Goal: Task Accomplishment & Management: Manage account settings

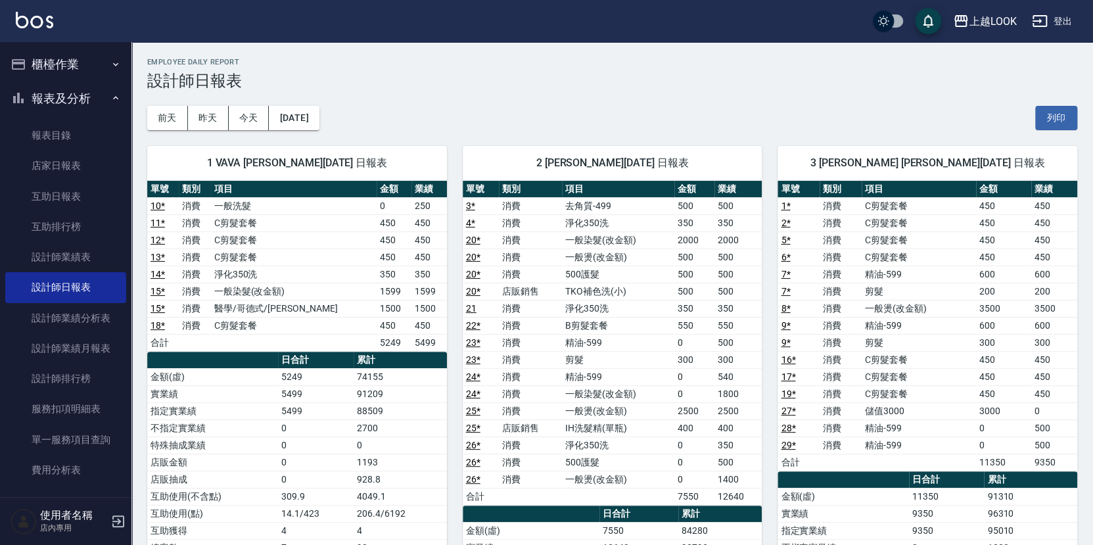
click at [66, 65] on button "櫃檯作業" at bounding box center [65, 64] width 121 height 34
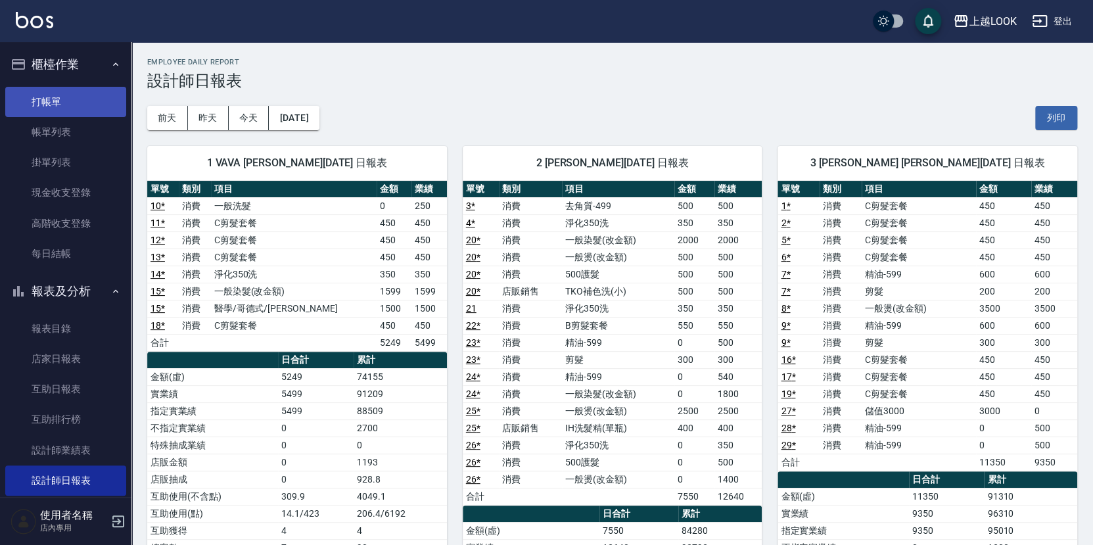
click at [70, 104] on link "打帳單" at bounding box center [65, 102] width 121 height 30
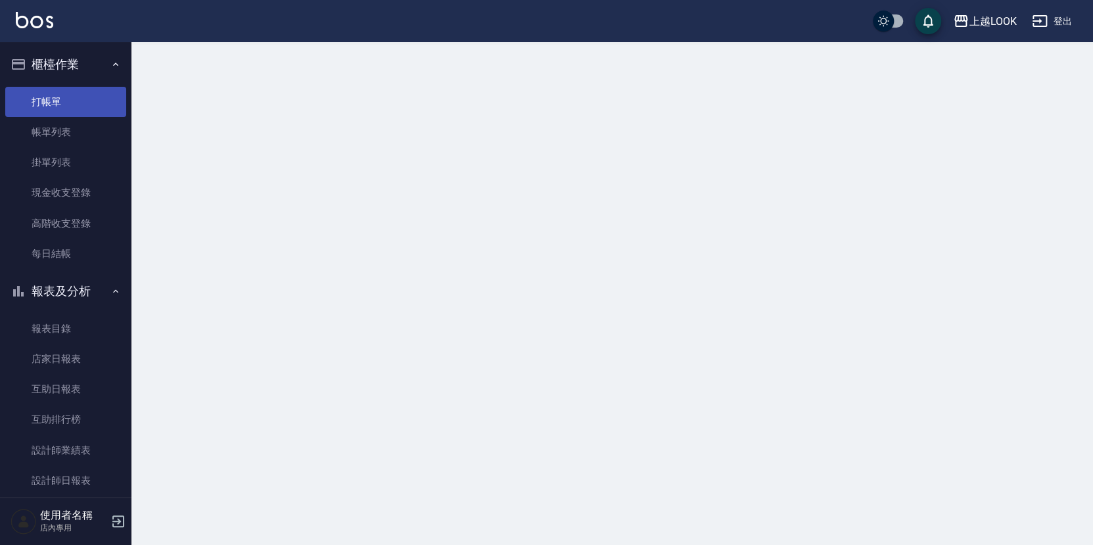
click at [70, 104] on link "打帳單" at bounding box center [65, 102] width 121 height 30
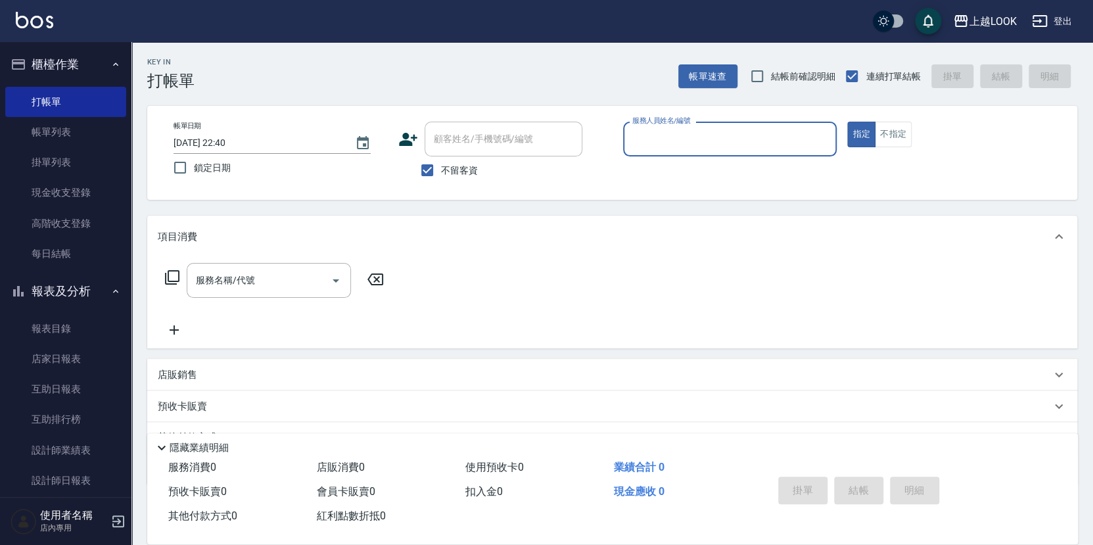
type input "ˇ"
type input "[PERSON_NAME]-3"
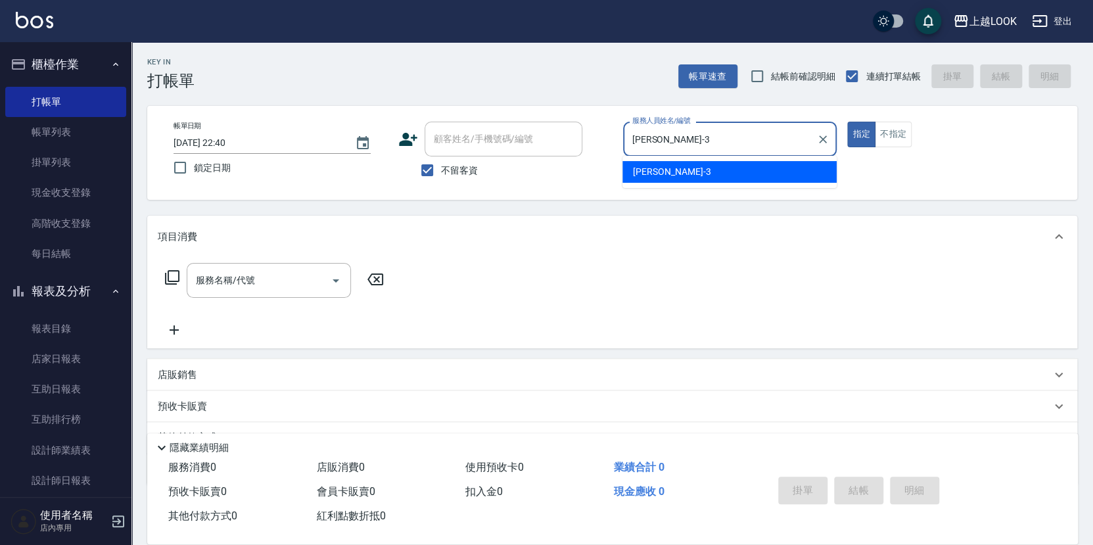
type button "true"
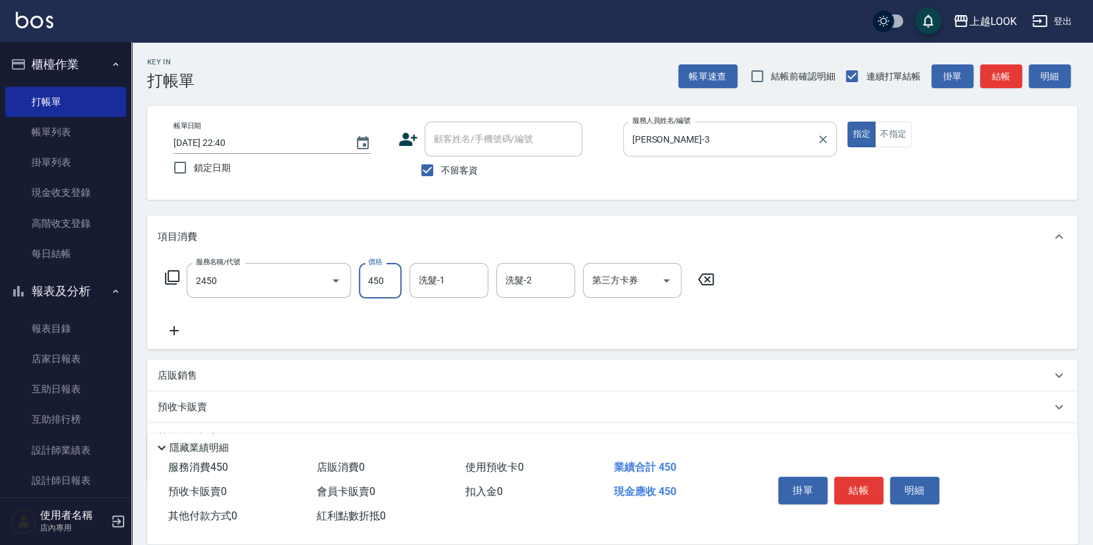
type input "C剪髮套餐(2450)"
click at [193, 370] on p "店販銷售" at bounding box center [177, 376] width 39 height 14
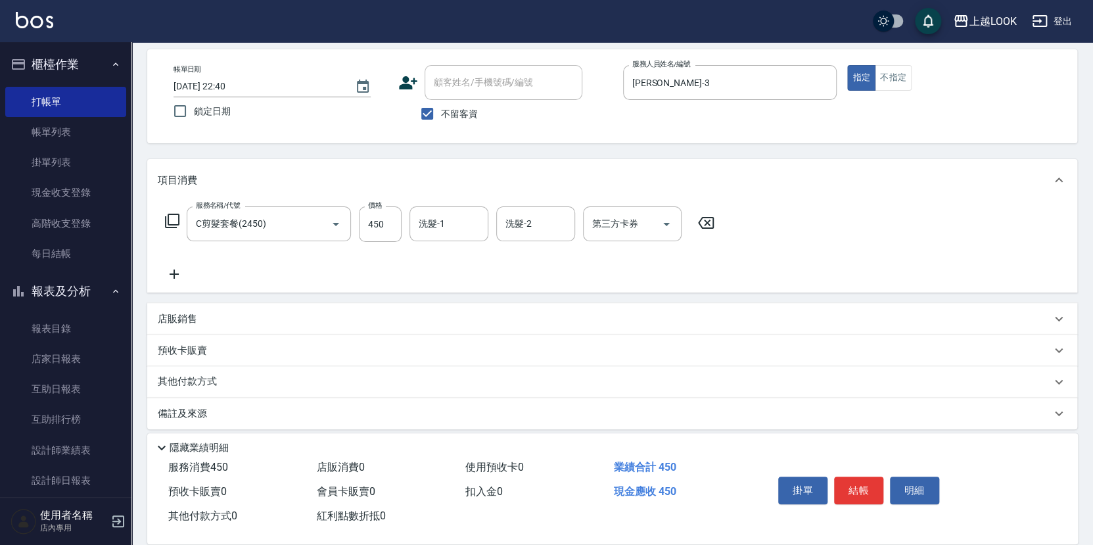
click at [188, 315] on p "店販銷售" at bounding box center [177, 319] width 39 height 14
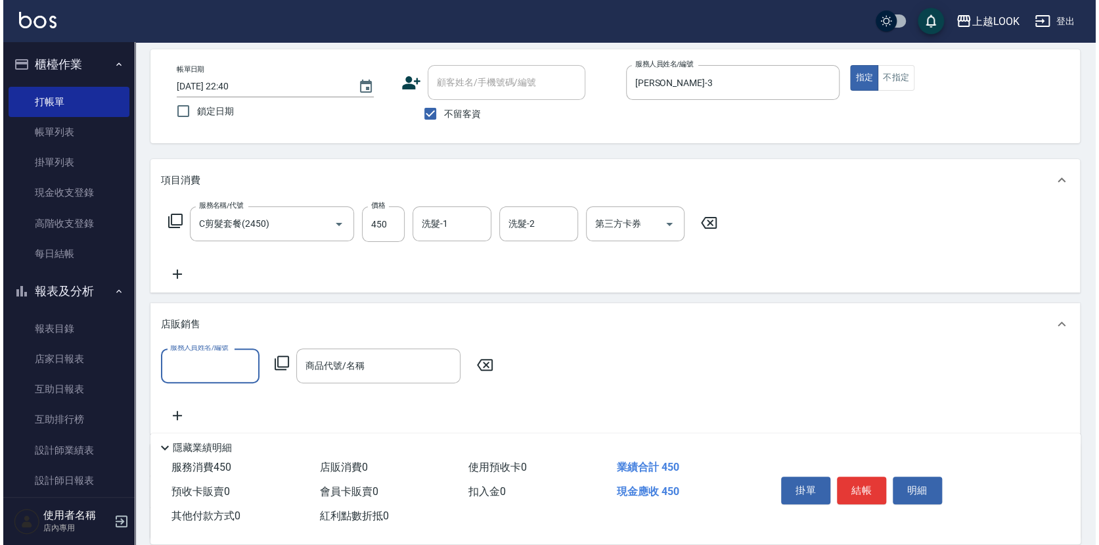
scroll to position [0, 0]
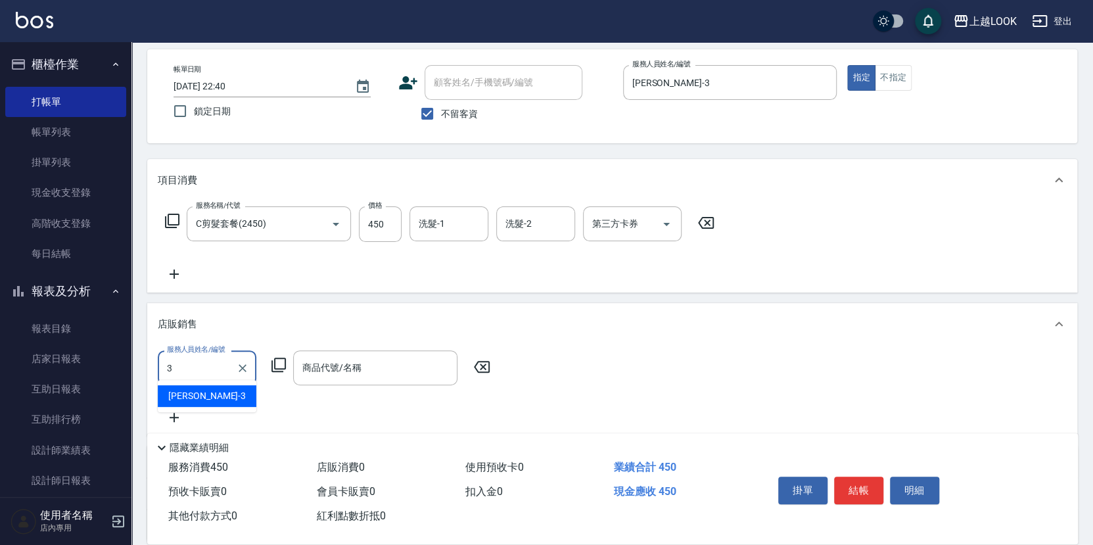
type input "[PERSON_NAME]-3"
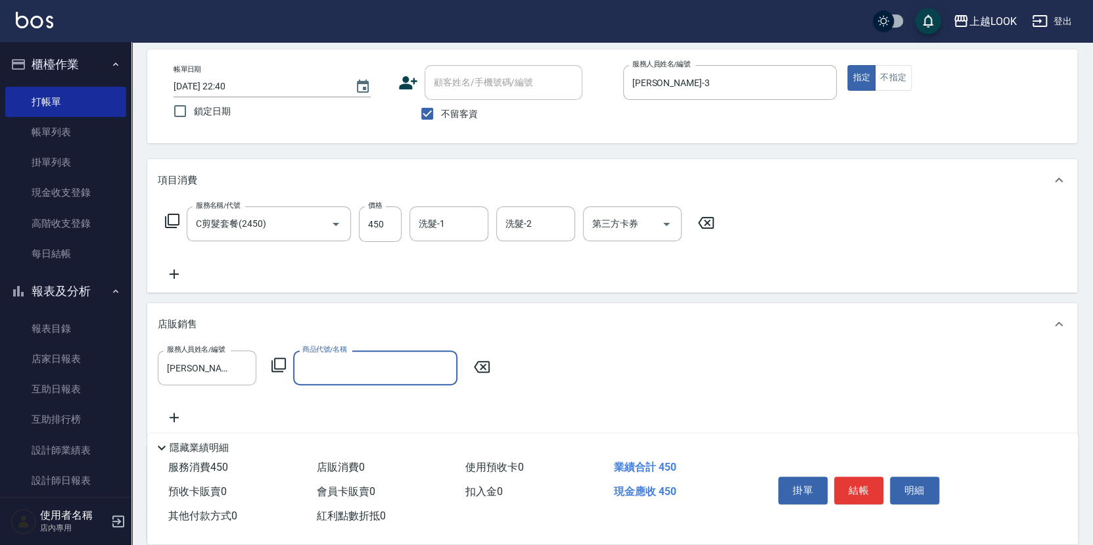
click at [279, 360] on icon at bounding box center [279, 365] width 16 height 16
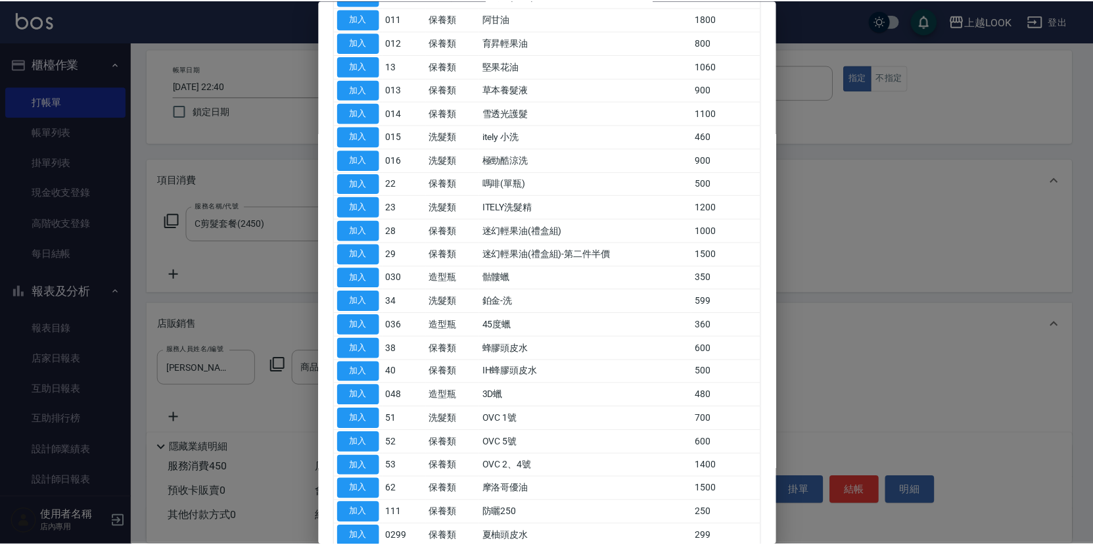
scroll to position [285, 0]
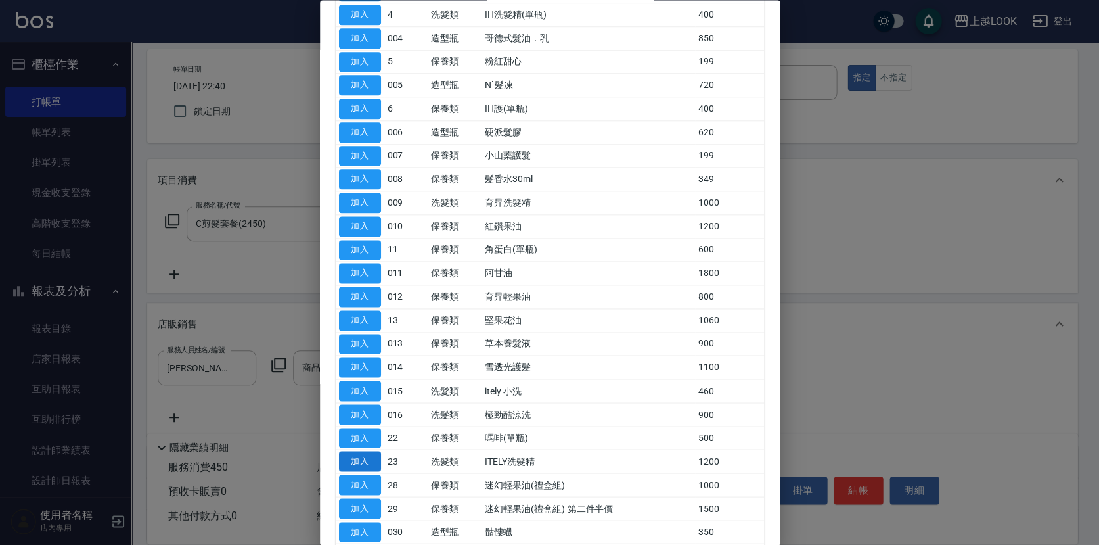
click at [374, 451] on button "加入" at bounding box center [360, 461] width 42 height 20
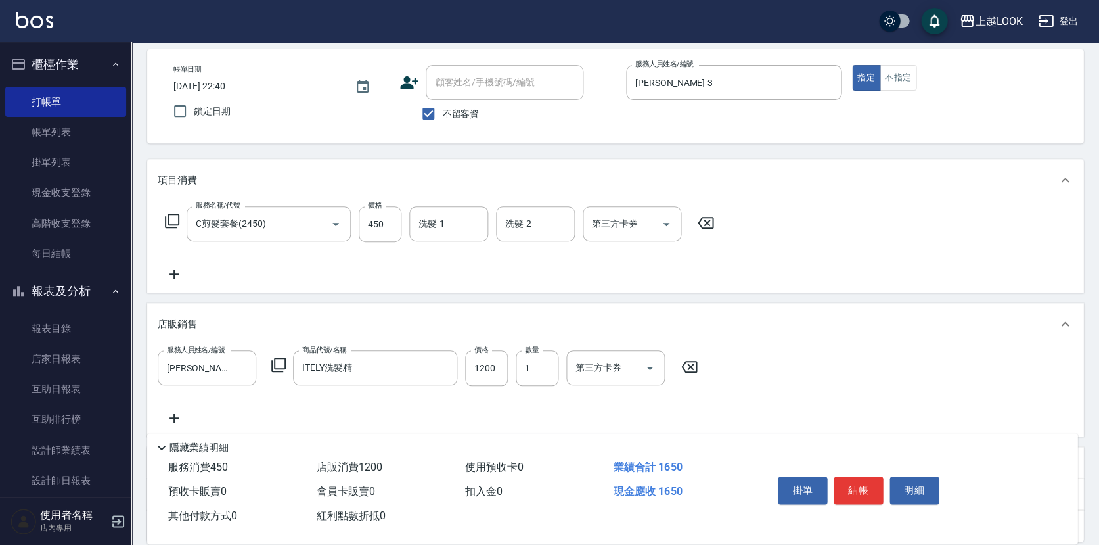
type input "ITELY洗髮精"
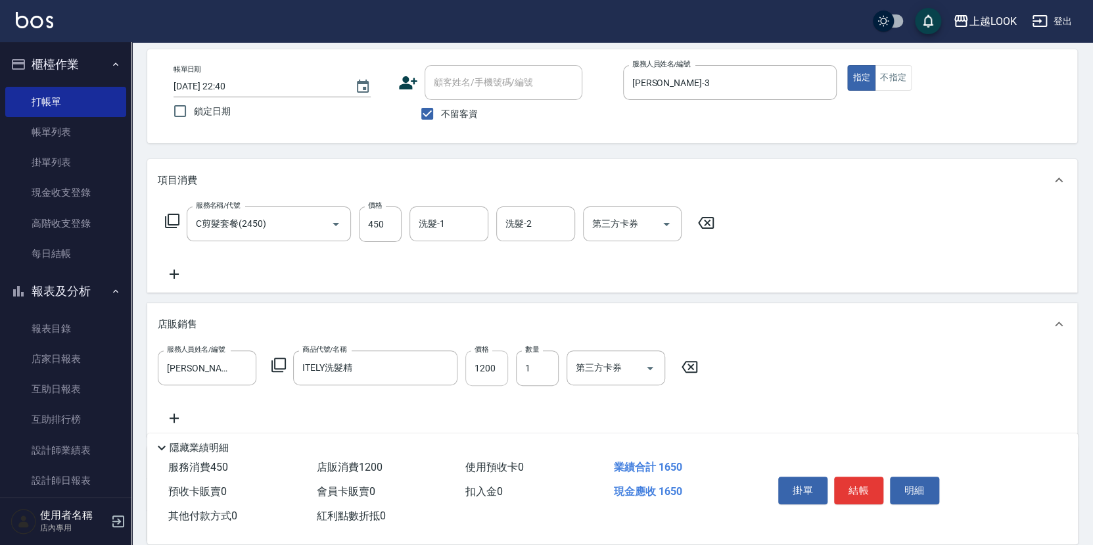
click at [499, 367] on input "1200" at bounding box center [486, 367] width 43 height 35
type input "1000"
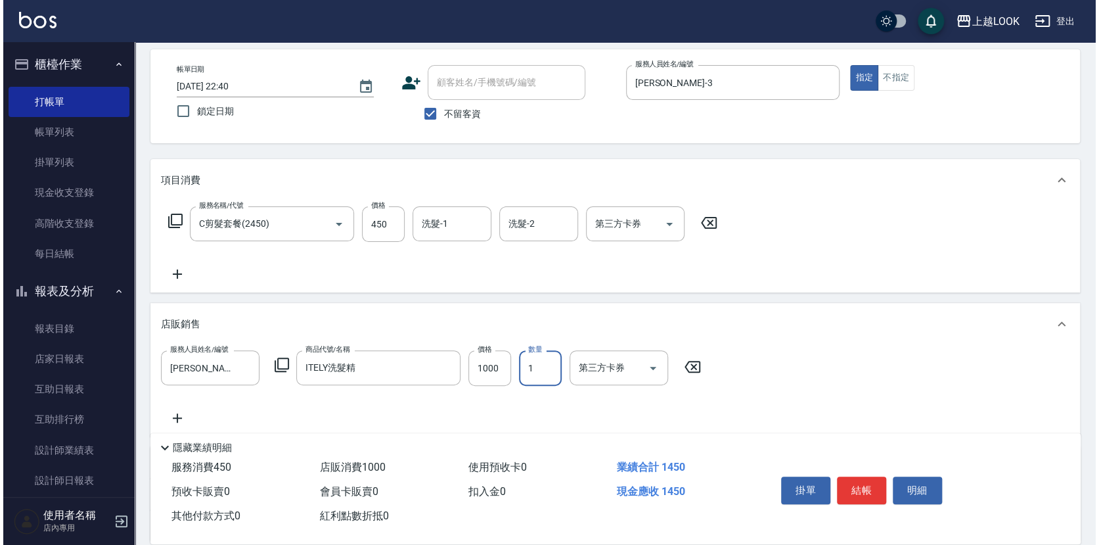
scroll to position [63, 0]
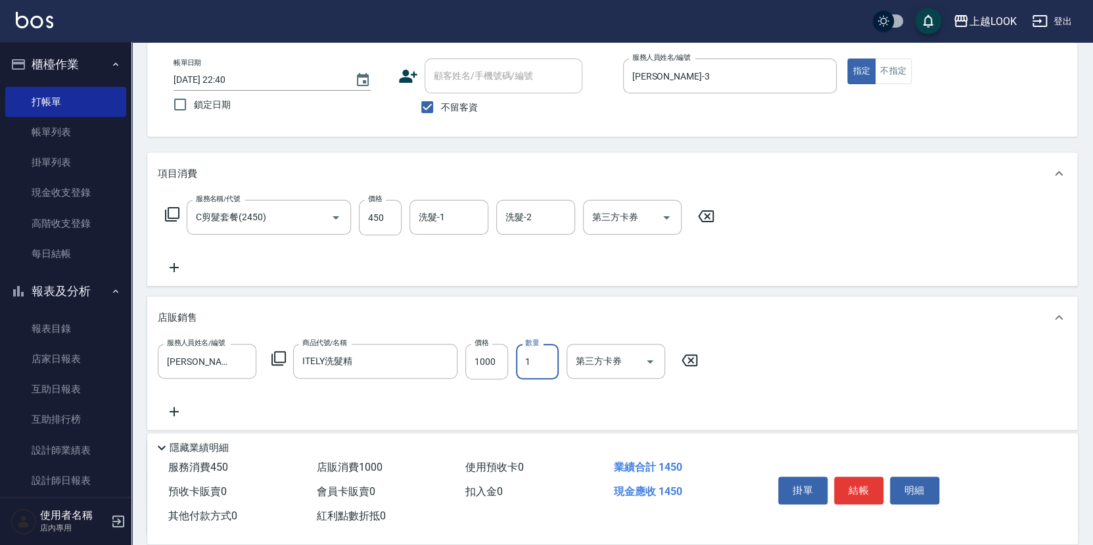
click at [282, 352] on icon at bounding box center [279, 358] width 16 height 16
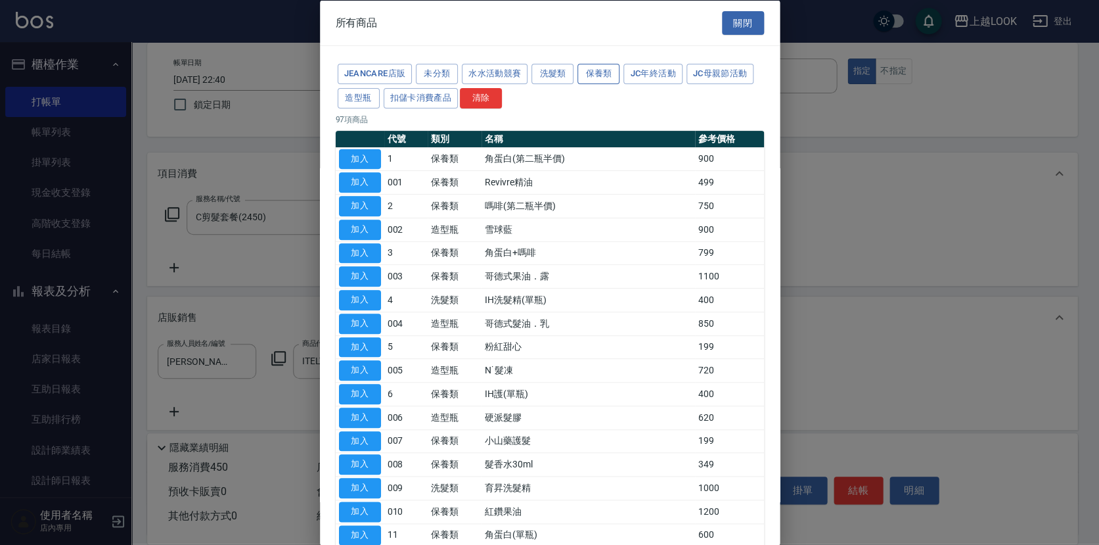
click at [605, 75] on button "保養類" at bounding box center [599, 74] width 42 height 20
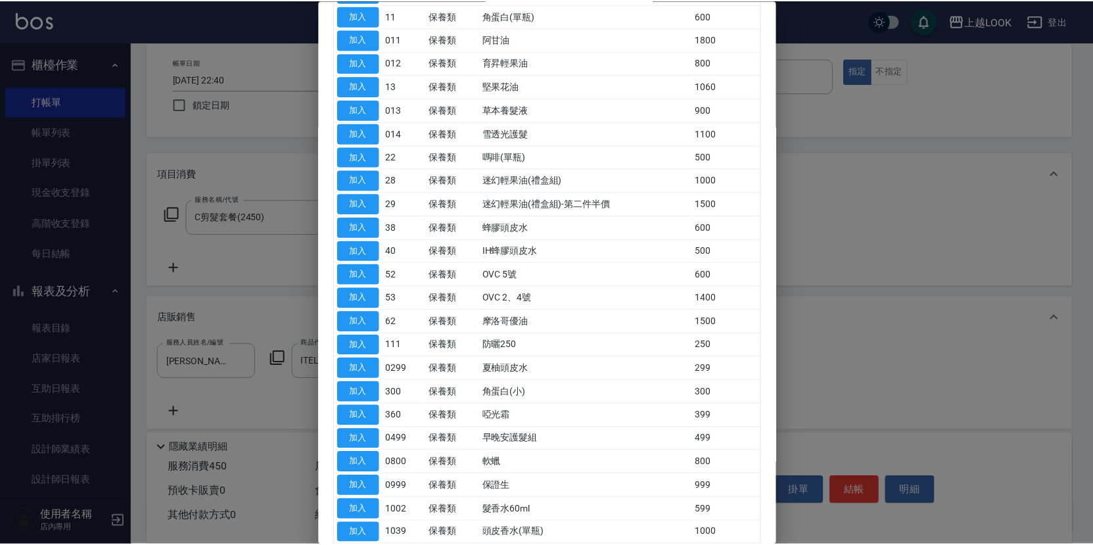
scroll to position [485, 0]
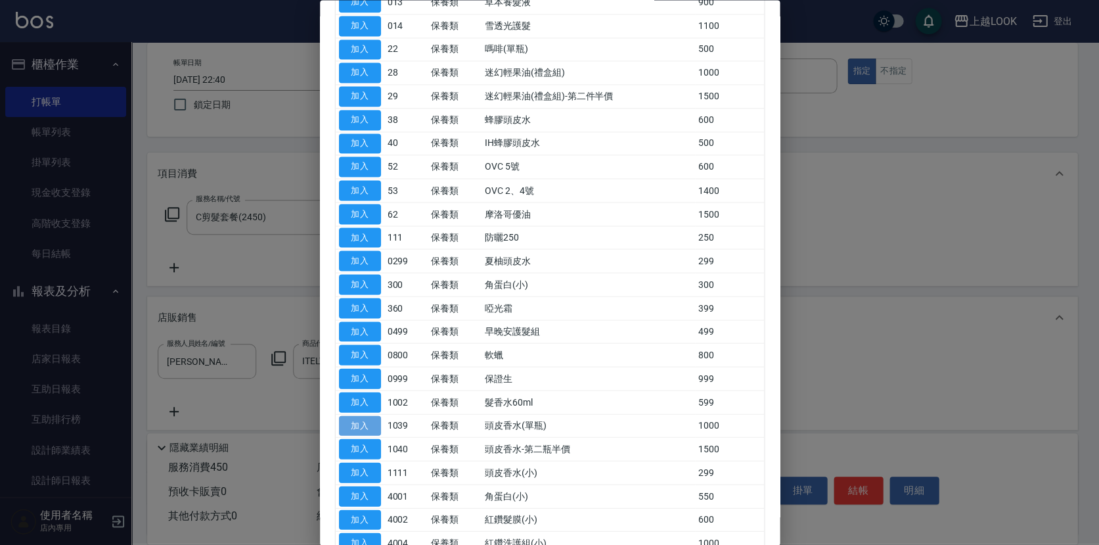
click at [361, 416] on button "加入" at bounding box center [360, 425] width 42 height 20
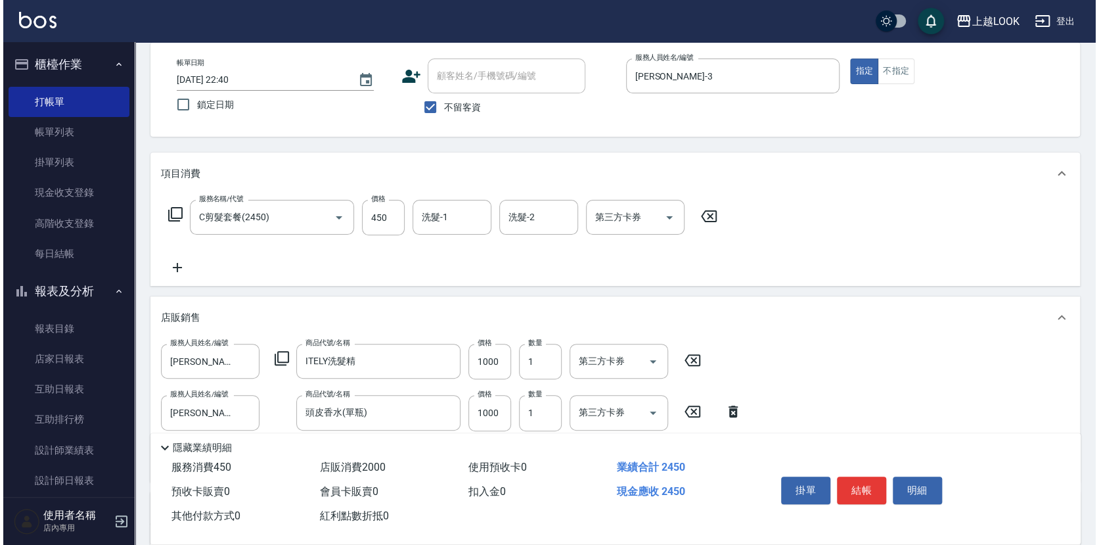
scroll to position [219, 0]
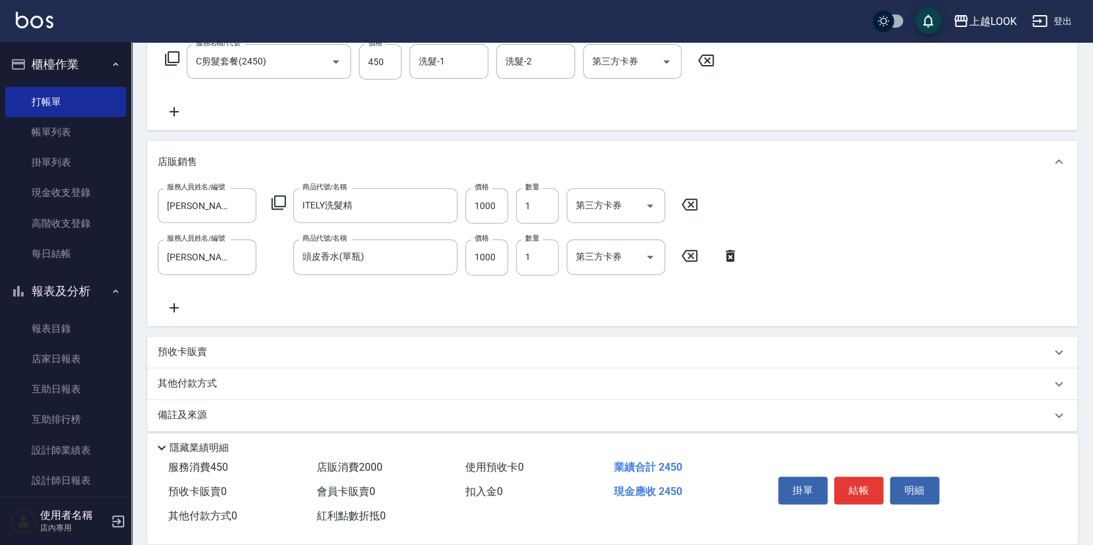
click at [281, 199] on icon at bounding box center [279, 203] width 16 height 16
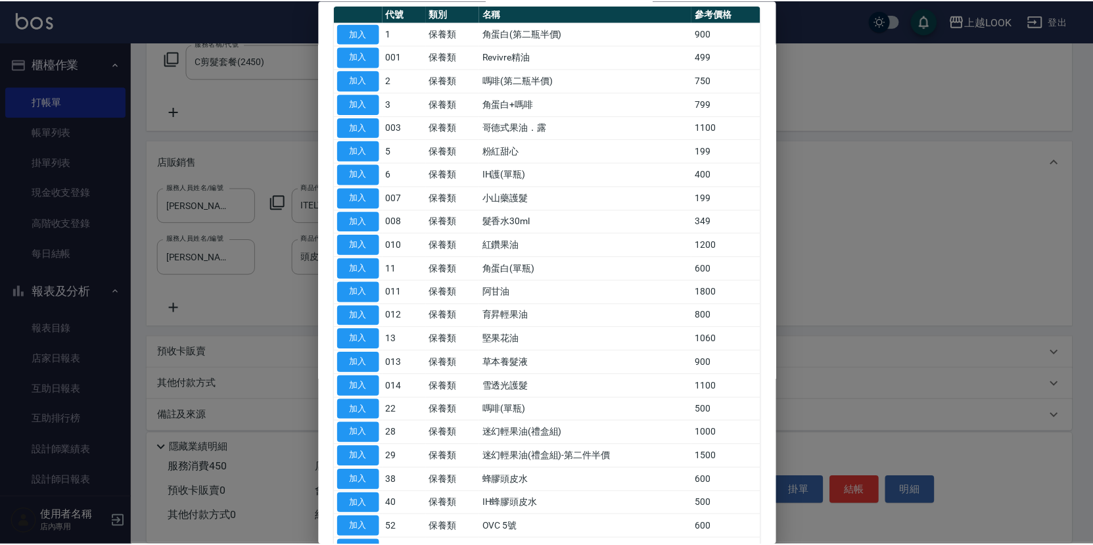
scroll to position [142, 0]
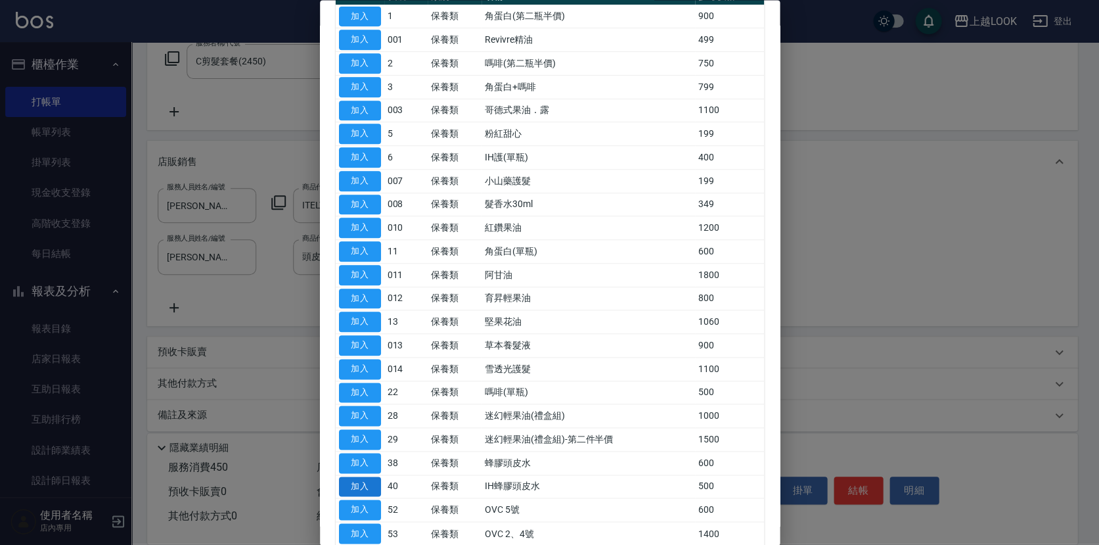
click at [377, 480] on button "加入" at bounding box center [360, 486] width 42 height 20
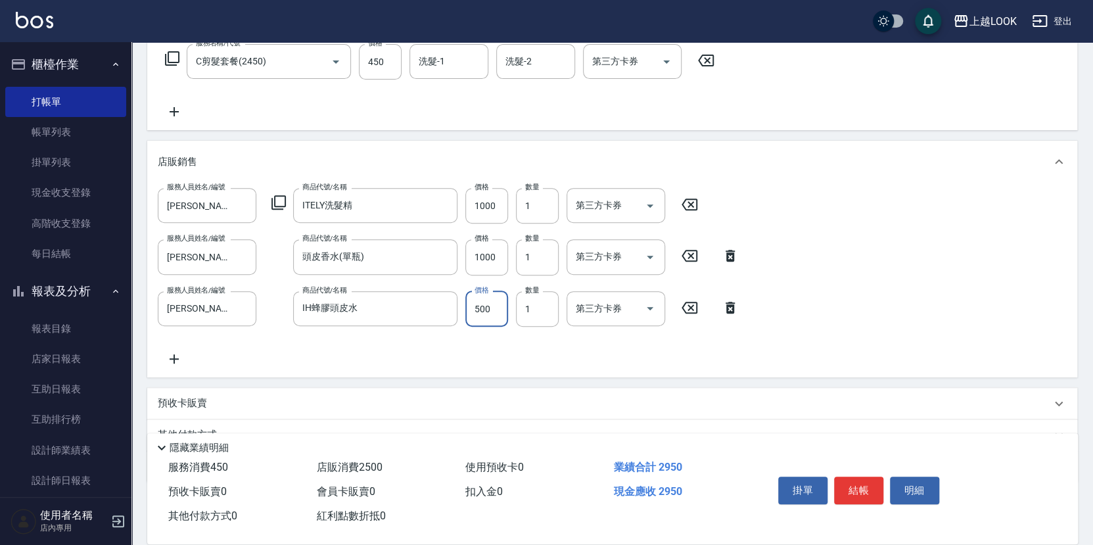
click at [492, 310] on input "500" at bounding box center [486, 308] width 43 height 35
type input "512"
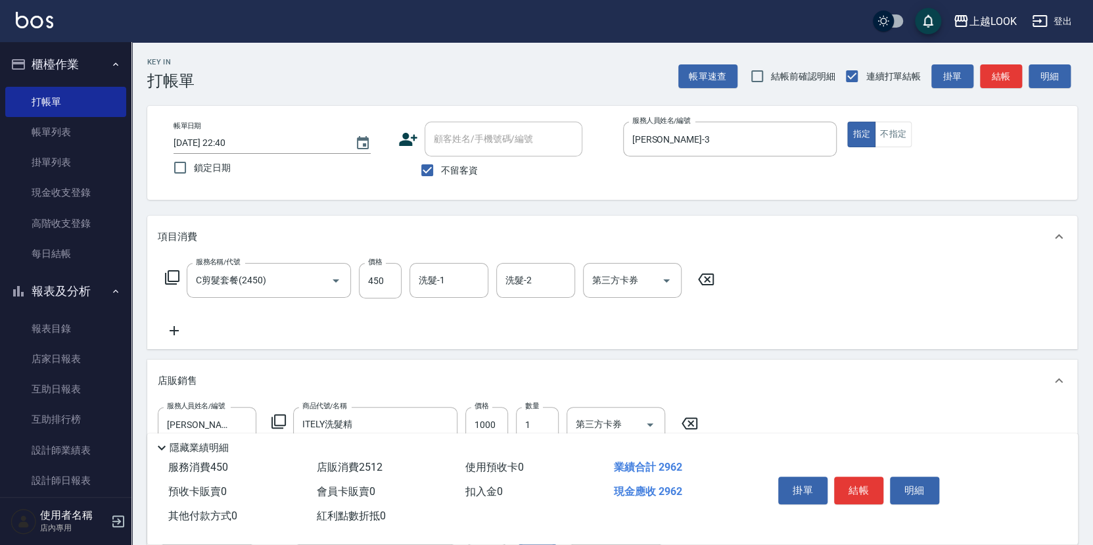
scroll to position [221, 0]
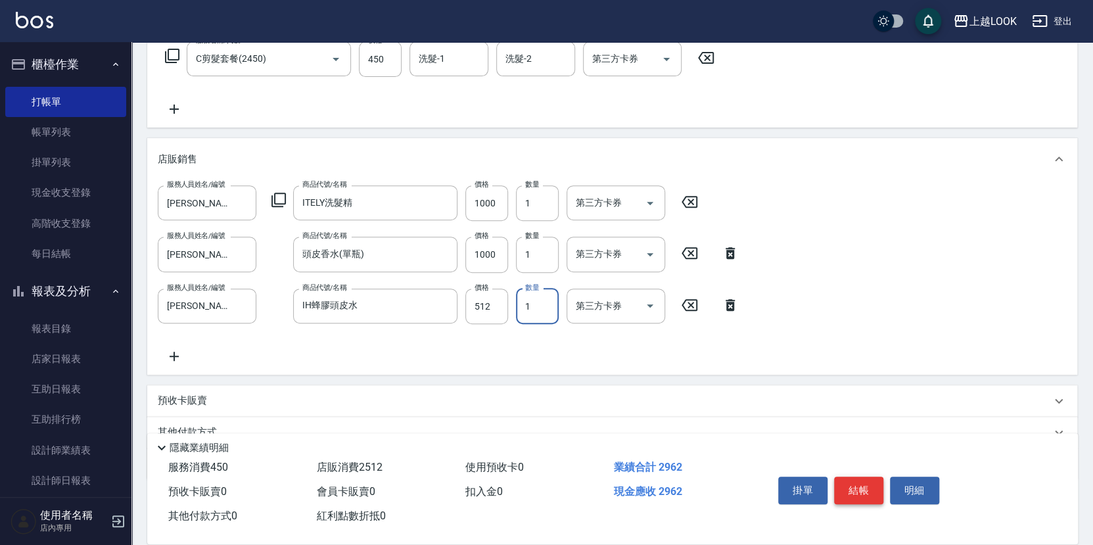
click at [854, 487] on button "結帳" at bounding box center [858, 490] width 49 height 28
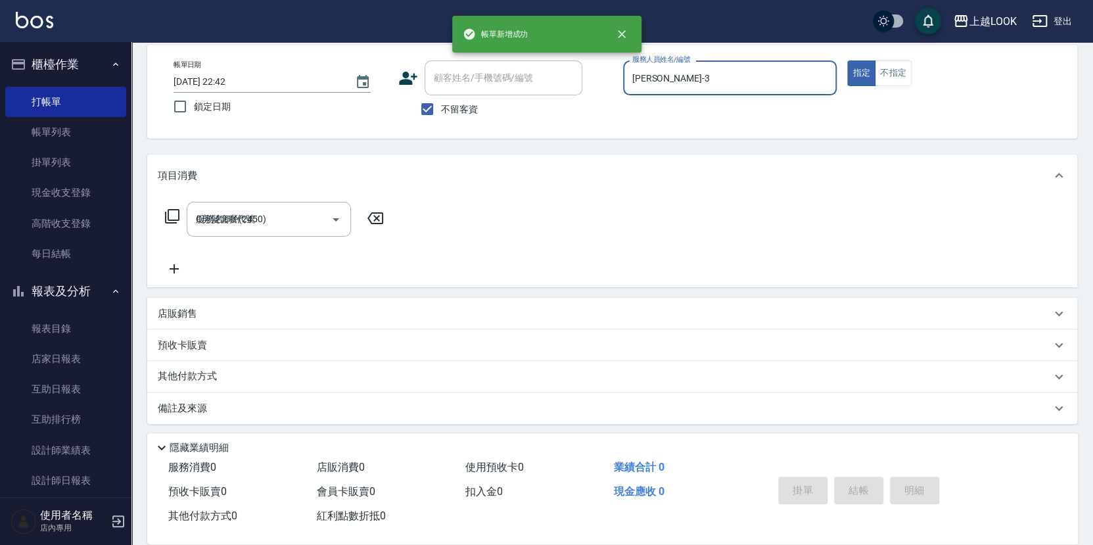
type input "[DATE] 22:42"
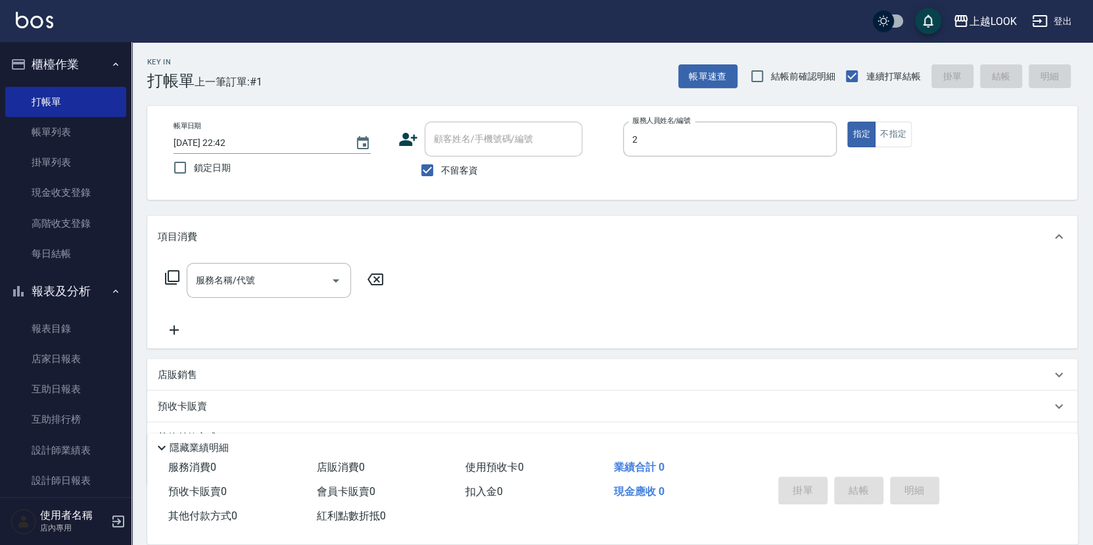
type input "張浩榕-2"
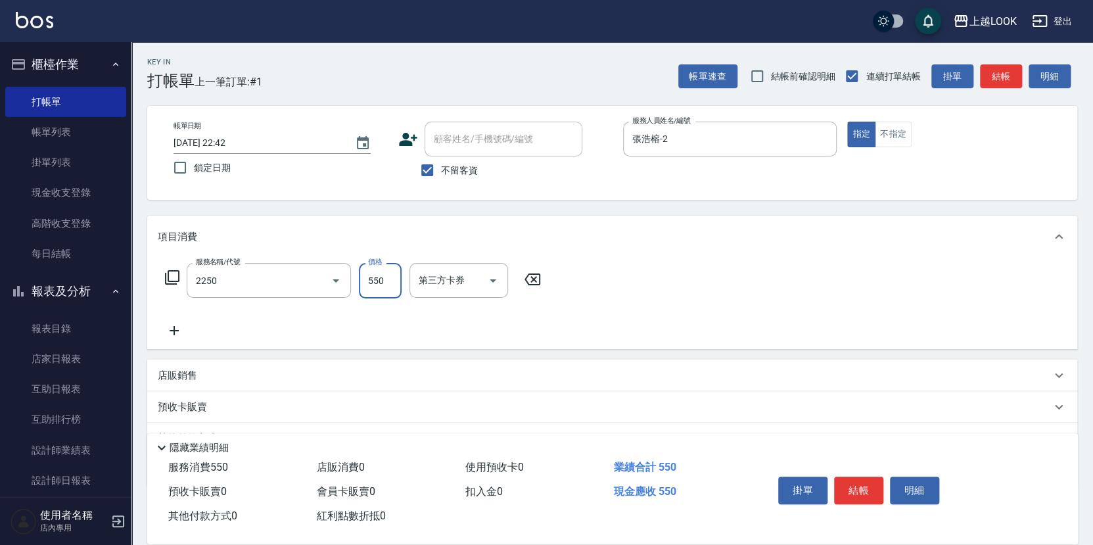
type input "B剪髮套餐(2250)"
type input "650"
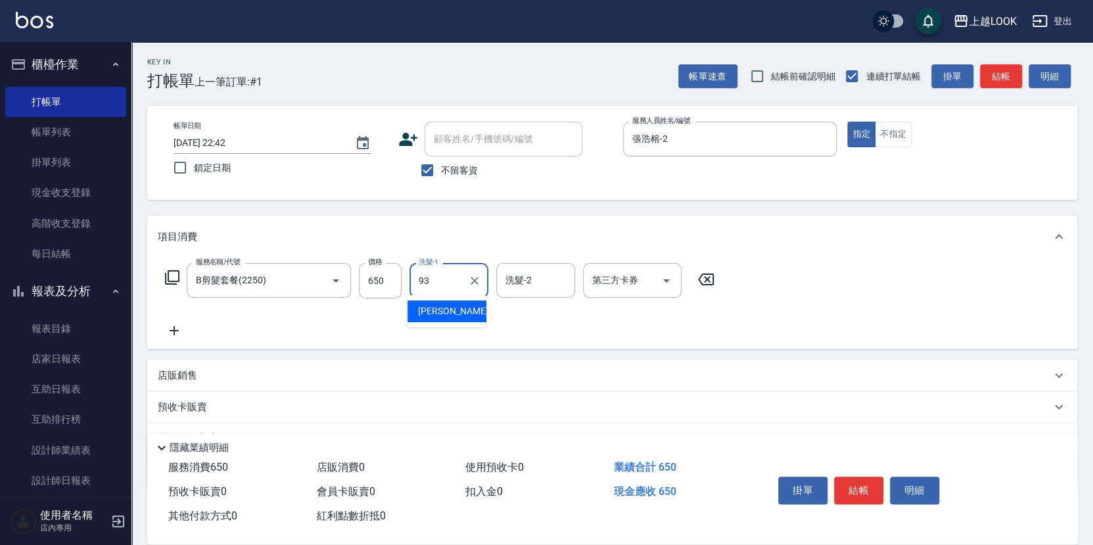
type input "[PERSON_NAME]-93"
click at [865, 487] on button "結帳" at bounding box center [858, 490] width 49 height 28
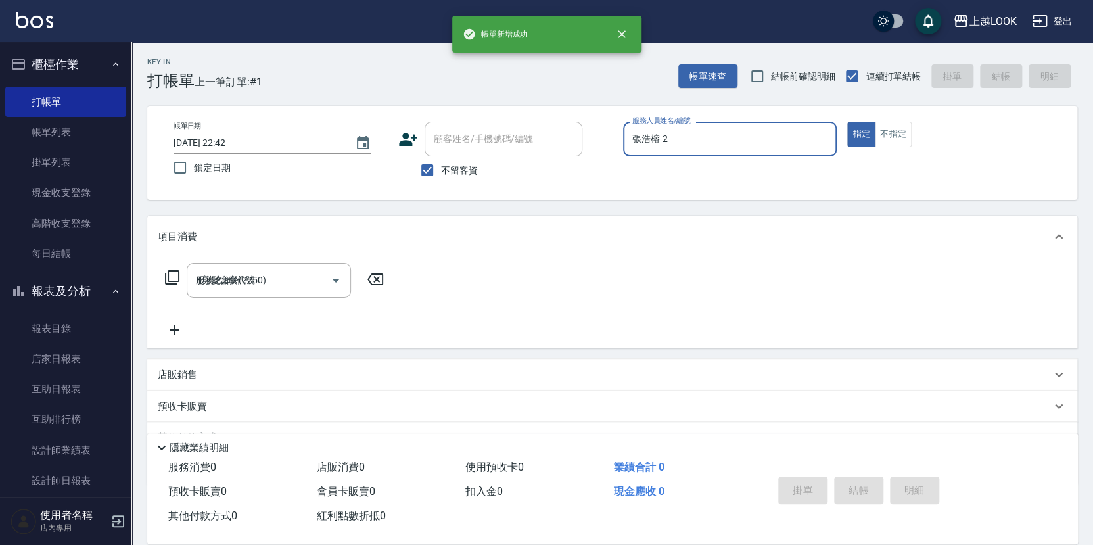
type input "[DATE] 22:49"
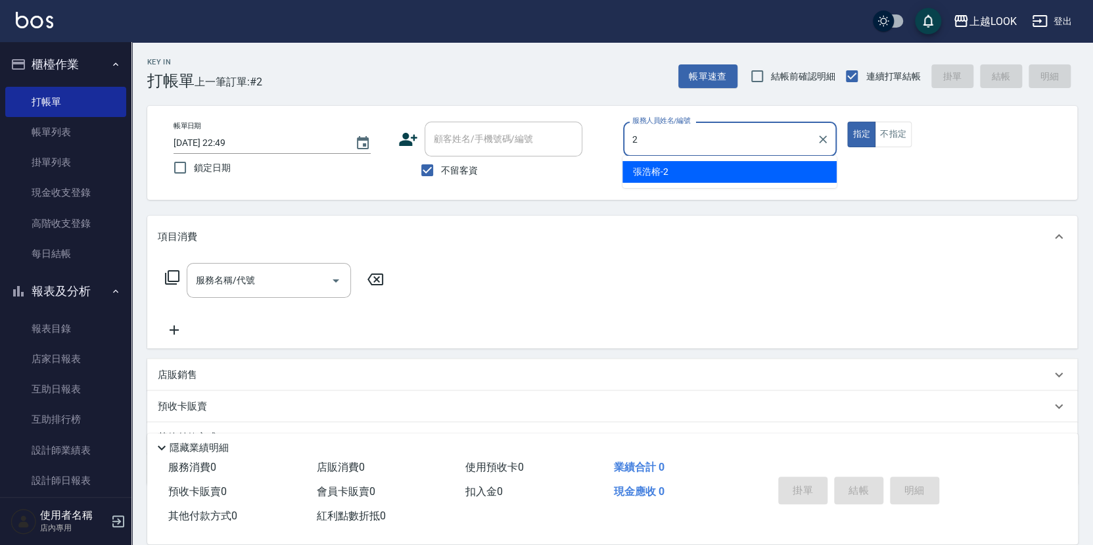
type input "張浩榕-2"
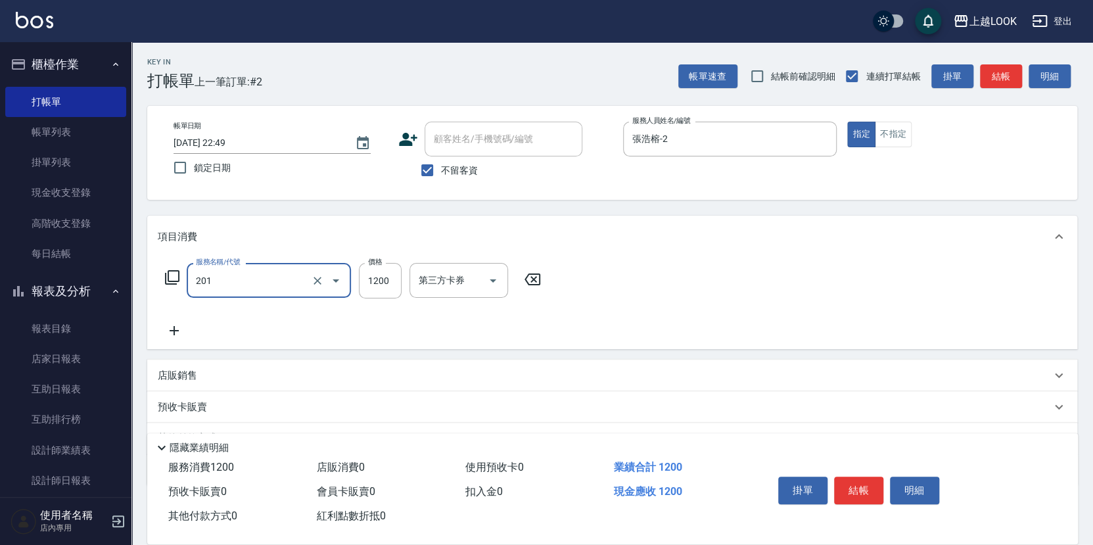
type input "一般燙(改金額)(201)"
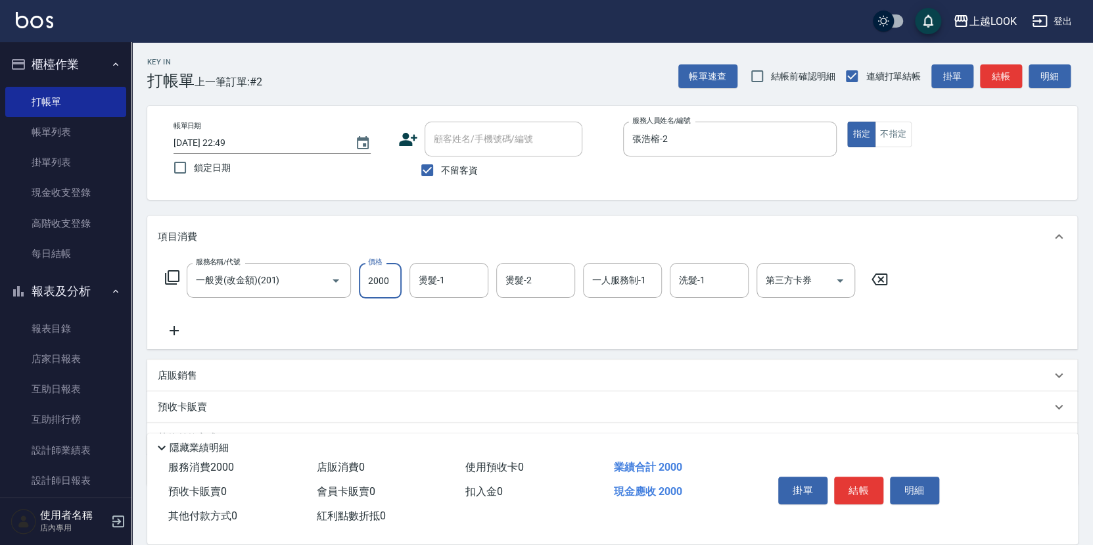
type input "2000"
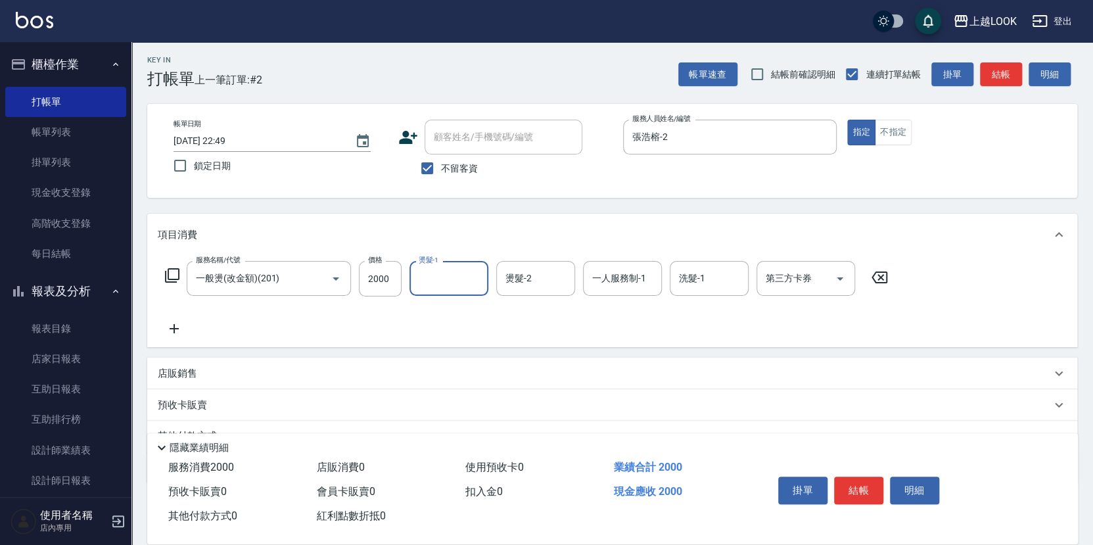
click at [209, 367] on div "店販銷售" at bounding box center [604, 374] width 893 height 14
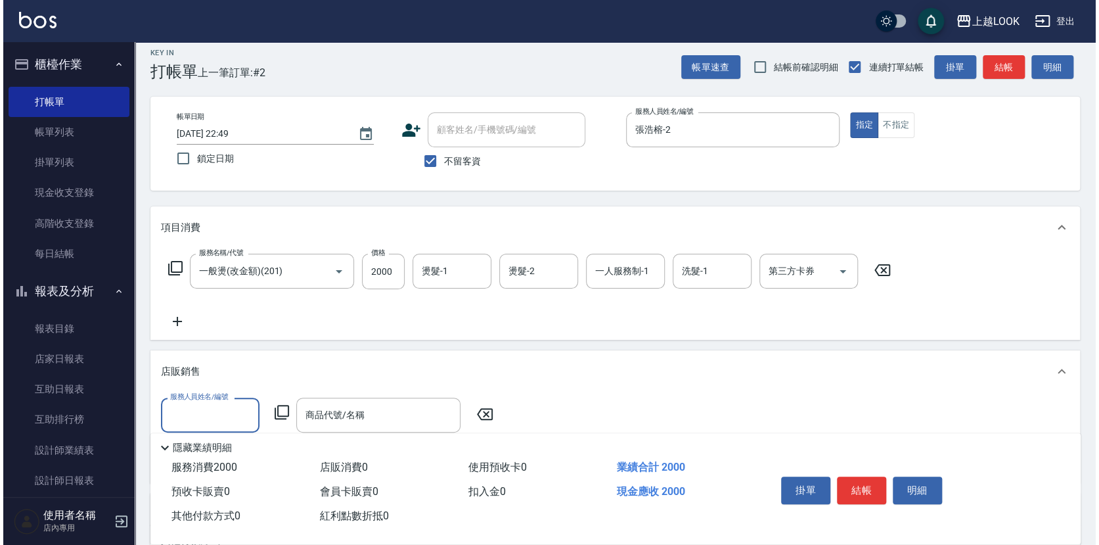
scroll to position [12, 0]
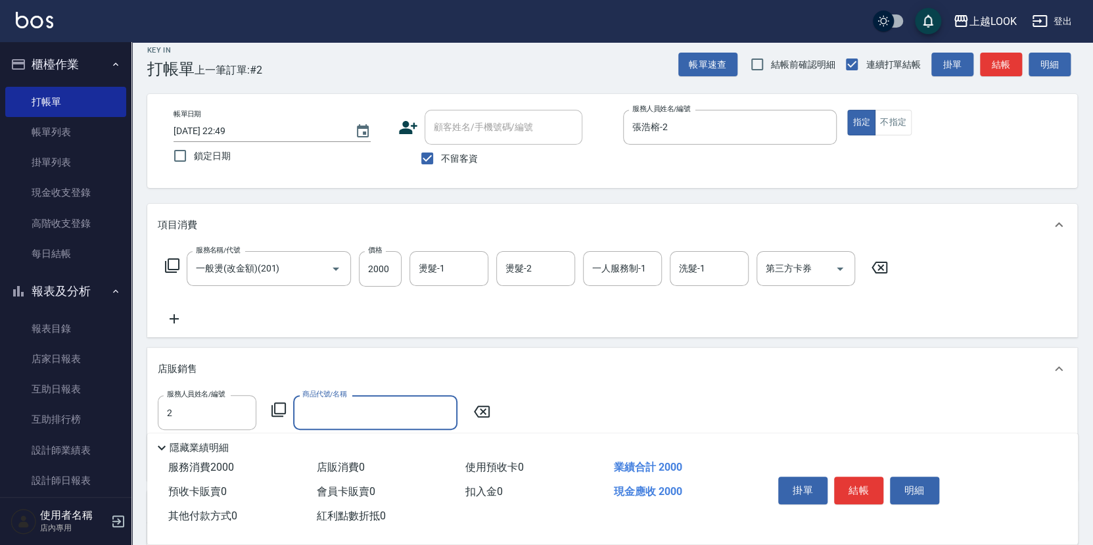
type input "張浩榕-2"
click at [280, 403] on icon at bounding box center [279, 410] width 16 height 16
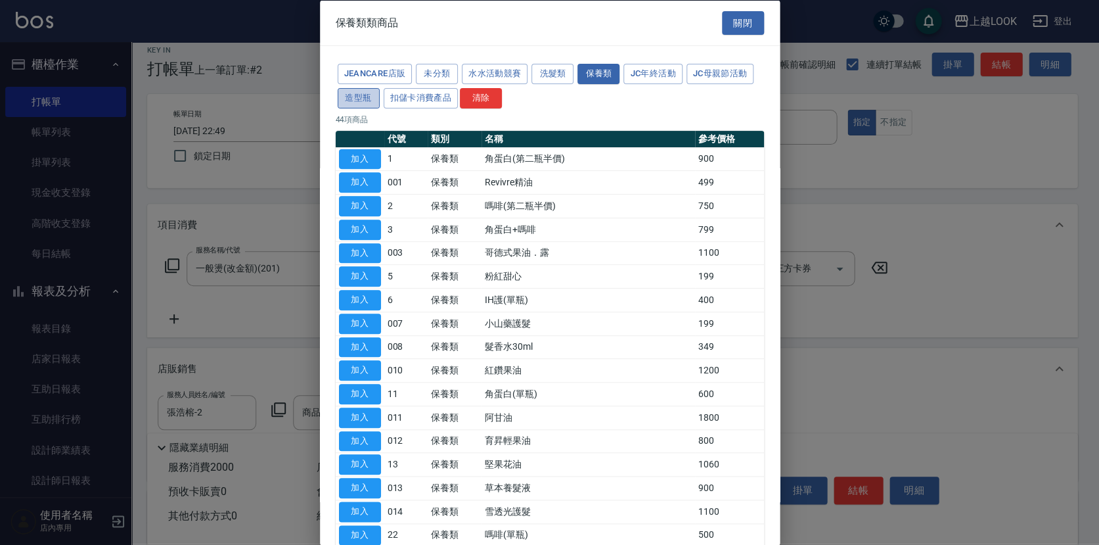
click at [365, 98] on button "造型瓶" at bounding box center [359, 97] width 42 height 20
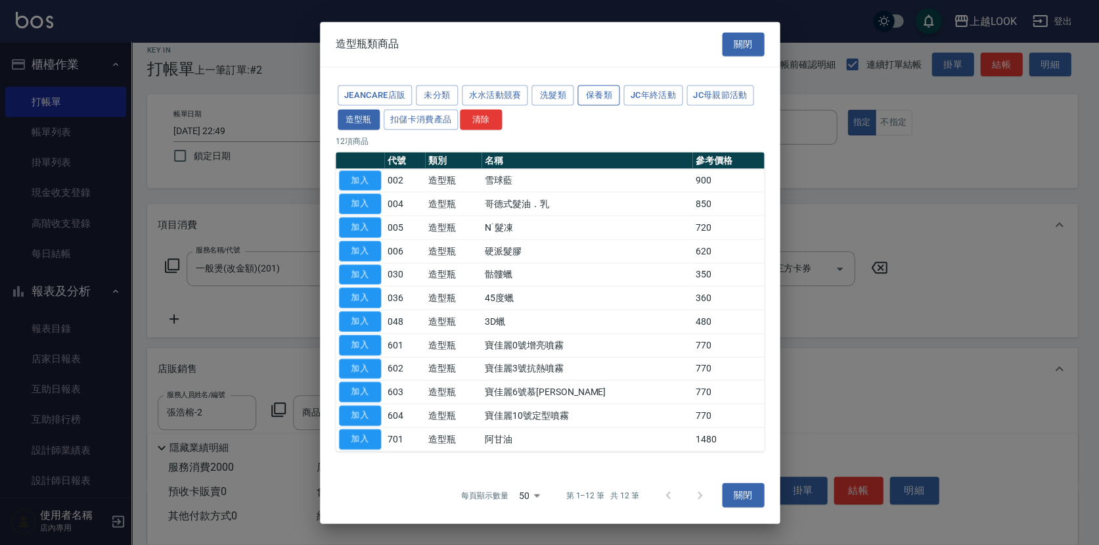
click at [602, 99] on button "保養類" at bounding box center [599, 95] width 42 height 20
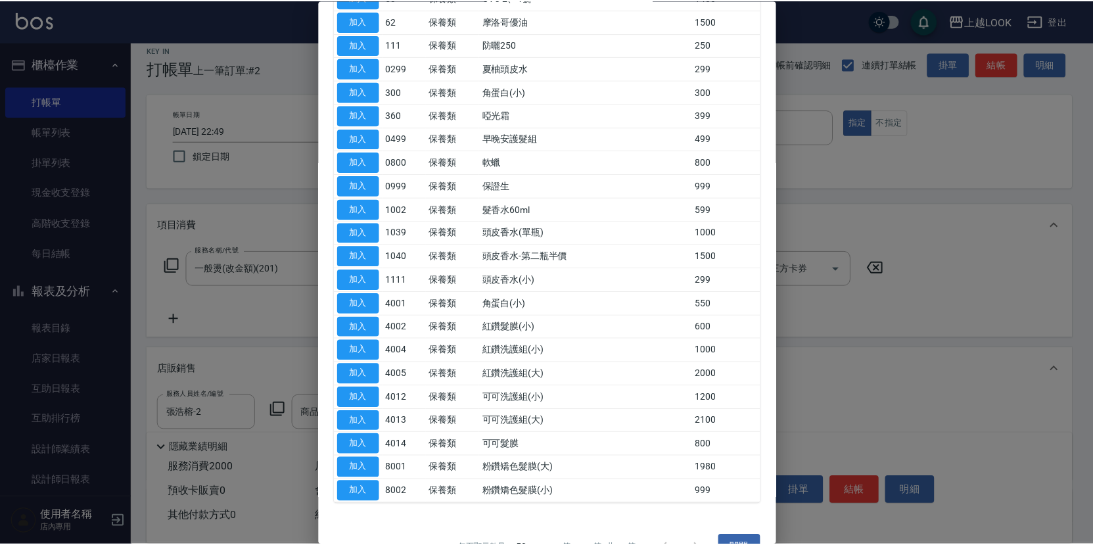
scroll to position [0, 0]
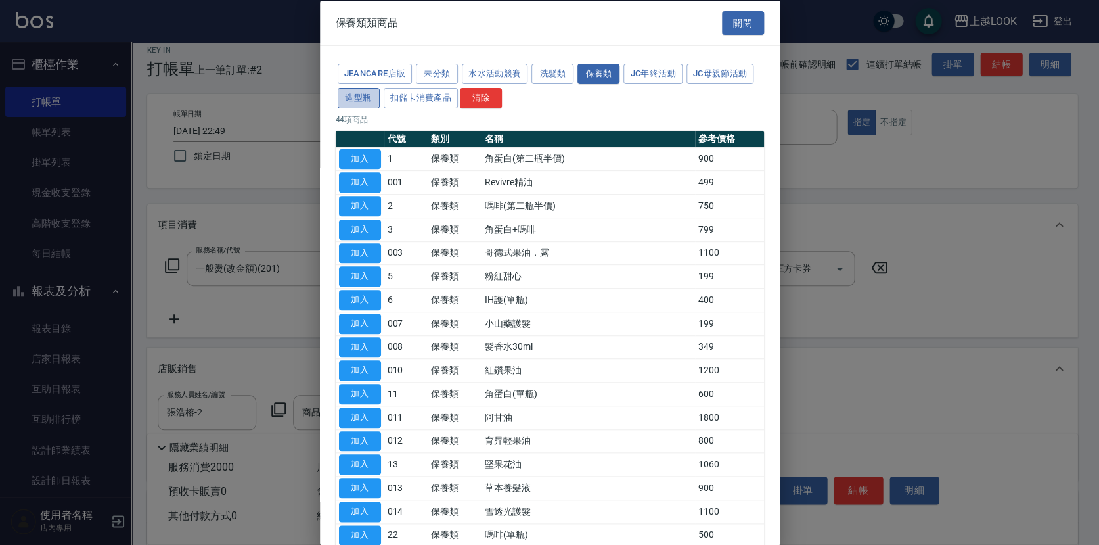
click at [373, 94] on button "造型瓶" at bounding box center [359, 97] width 42 height 20
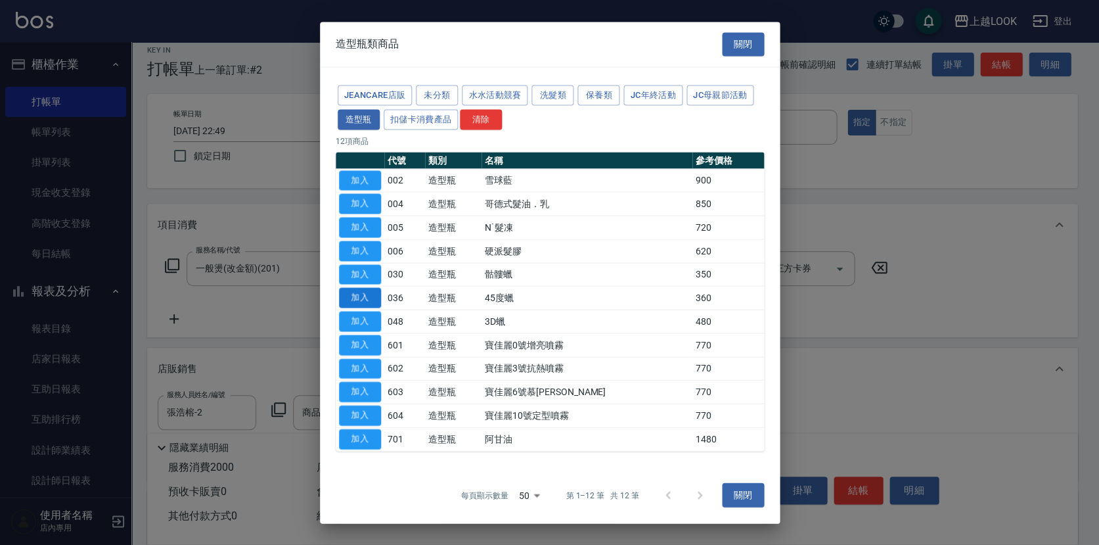
click at [376, 295] on button "加入" at bounding box center [360, 298] width 42 height 20
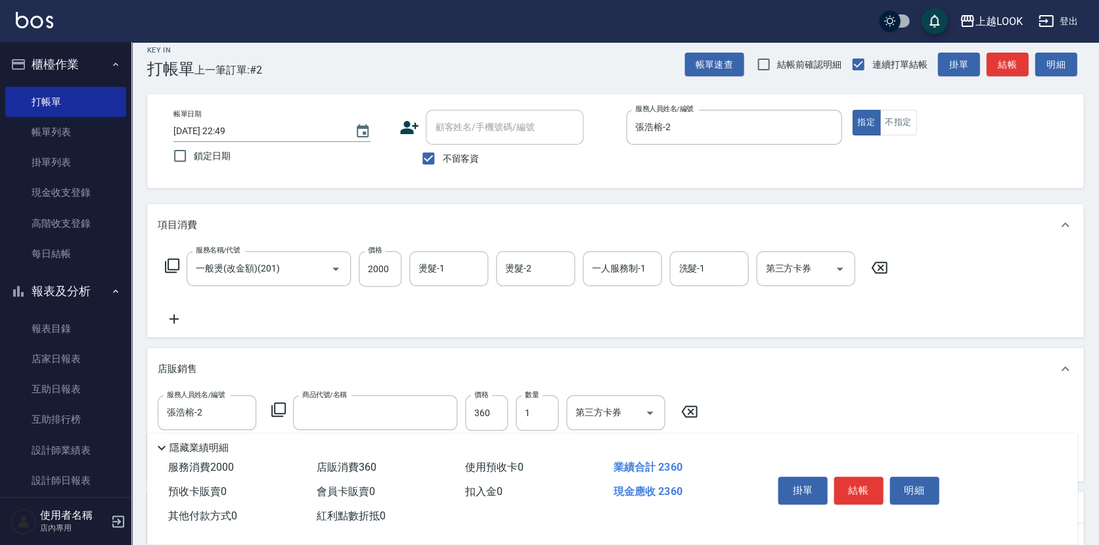
type input "45度蠟"
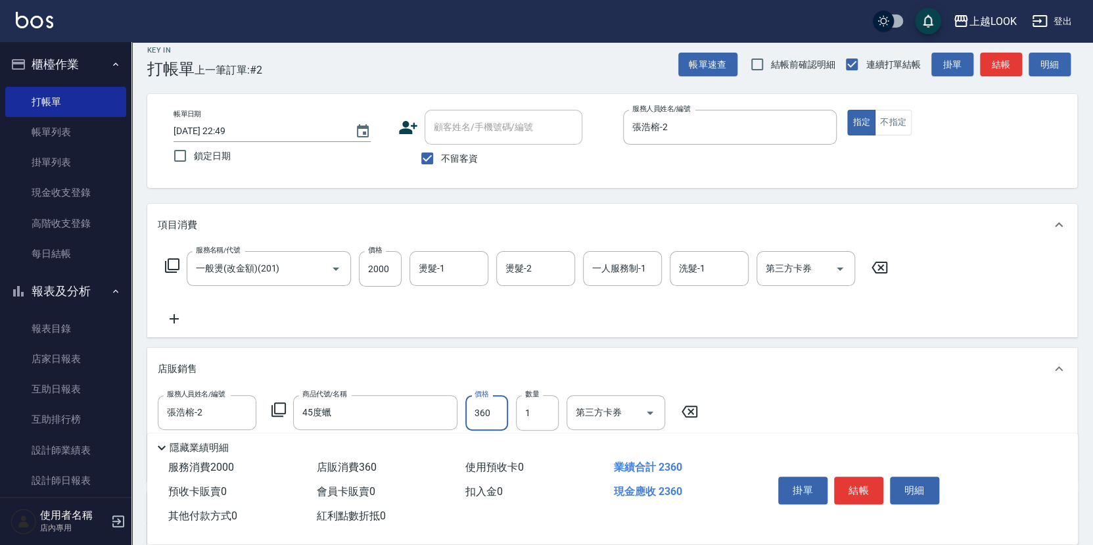
click at [491, 411] on input "360" at bounding box center [486, 412] width 43 height 35
type input "400"
click at [858, 486] on button "結帳" at bounding box center [858, 490] width 49 height 28
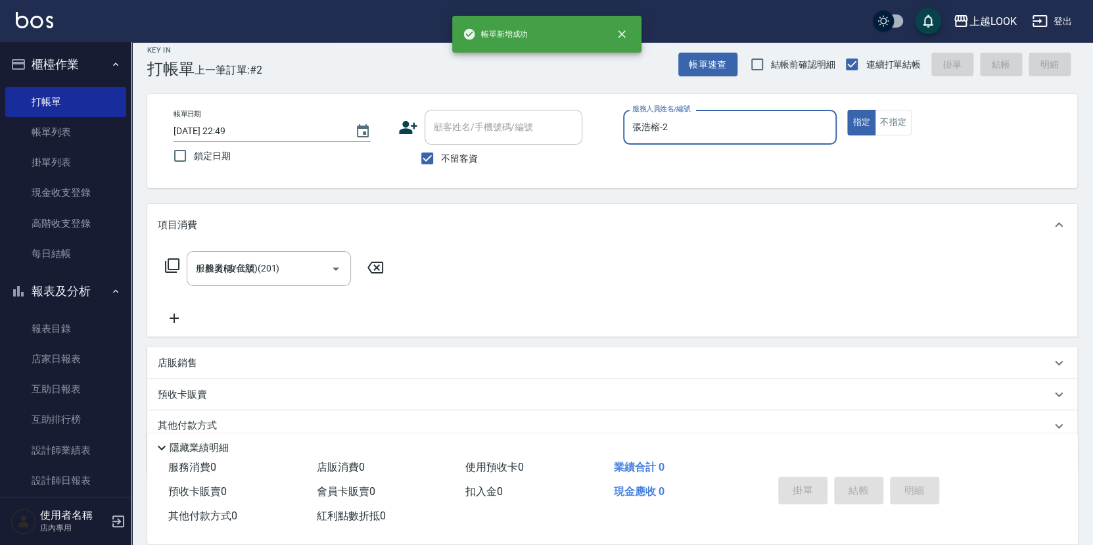
type input "[DATE] 22:51"
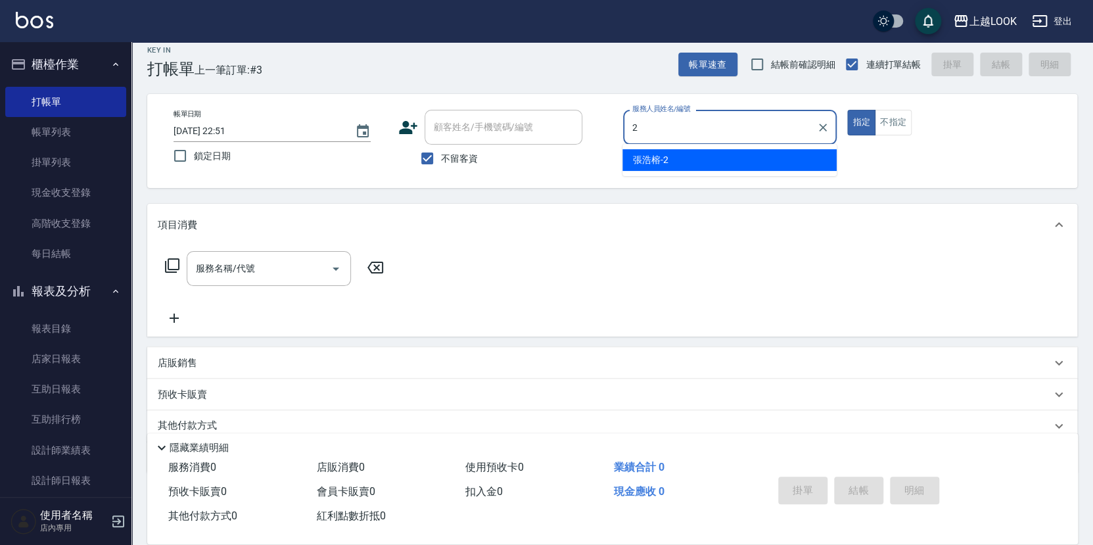
type input "張浩榕-2"
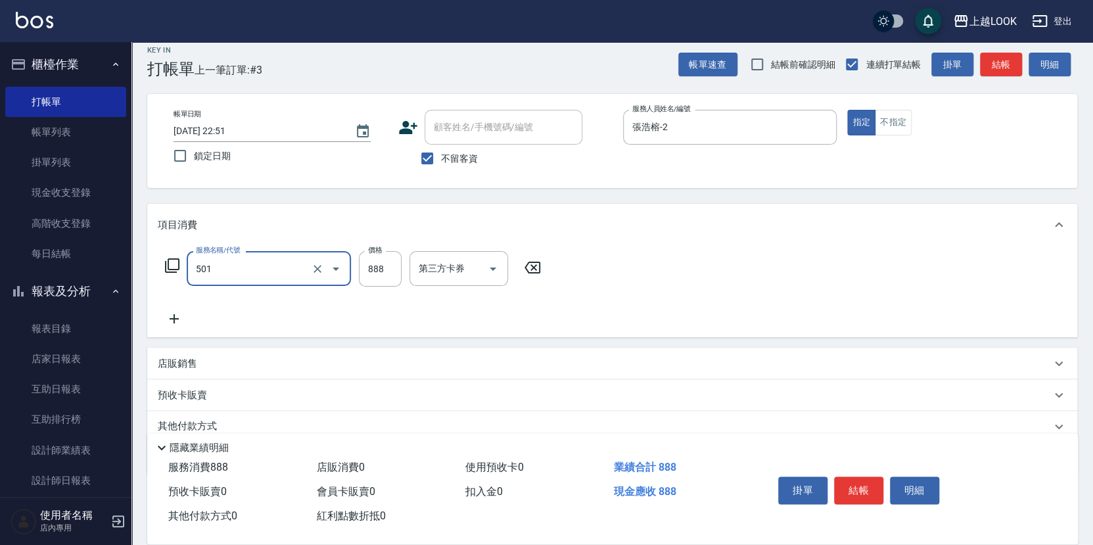
type input "一般染髮(改金額)(501)"
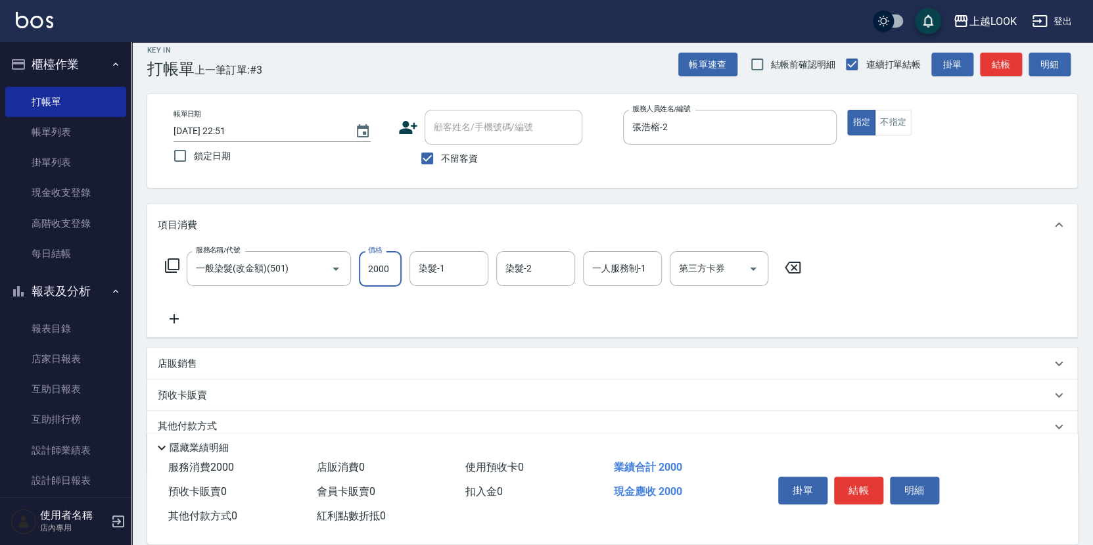
type input "2000"
click at [863, 486] on button "結帳" at bounding box center [858, 490] width 49 height 28
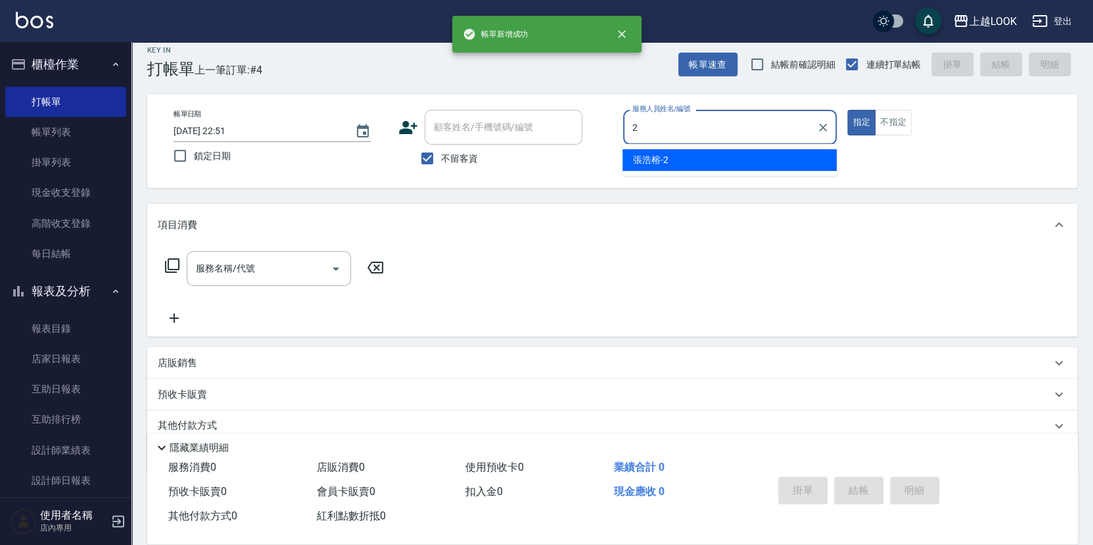
type input "張浩榕-2"
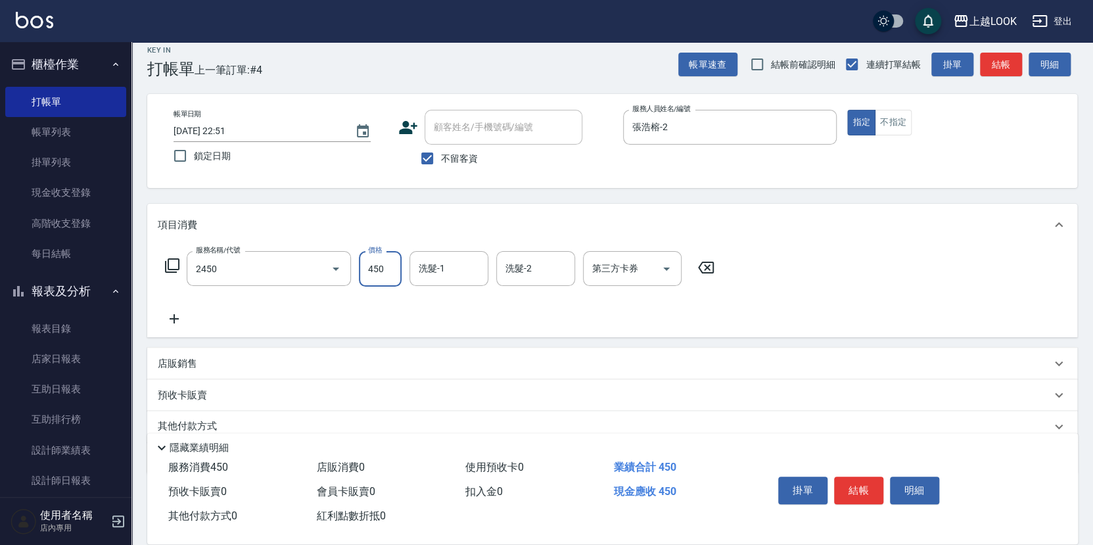
type input "C剪髮套餐(2450)"
type input "400"
click at [858, 486] on button "結帳" at bounding box center [858, 490] width 49 height 28
click at [858, 486] on div "掛單 結帳 明細" at bounding box center [859, 491] width 172 height 41
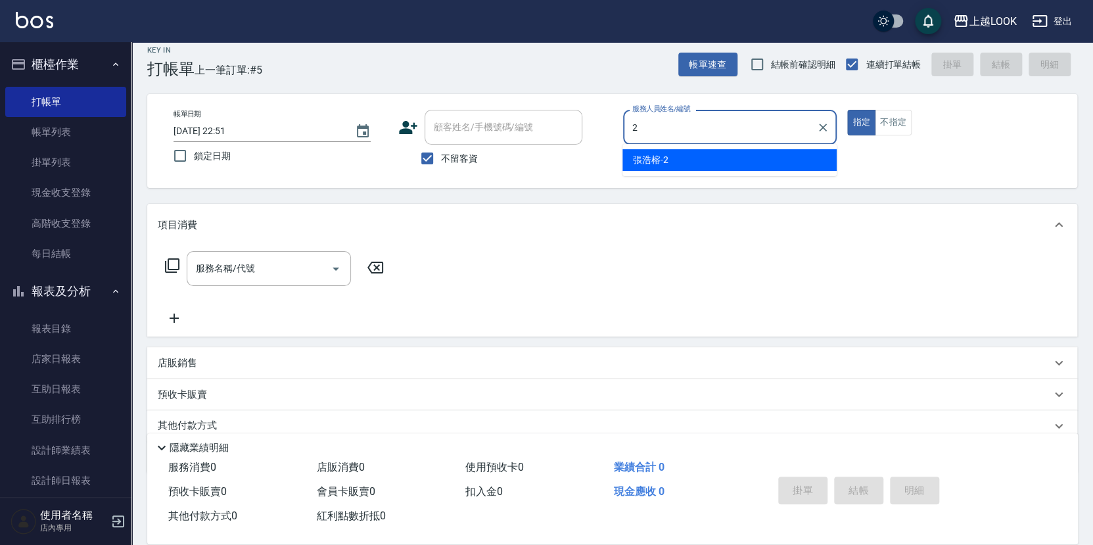
type input "張浩榕-2"
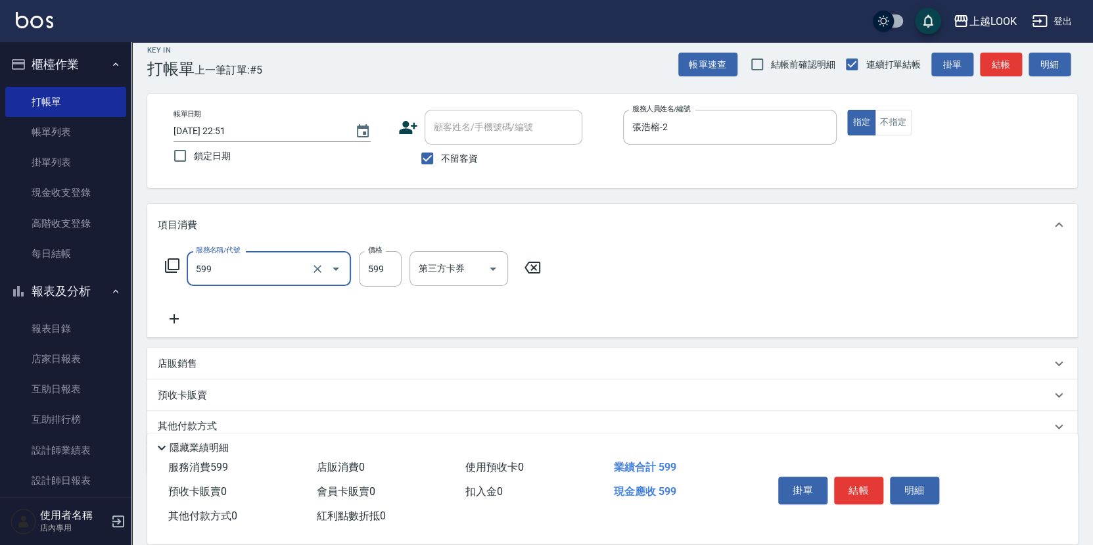
type input "精油-599(0599)"
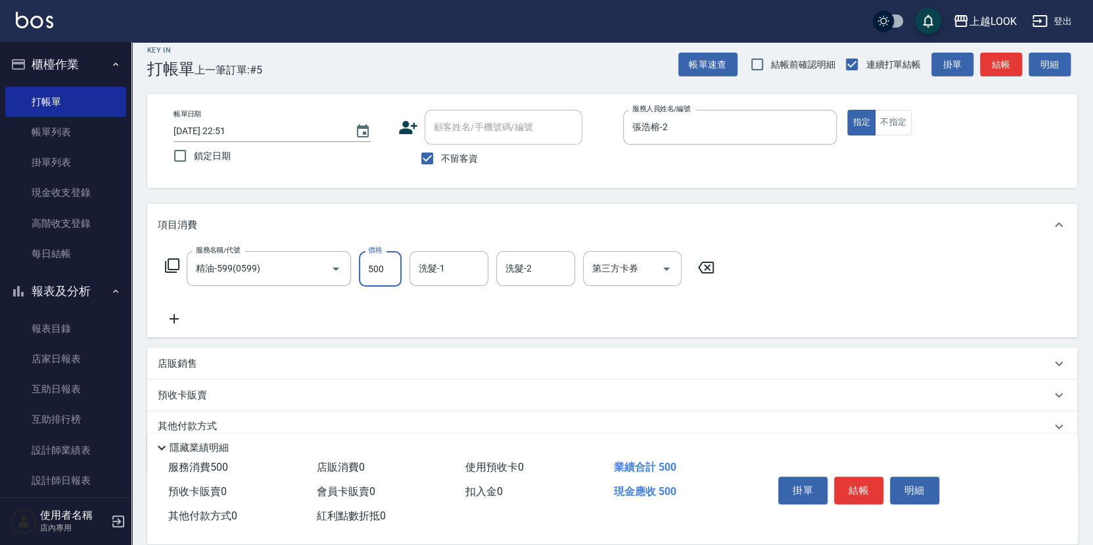
type input "500"
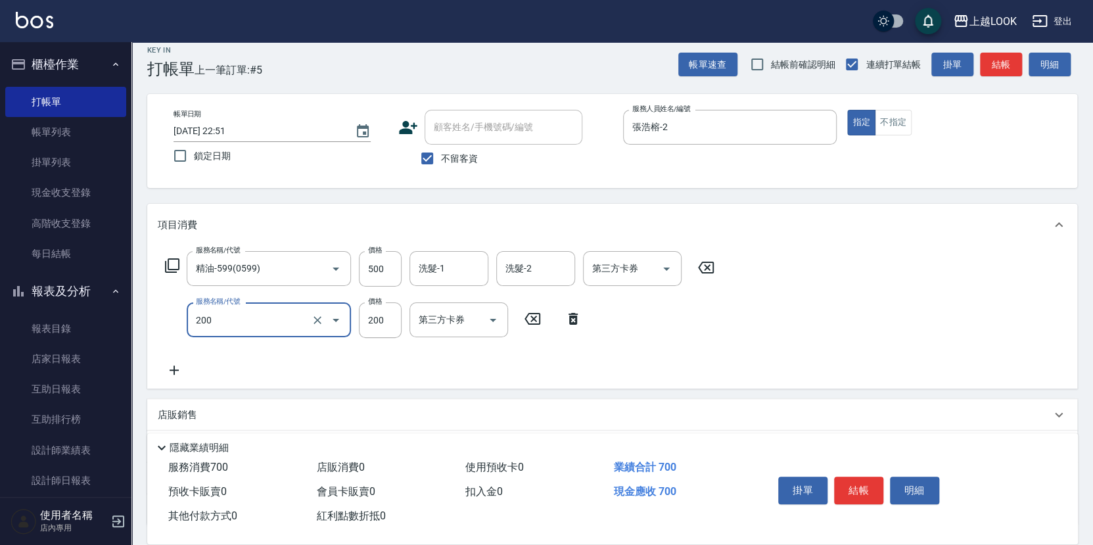
type input "剪髮(200)"
type input "300"
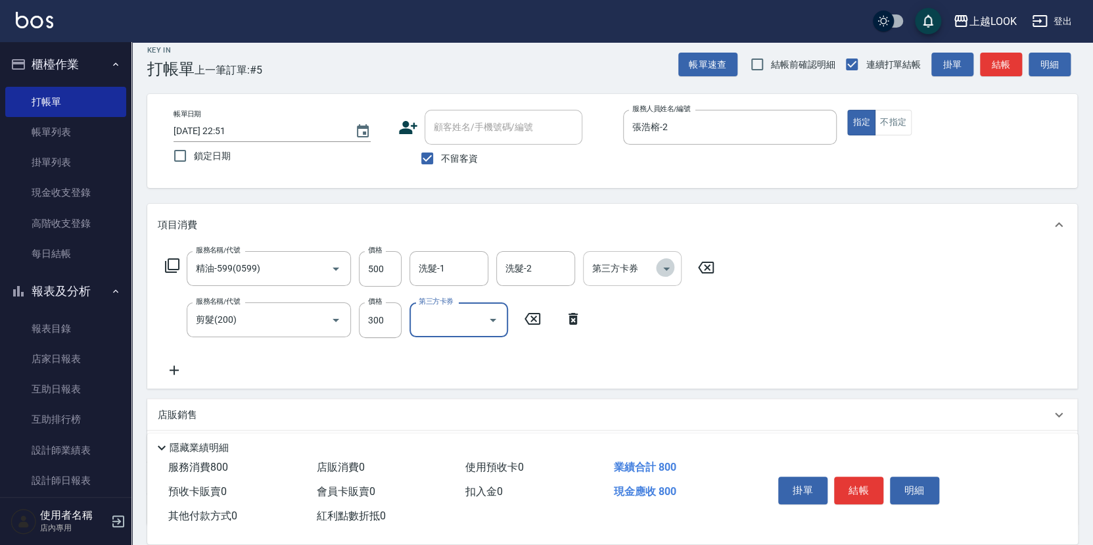
click at [670, 267] on icon "Open" at bounding box center [666, 269] width 16 height 16
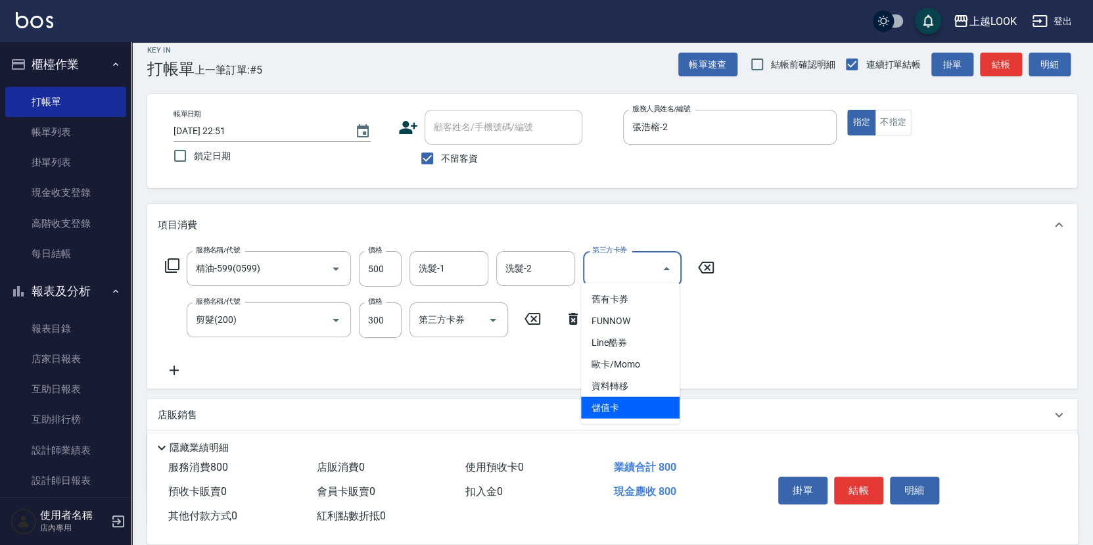
click at [628, 411] on span "儲值卡" at bounding box center [630, 408] width 99 height 22
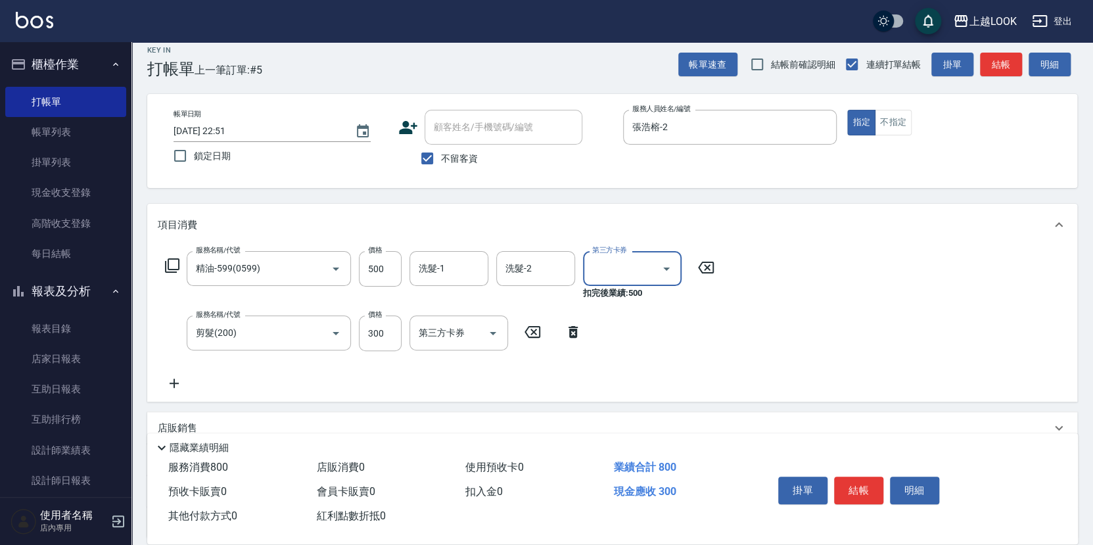
type input "儲值卡"
click at [848, 487] on button "結帳" at bounding box center [858, 490] width 49 height 28
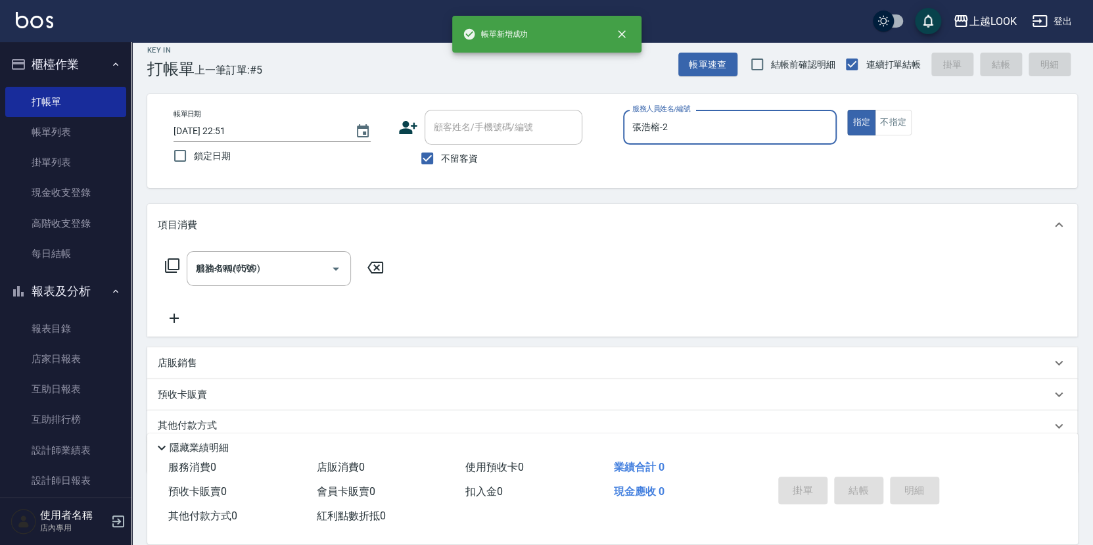
type input "[DATE] 22:56"
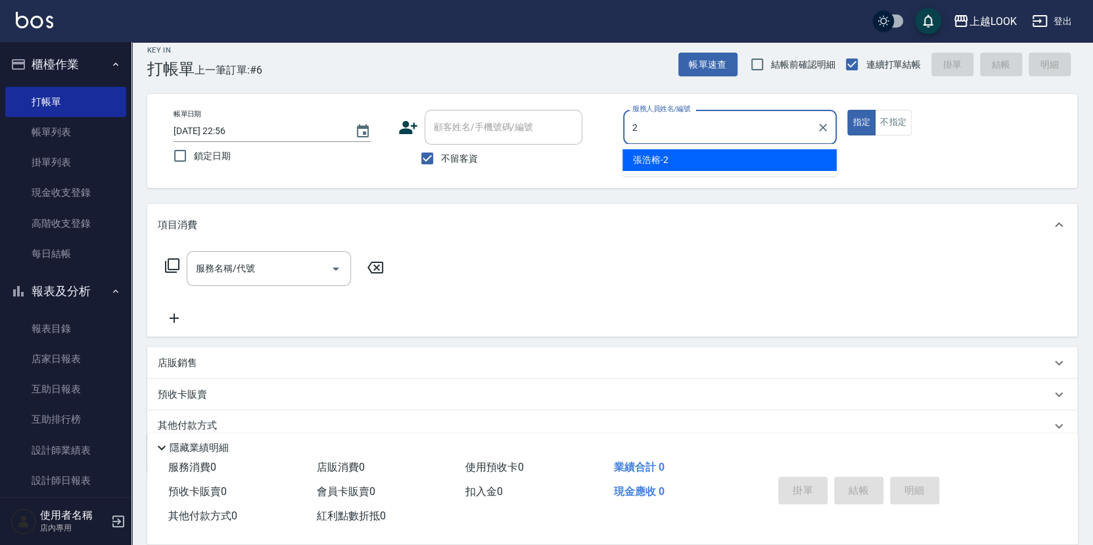
type input "張浩榕-2"
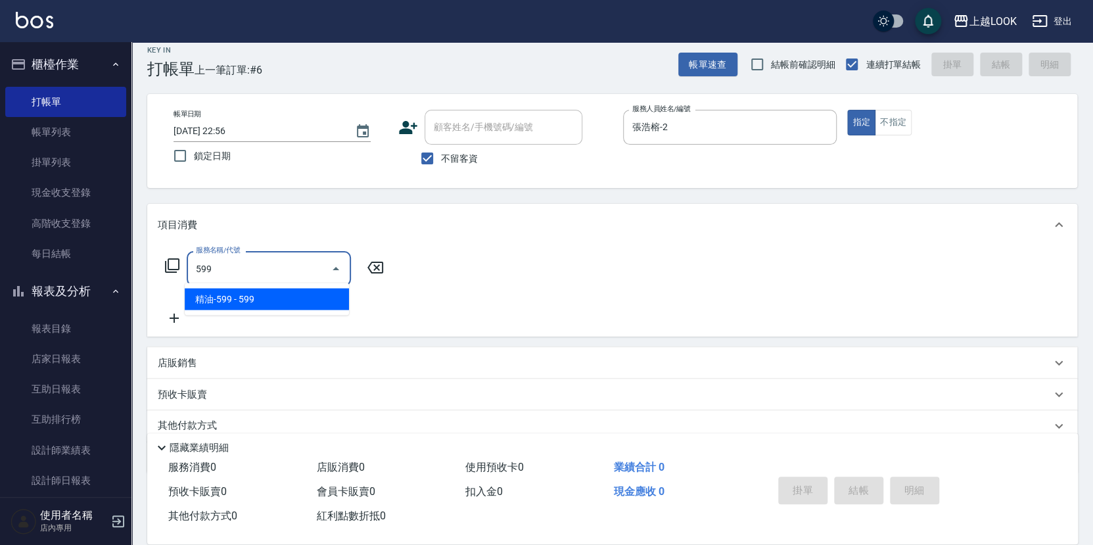
type input "精油-599(0599)"
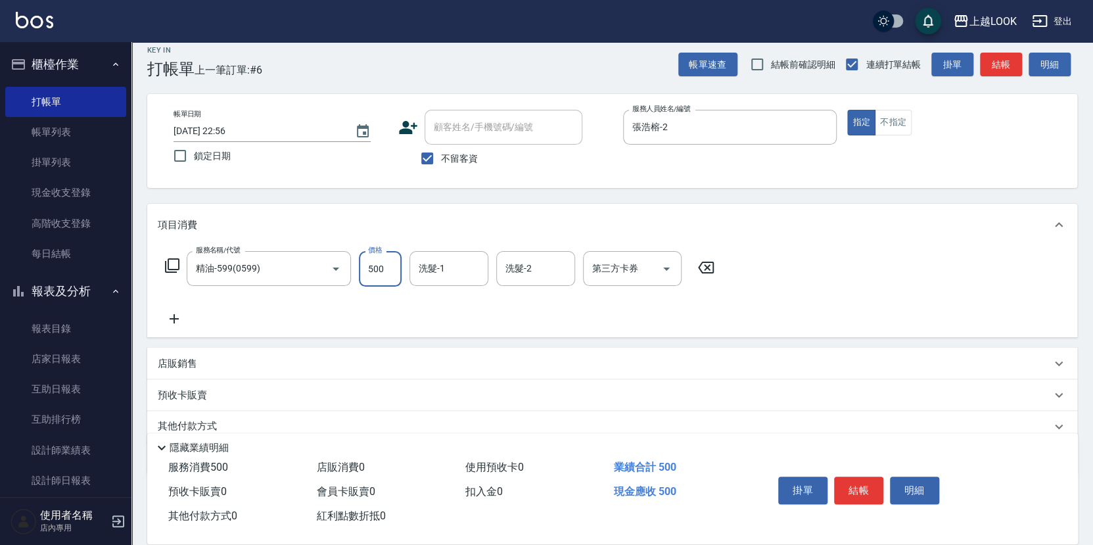
type input "500"
type input "[PERSON_NAME]-3"
click at [175, 316] on icon at bounding box center [174, 319] width 33 height 16
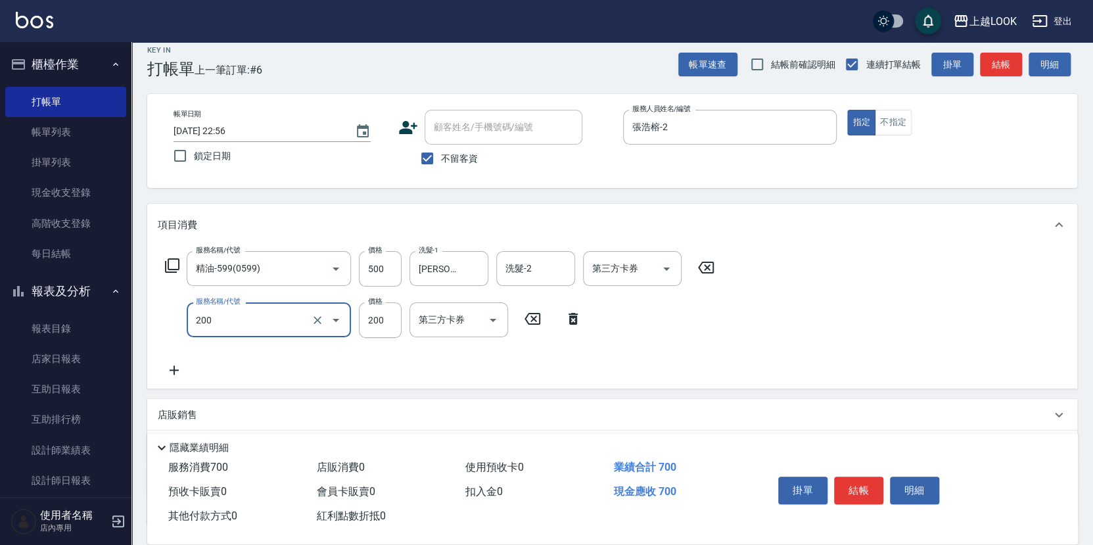
type input "剪髮(200)"
type input "195"
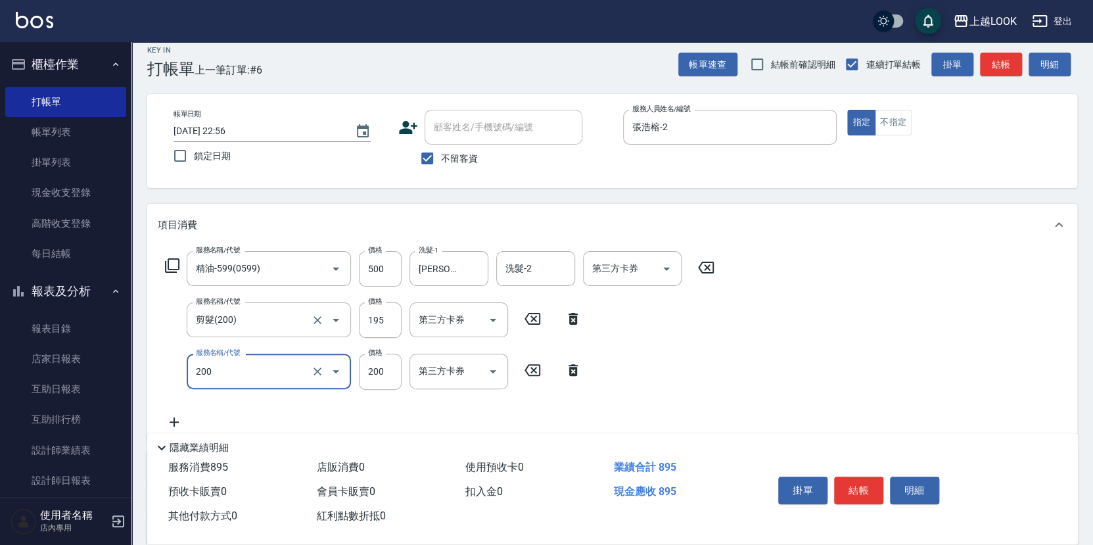
type input "剪髮(200)"
type input "105"
click at [495, 320] on icon "Open" at bounding box center [493, 320] width 16 height 16
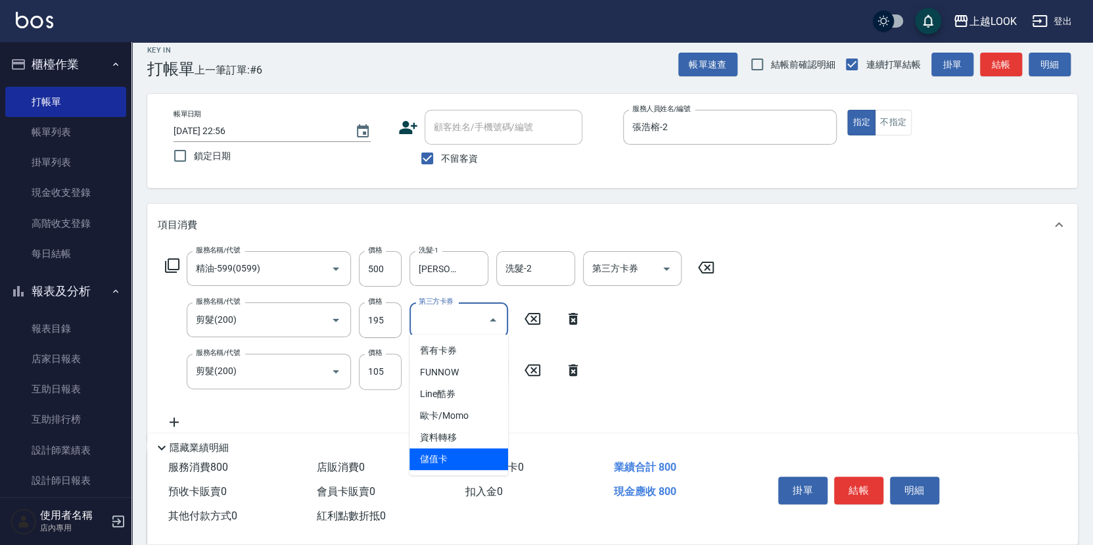
click at [469, 451] on span "儲值卡" at bounding box center [458, 459] width 99 height 22
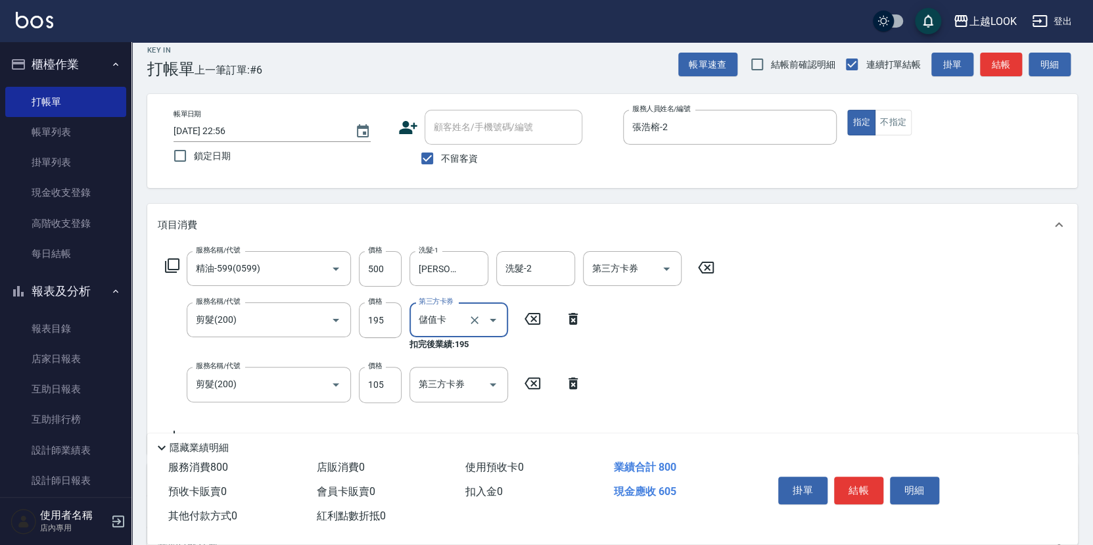
type input "儲值卡"
click at [851, 486] on button "結帳" at bounding box center [858, 490] width 49 height 28
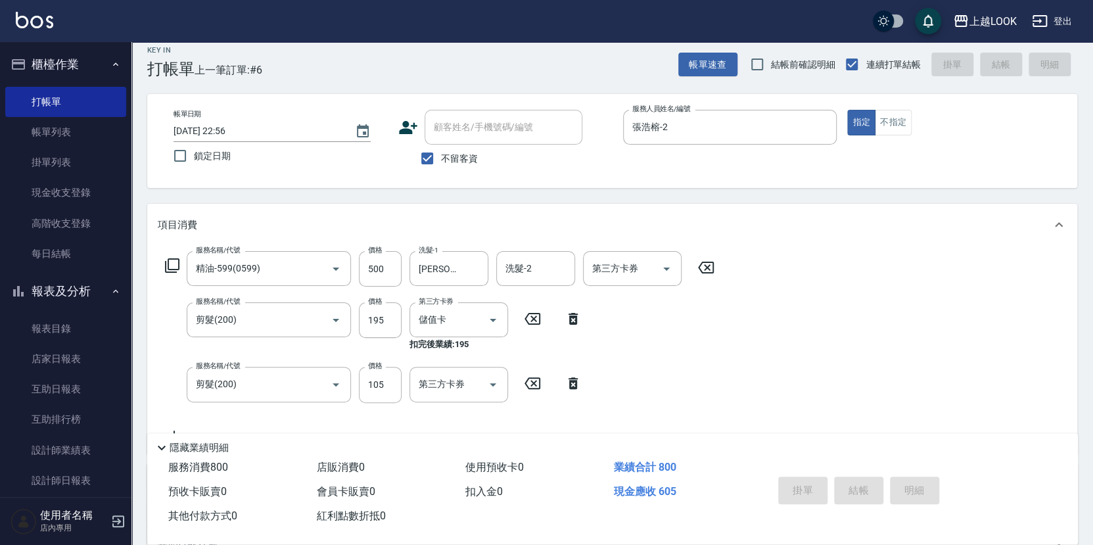
type input "[DATE] 22:57"
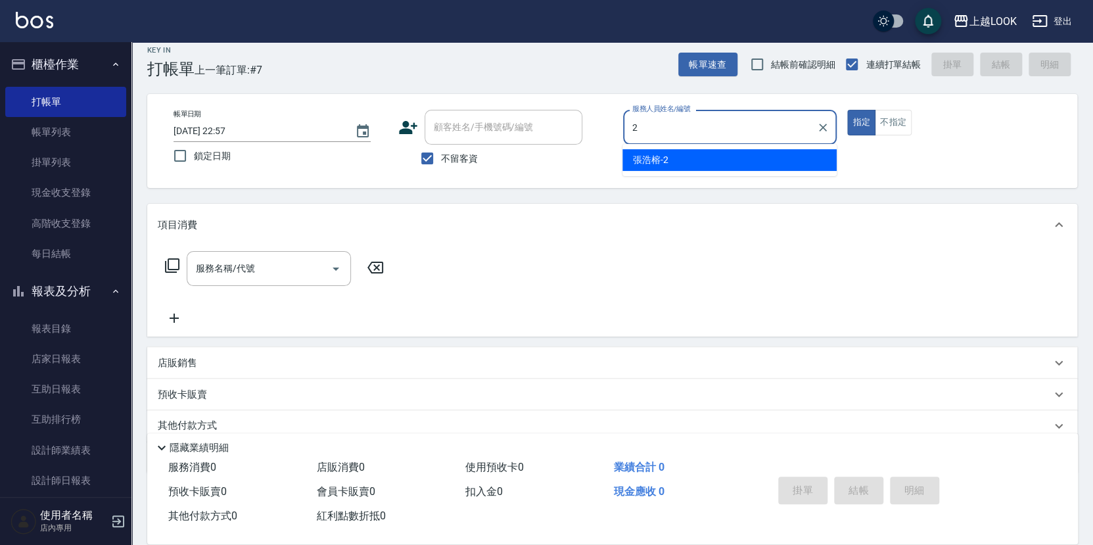
type input "張浩榕-2"
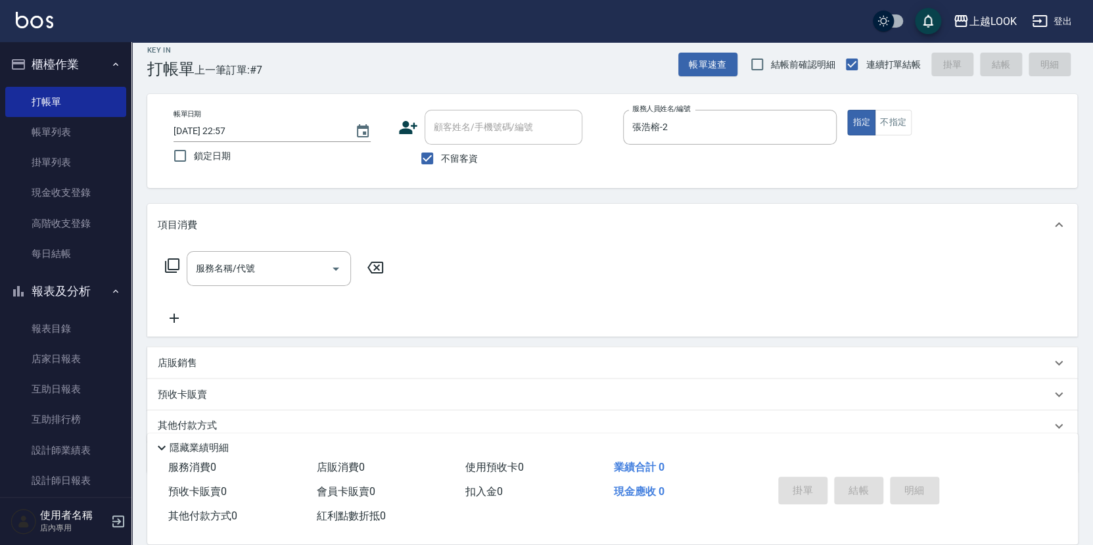
click at [174, 258] on icon at bounding box center [172, 266] width 16 height 16
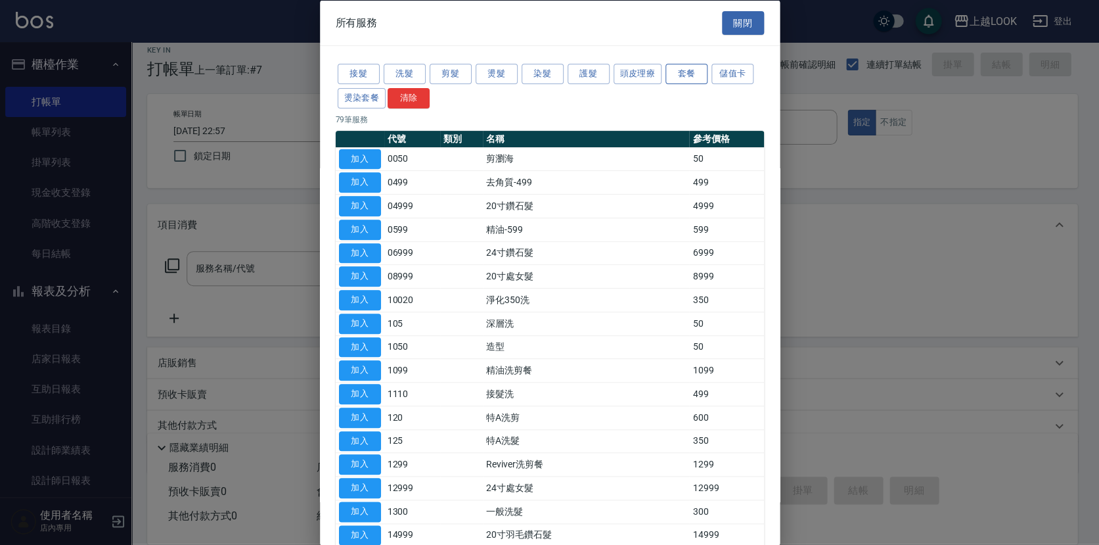
click at [670, 74] on button "套餐" at bounding box center [687, 74] width 42 height 20
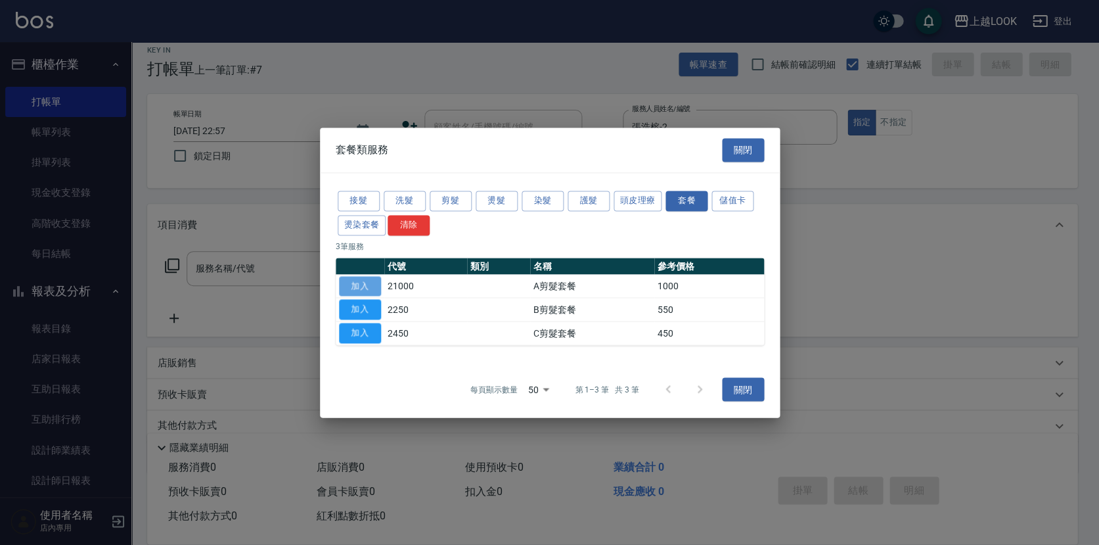
click at [361, 288] on button "加入" at bounding box center [360, 286] width 42 height 20
type input "A剪髮套餐(21000)"
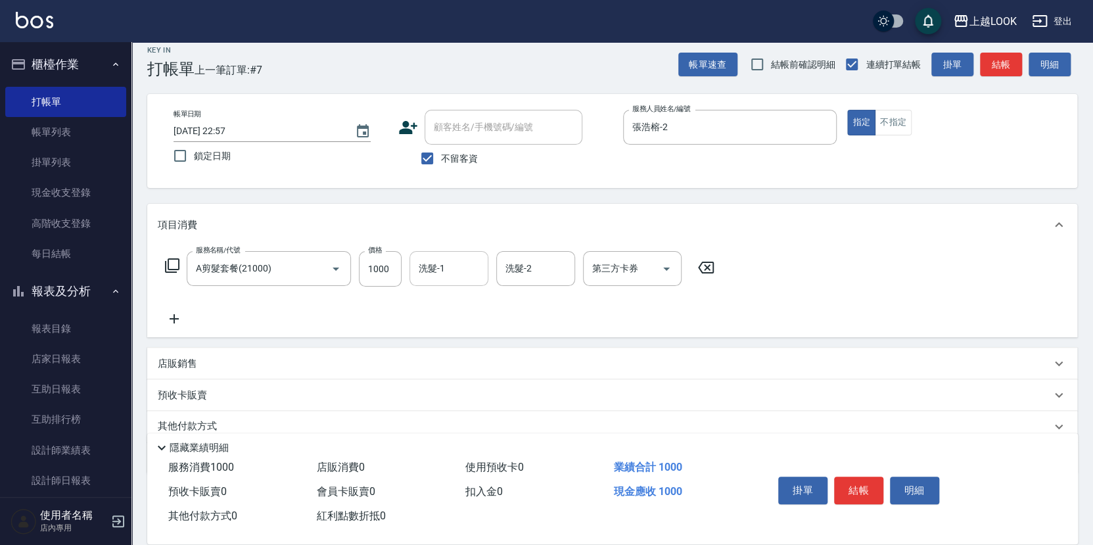
click at [472, 267] on input "洗髮-1" at bounding box center [448, 268] width 67 height 23
type input "[PERSON_NAME]-93"
click at [172, 363] on p "店販銷售" at bounding box center [177, 364] width 39 height 14
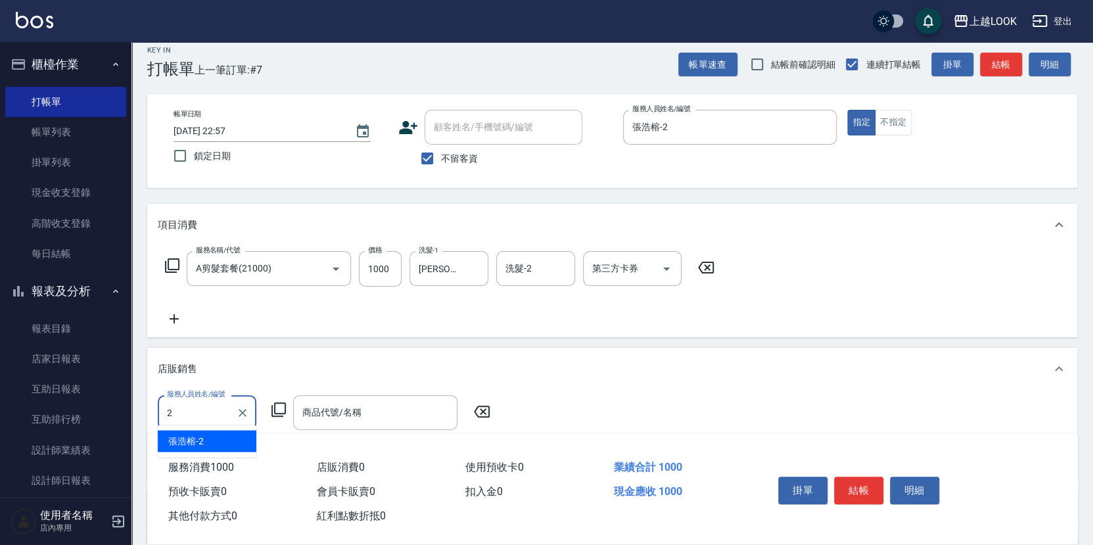
type input "張浩榕-2"
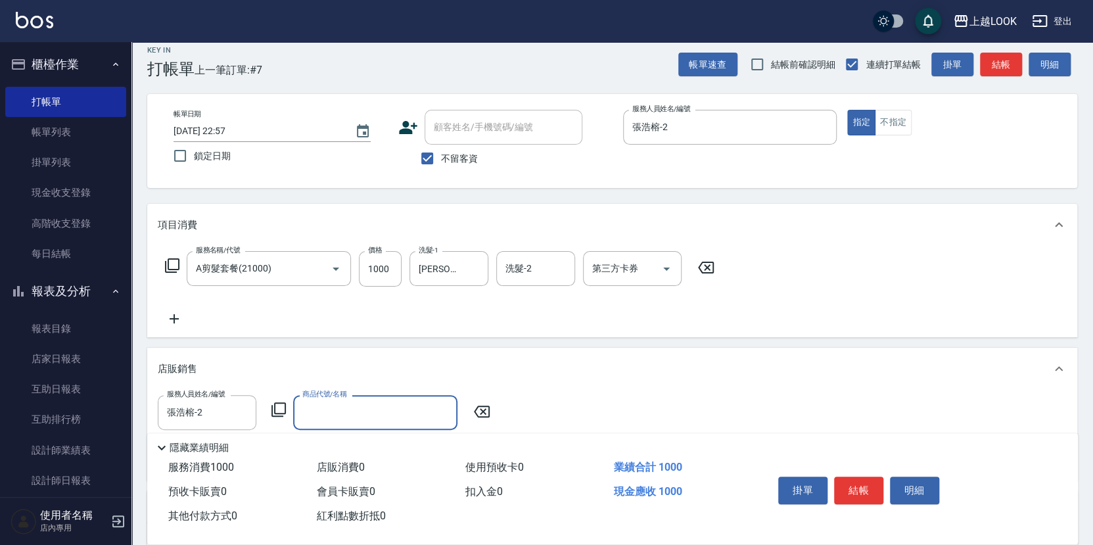
click at [278, 402] on icon at bounding box center [279, 410] width 16 height 16
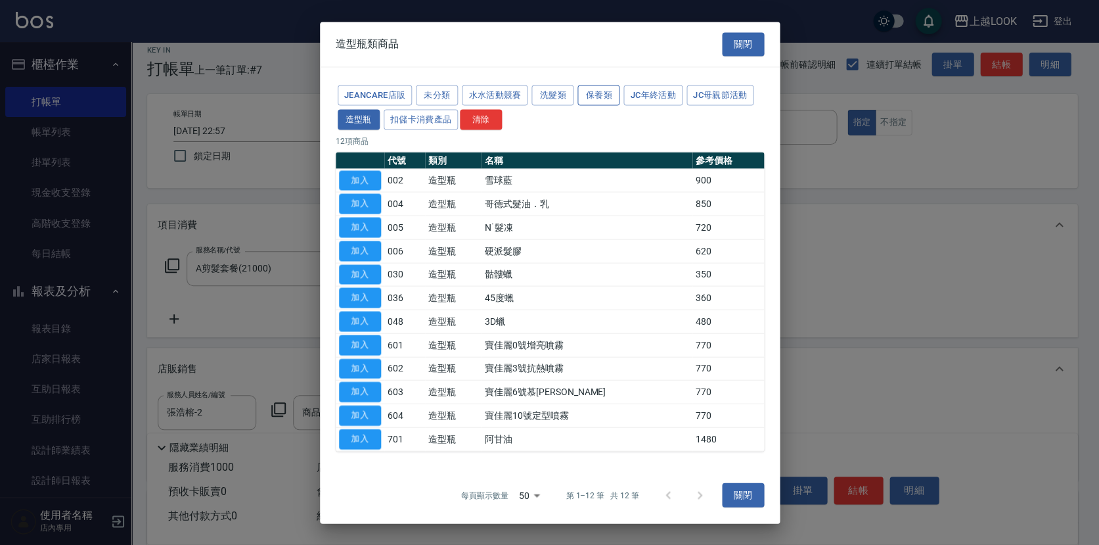
click at [611, 96] on button "保養類" at bounding box center [599, 95] width 42 height 20
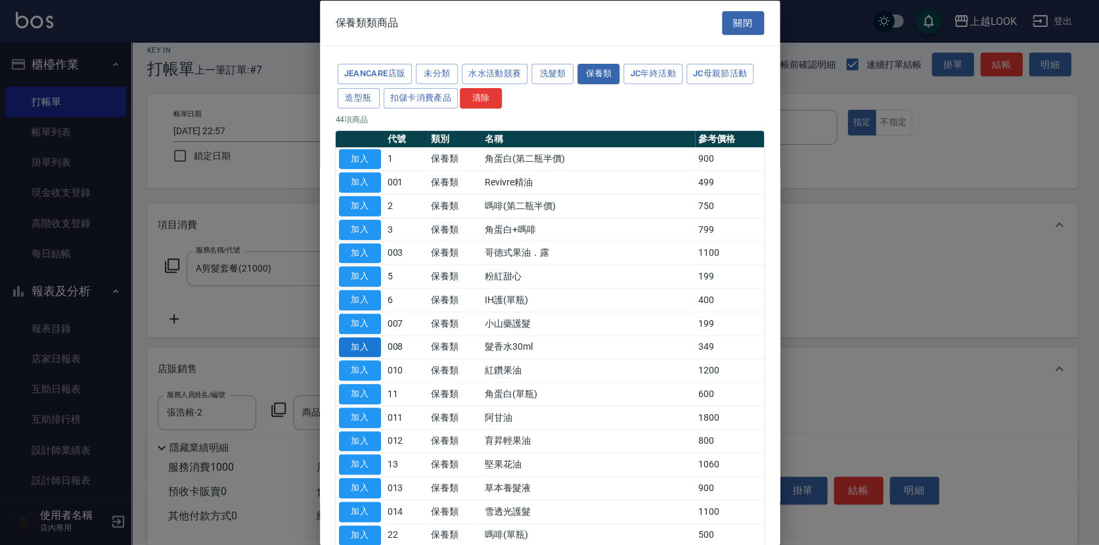
click at [372, 343] on button "加入" at bounding box center [360, 346] width 42 height 20
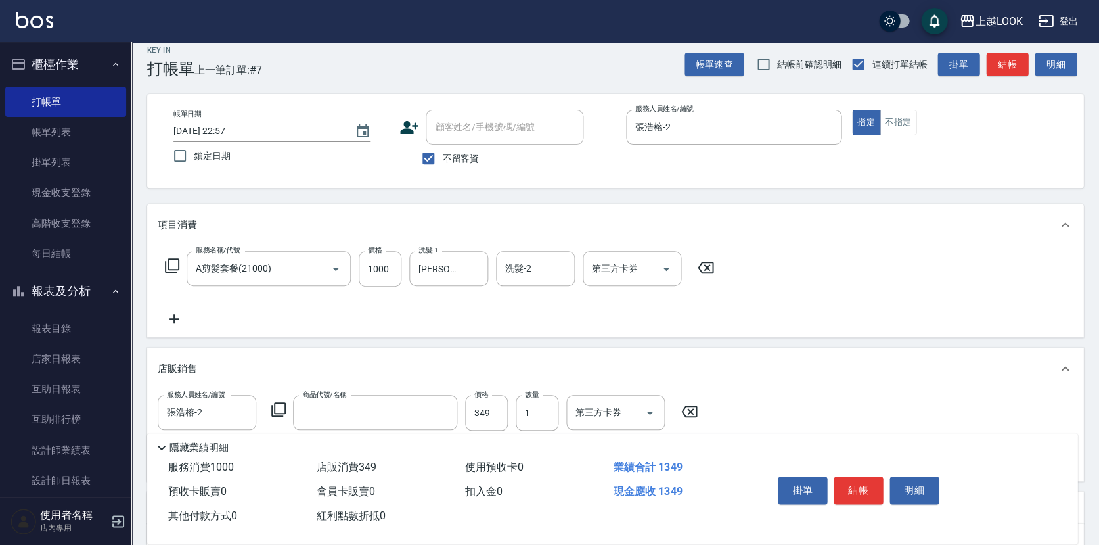
type input "髮香水30ml"
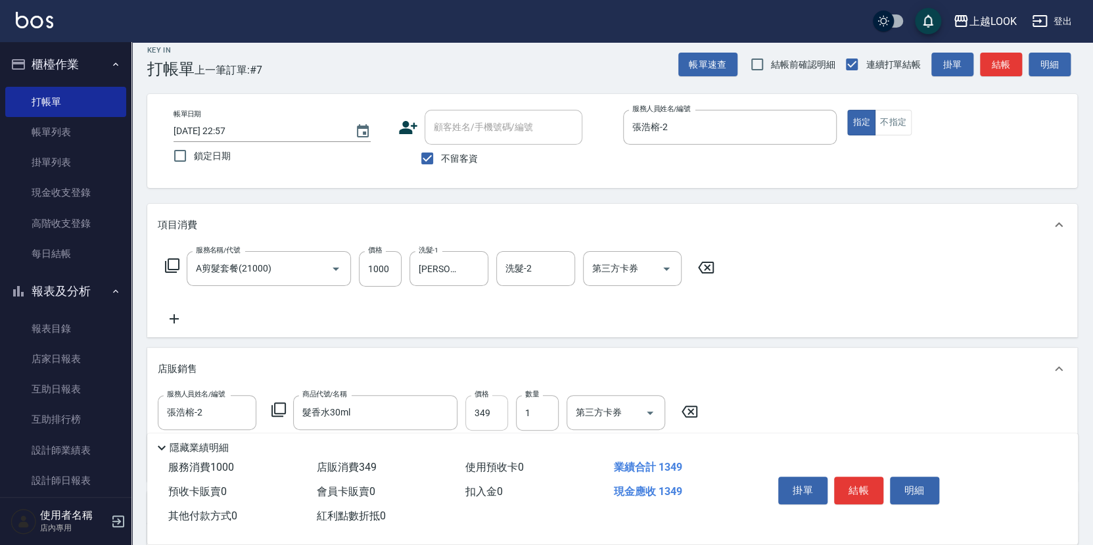
click at [499, 415] on input "349" at bounding box center [486, 412] width 43 height 35
type input "360"
click at [851, 482] on button "結帳" at bounding box center [858, 490] width 49 height 28
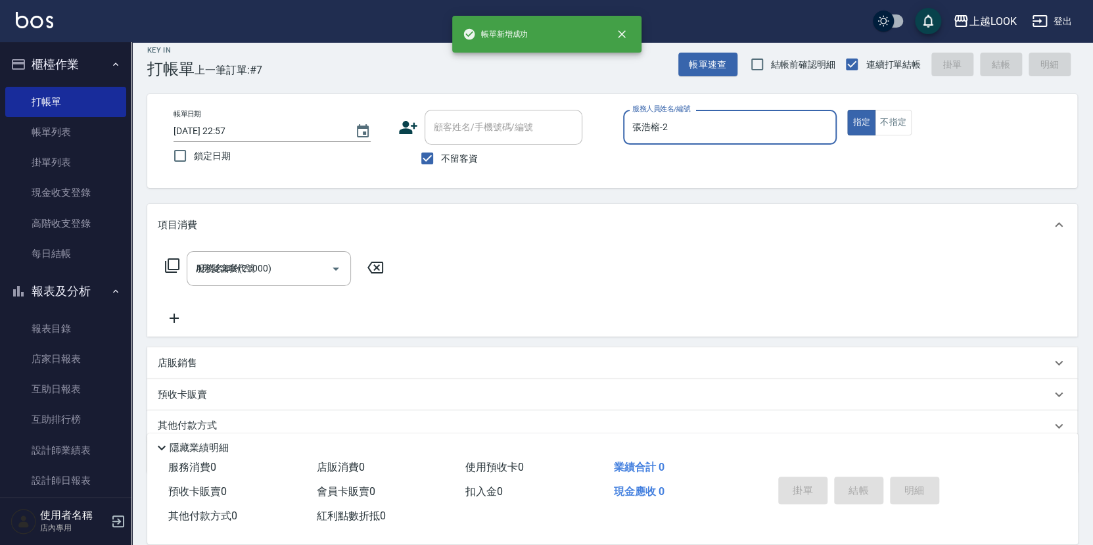
type input "[DATE] 22:58"
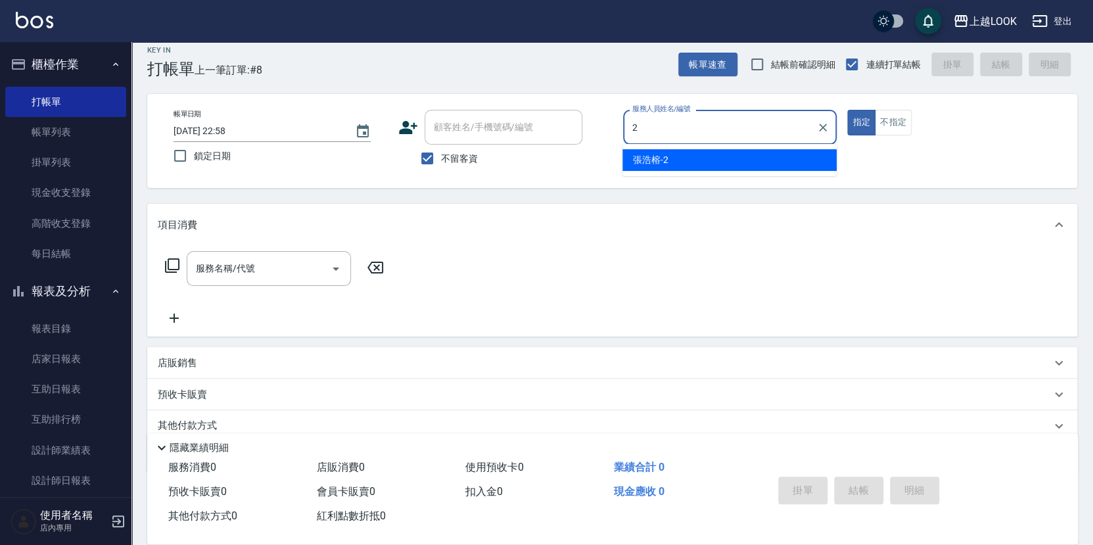
type input "張浩榕-2"
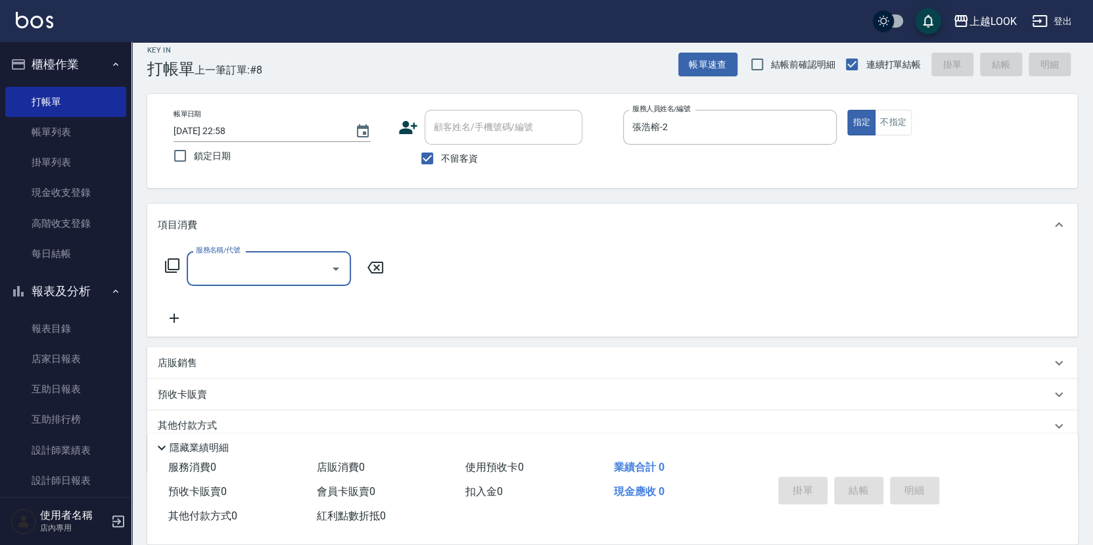
click at [172, 260] on icon at bounding box center [172, 266] width 16 height 16
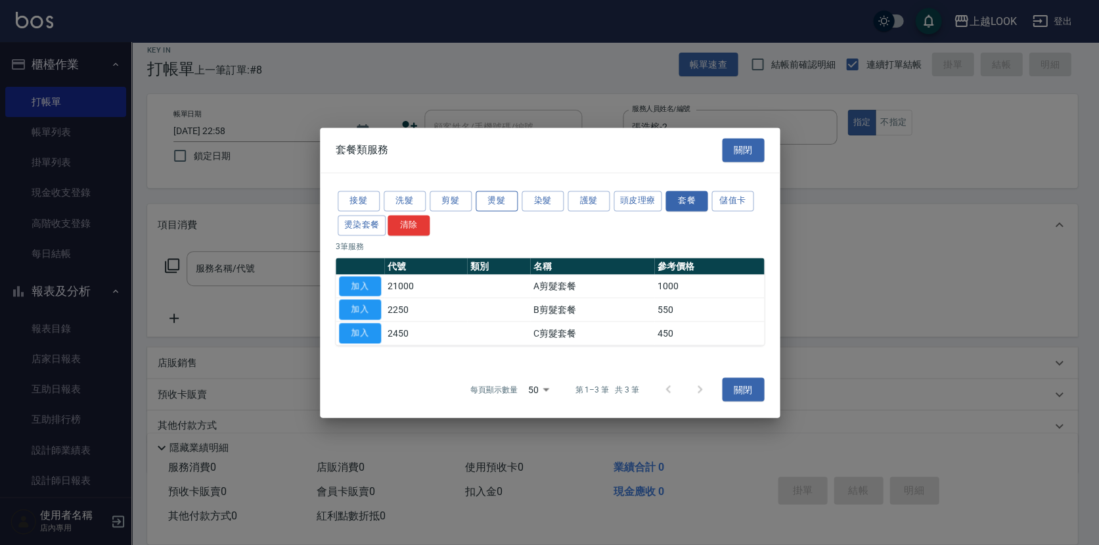
click at [501, 202] on button "燙髮" at bounding box center [497, 201] width 42 height 20
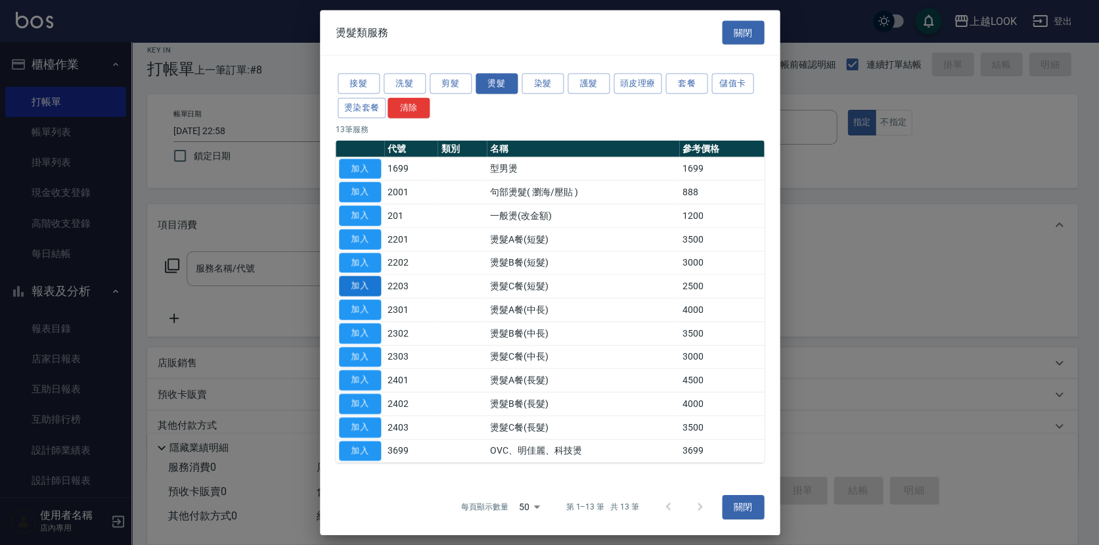
click at [364, 282] on button "加入" at bounding box center [360, 286] width 42 height 20
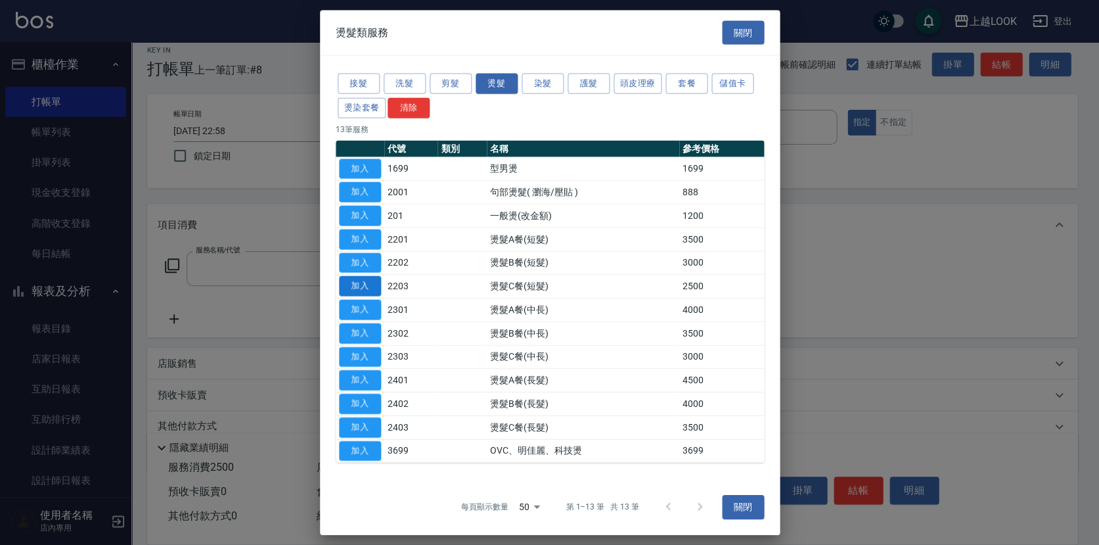
type input "燙髮C餐(短髮)(2203)"
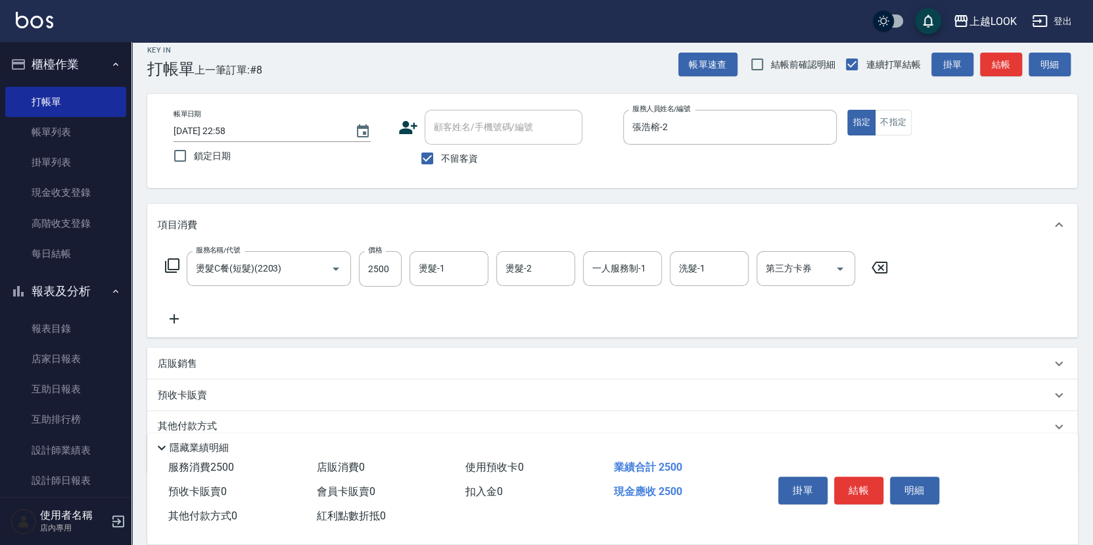
click at [172, 258] on icon at bounding box center [172, 265] width 14 height 14
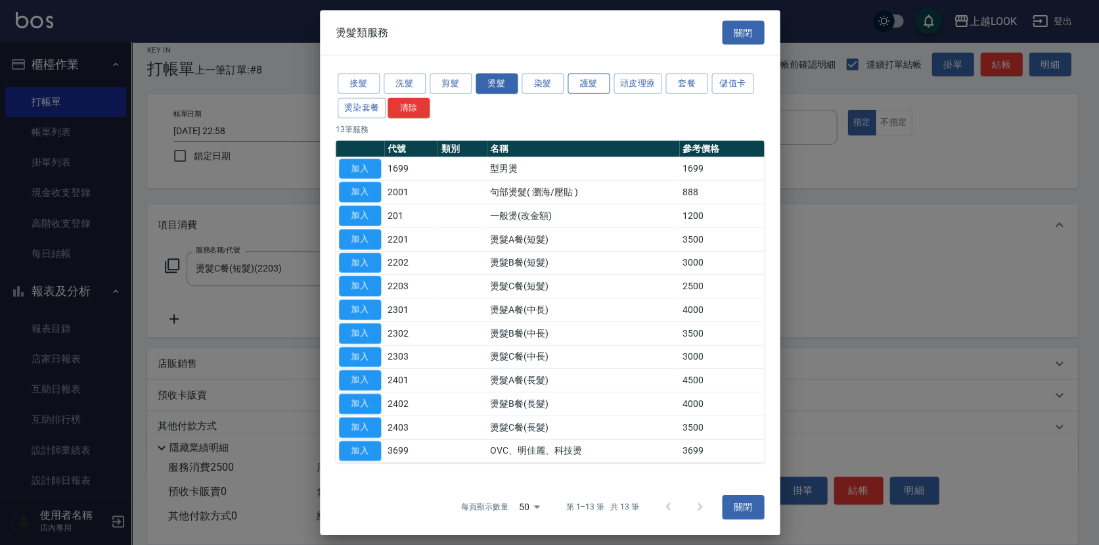
click at [587, 79] on button "護髮" at bounding box center [589, 84] width 42 height 20
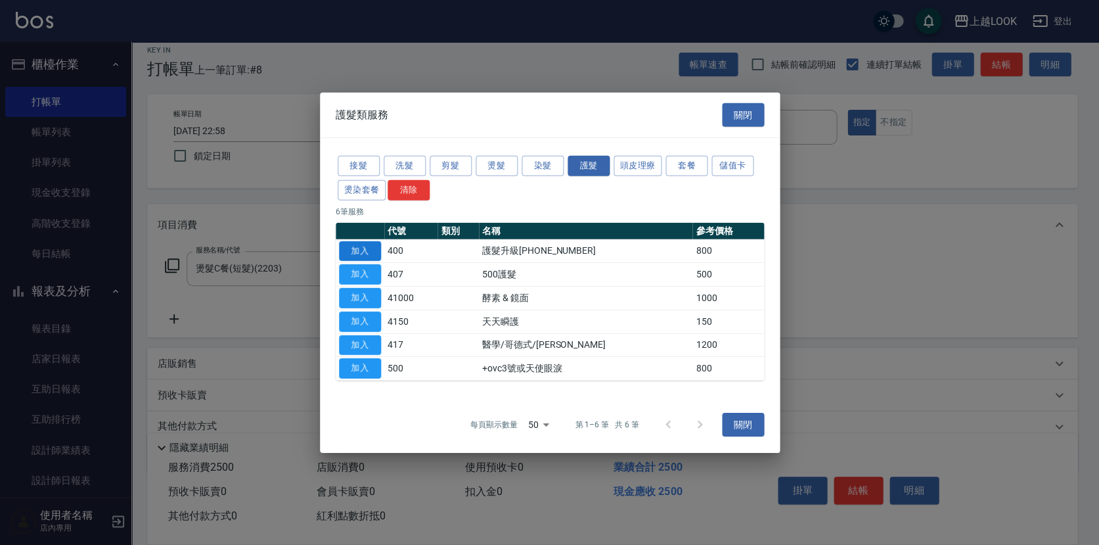
click at [365, 248] on button "加入" at bounding box center [360, 251] width 42 height 20
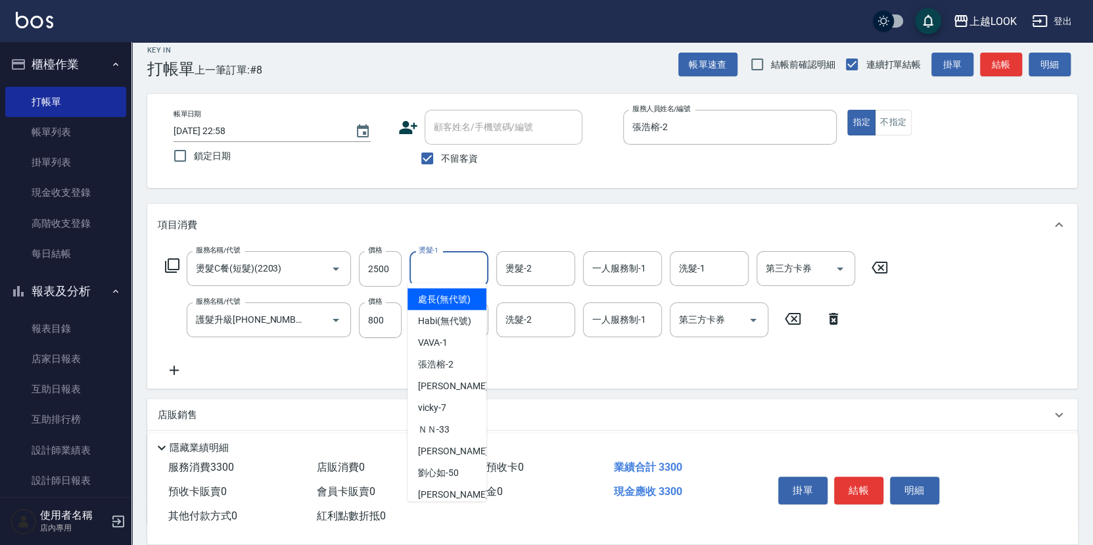
click at [446, 271] on input "燙髮-1" at bounding box center [448, 268] width 67 height 23
type input "[PERSON_NAME]-93"
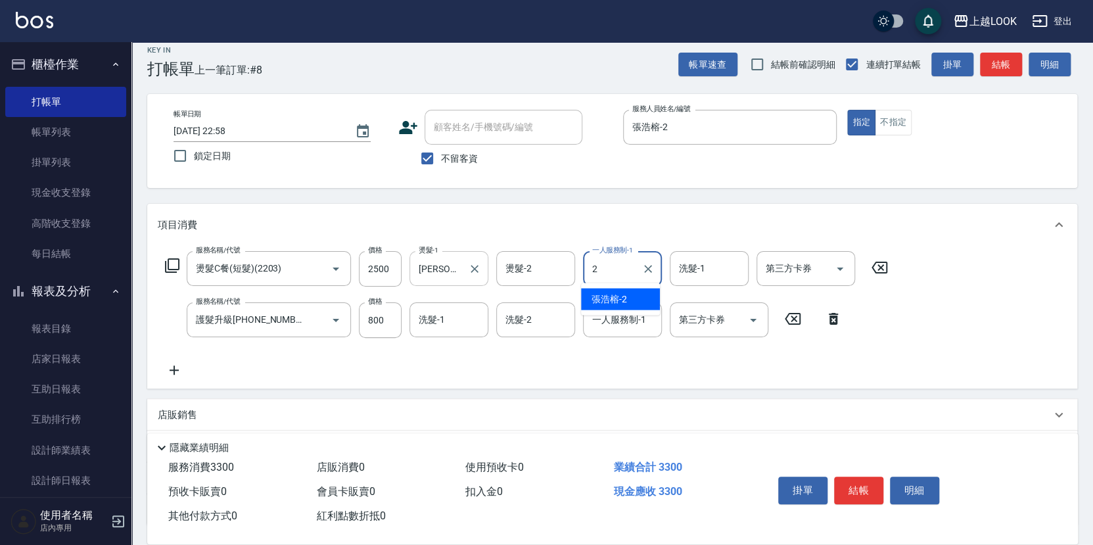
type input "張浩榕-2"
click at [459, 315] on input "洗髮-1" at bounding box center [448, 319] width 67 height 23
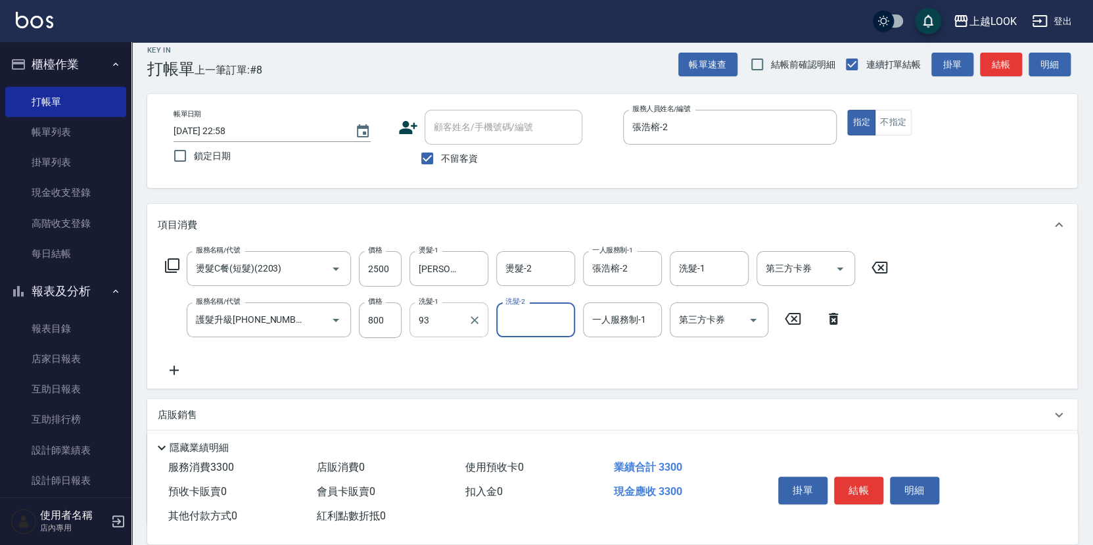
type input "[PERSON_NAME]-93"
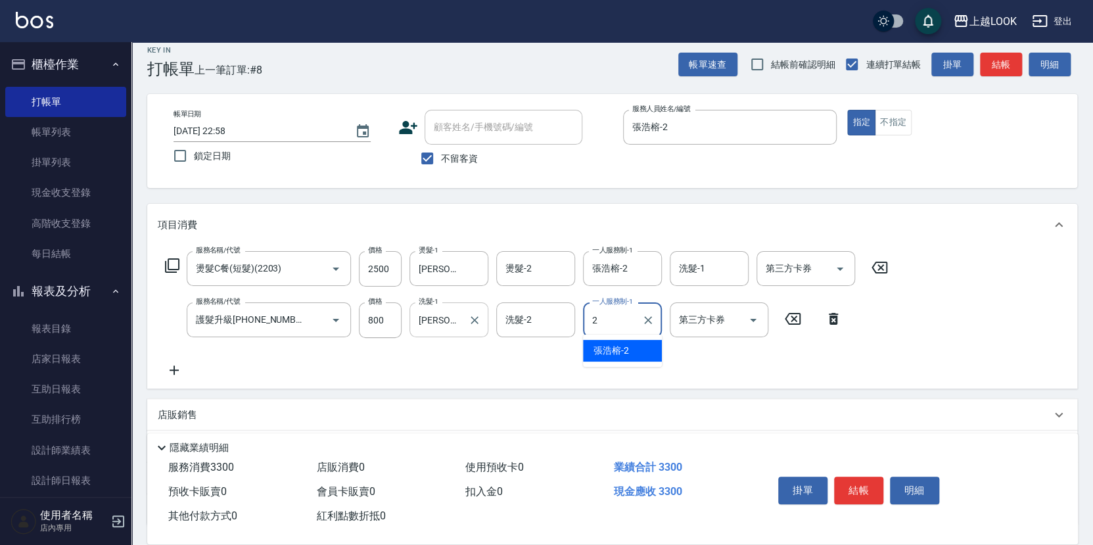
type input "張浩榕-2"
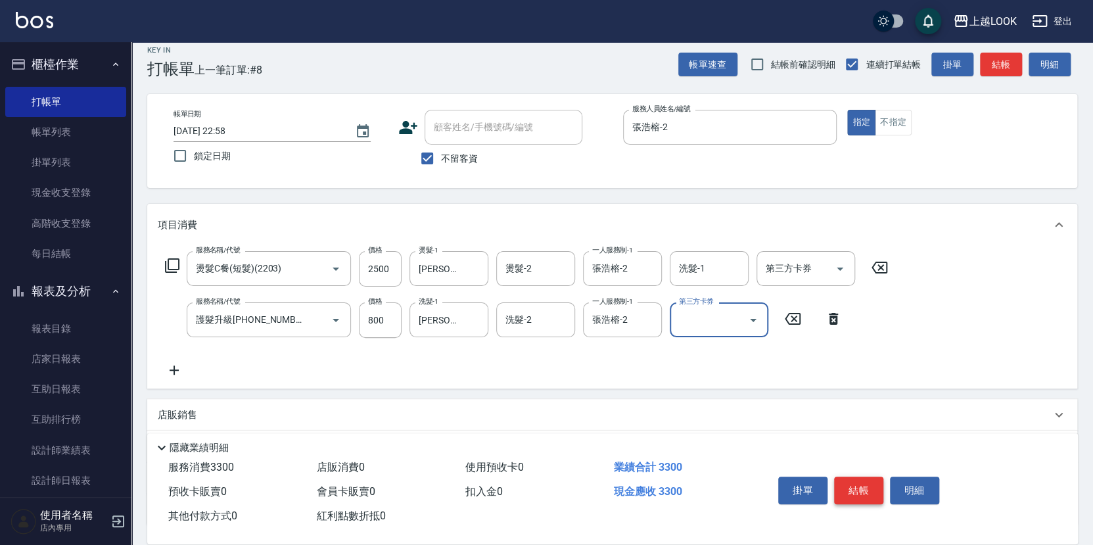
click at [845, 486] on button "結帳" at bounding box center [858, 490] width 49 height 28
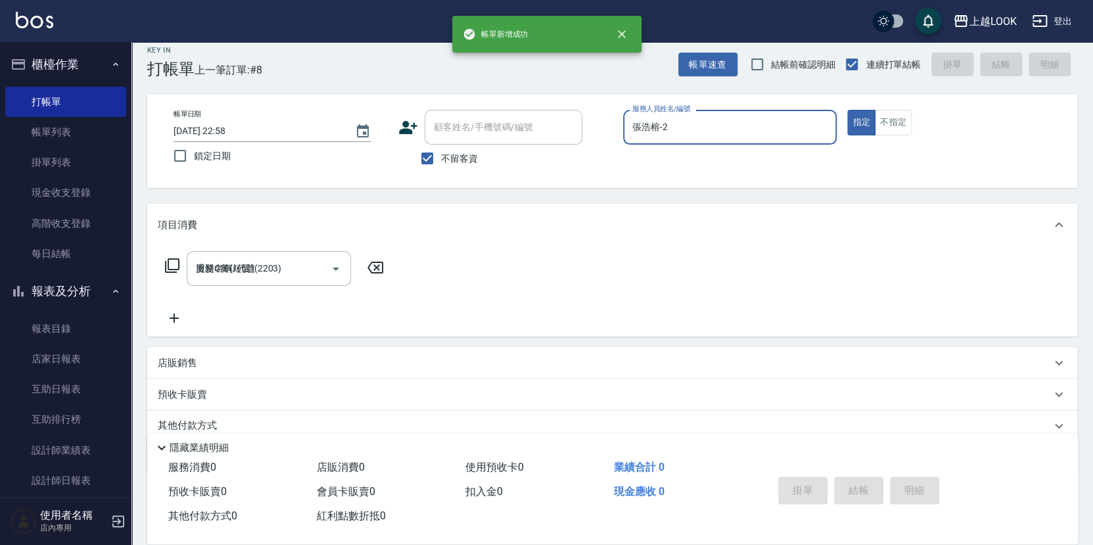
type input "[DATE] 22:59"
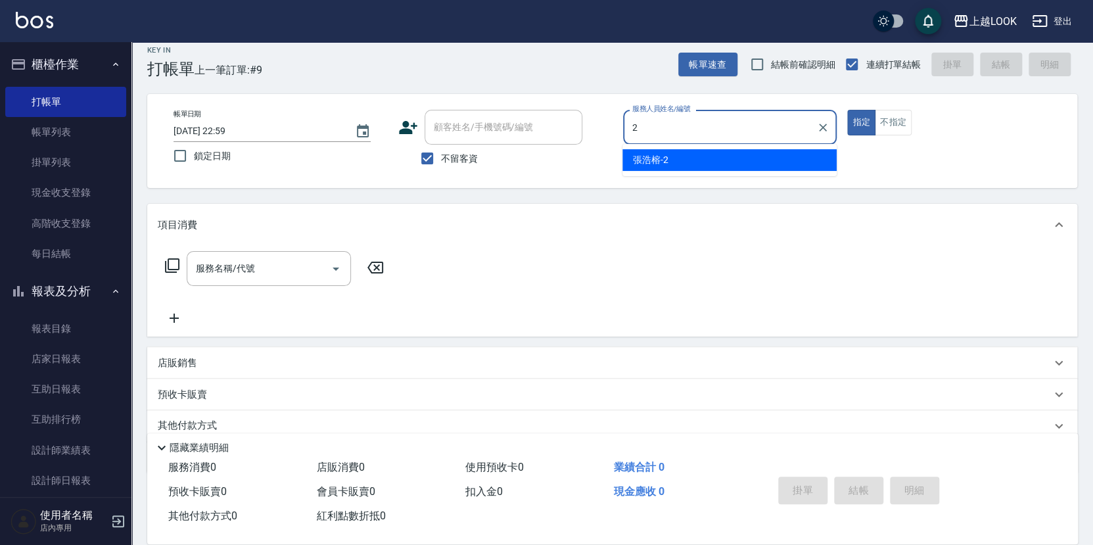
type input "張浩榕-2"
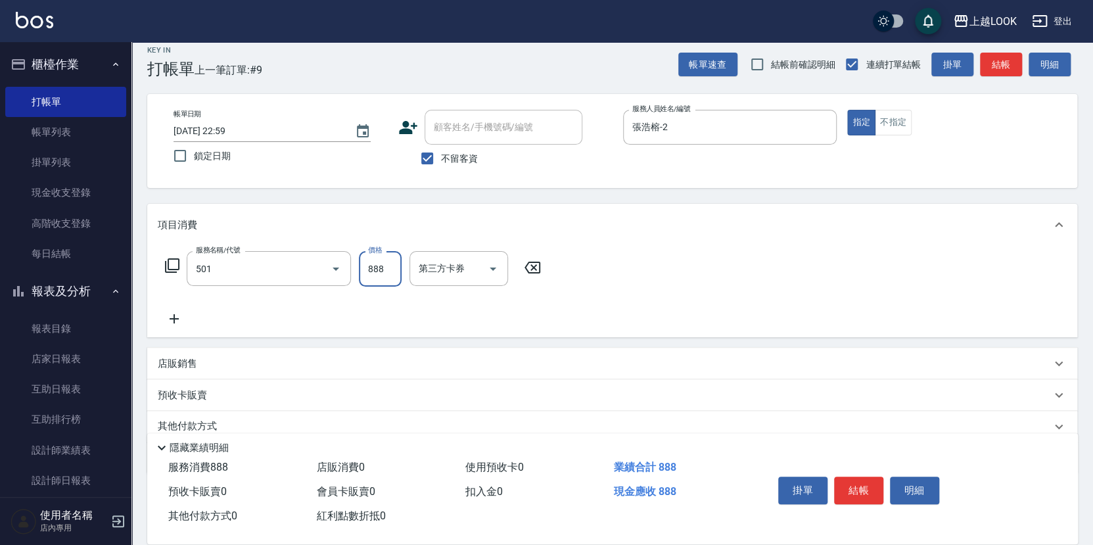
type input "一般染髮(改金額)(501)"
type input "2000"
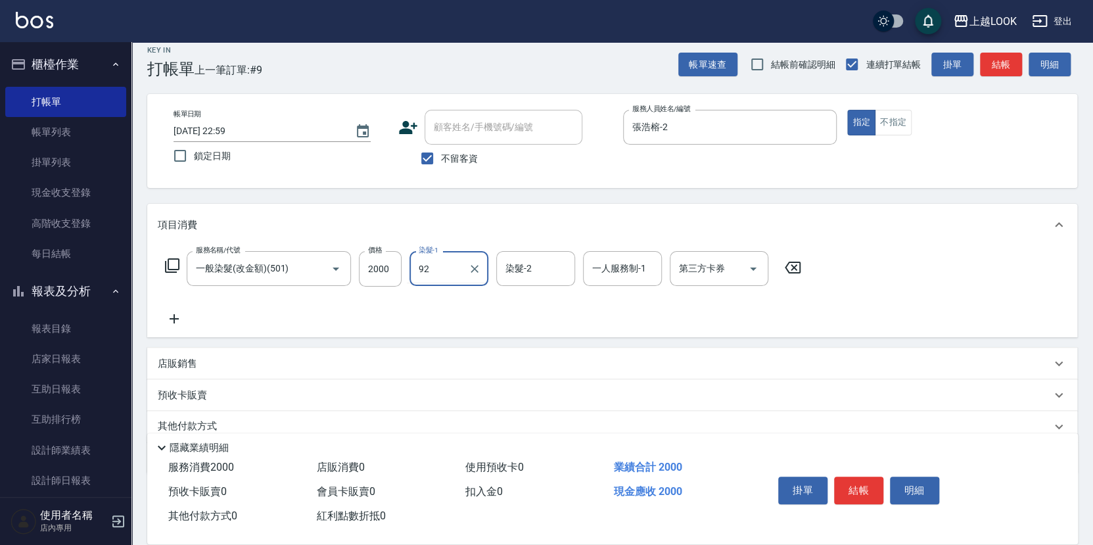
type input "92"
click at [170, 261] on icon at bounding box center [172, 266] width 16 height 16
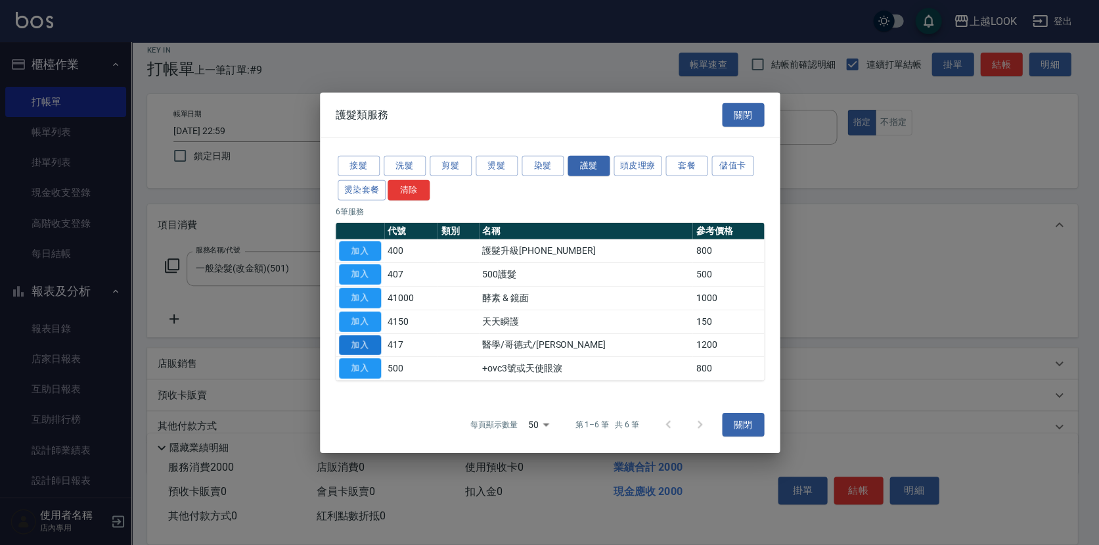
click at [359, 346] on button "加入" at bounding box center [360, 344] width 42 height 20
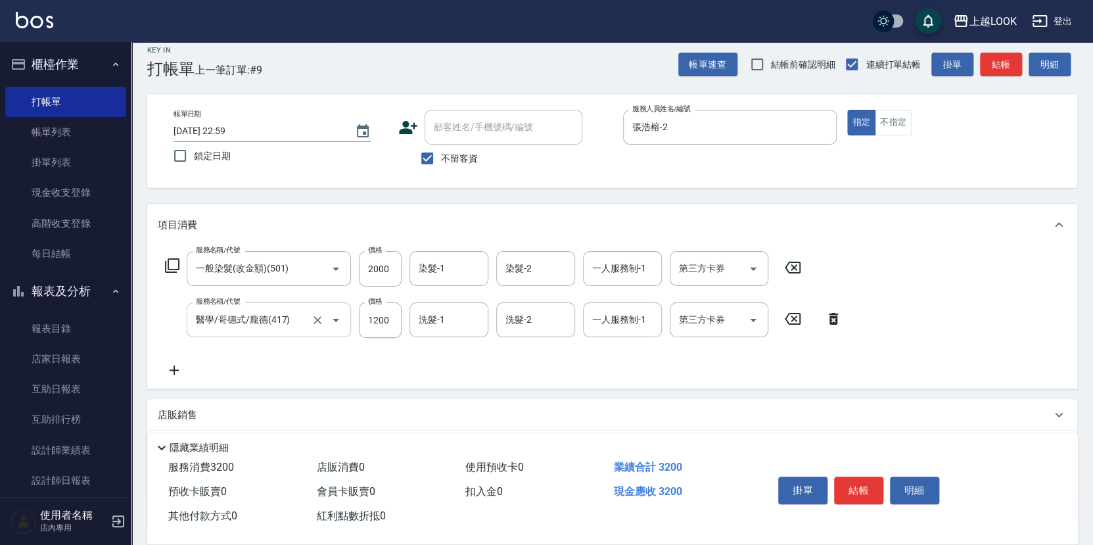
scroll to position [14, 0]
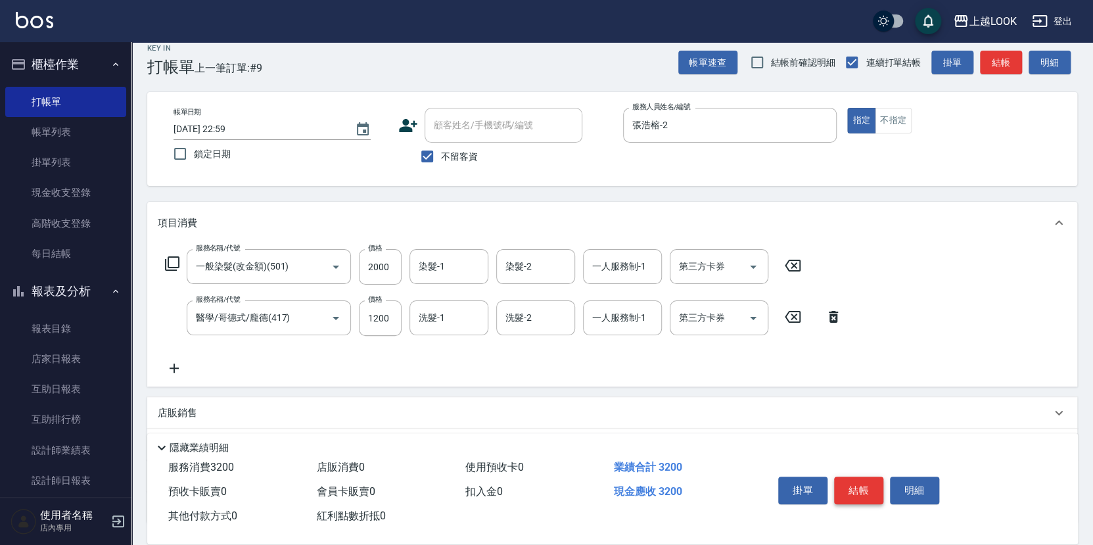
click at [856, 483] on button "結帳" at bounding box center [858, 490] width 49 height 28
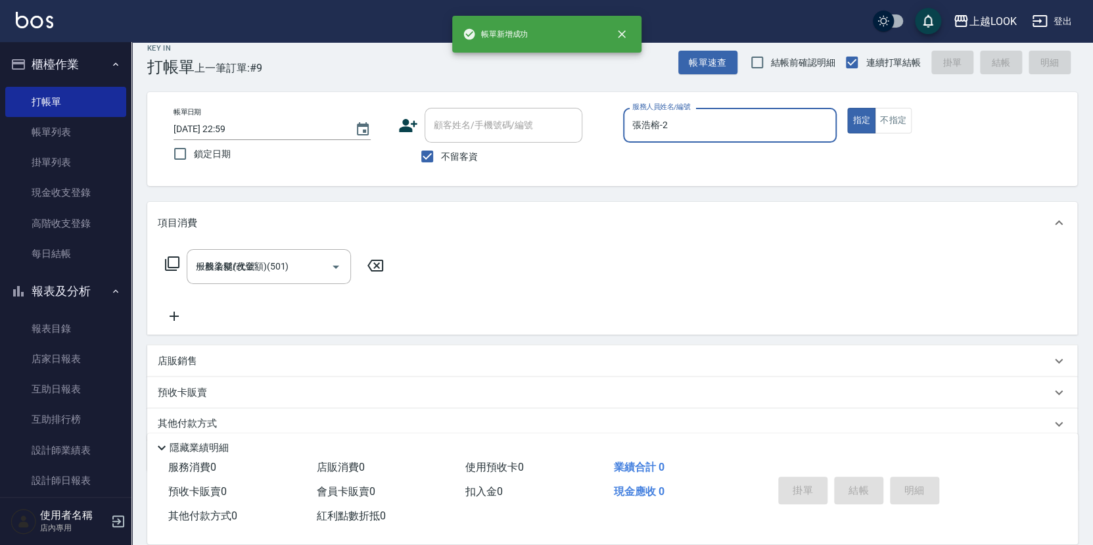
type input "[DATE] 23:00"
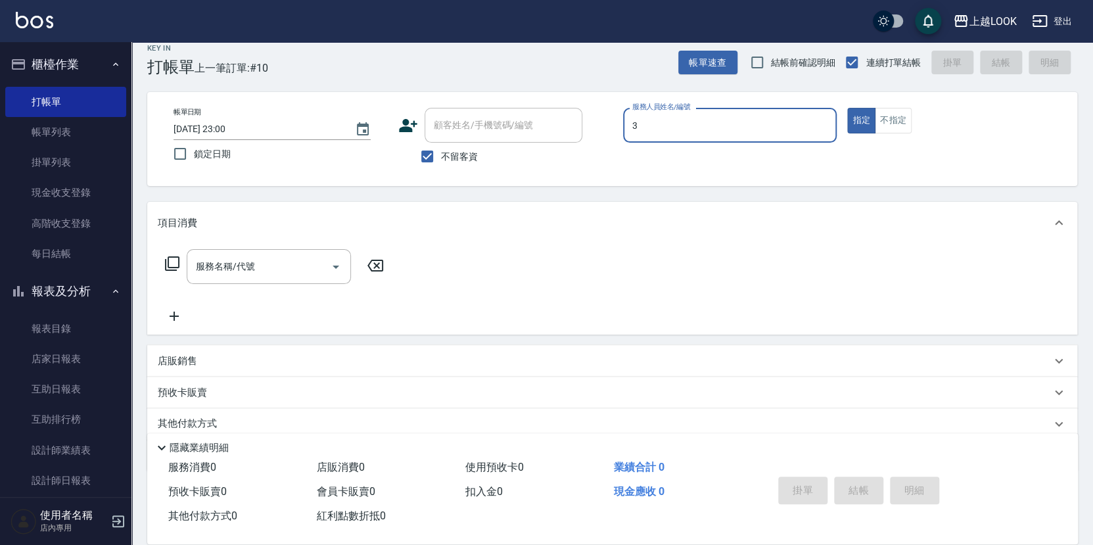
type input "[PERSON_NAME]-3"
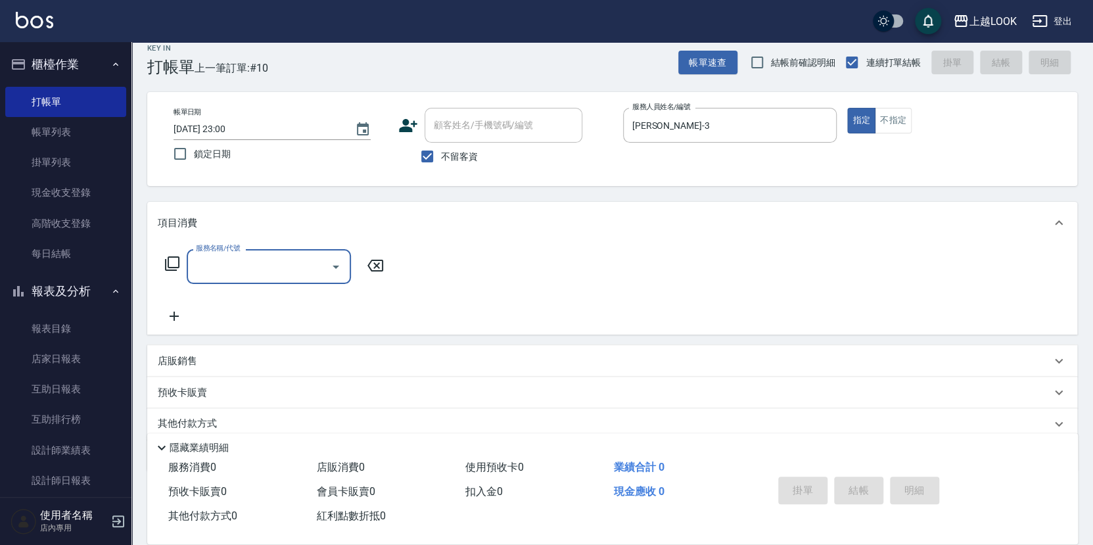
click at [171, 262] on icon at bounding box center [172, 264] width 16 height 16
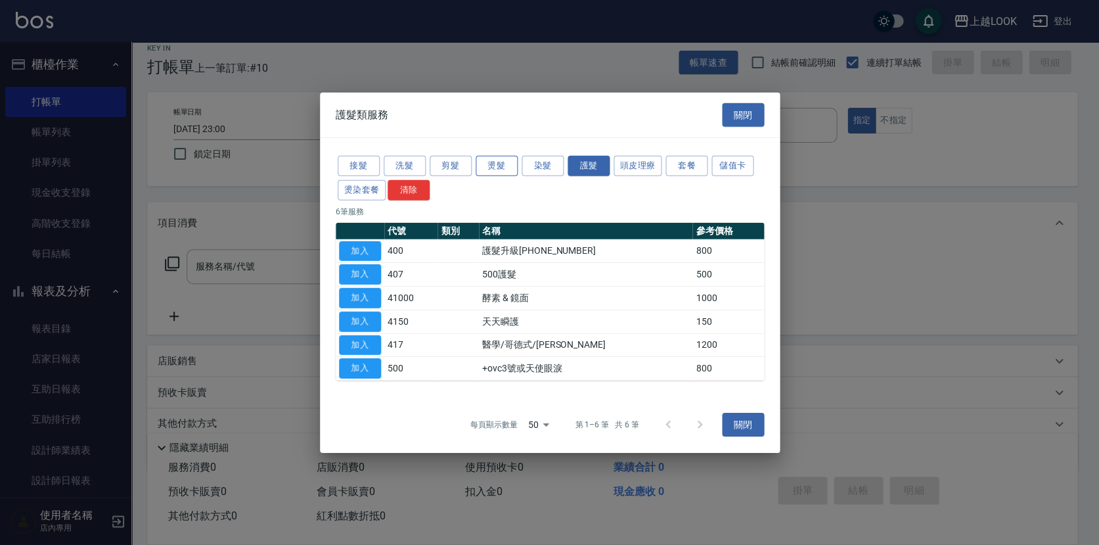
click at [501, 169] on button "燙髮" at bounding box center [497, 166] width 42 height 20
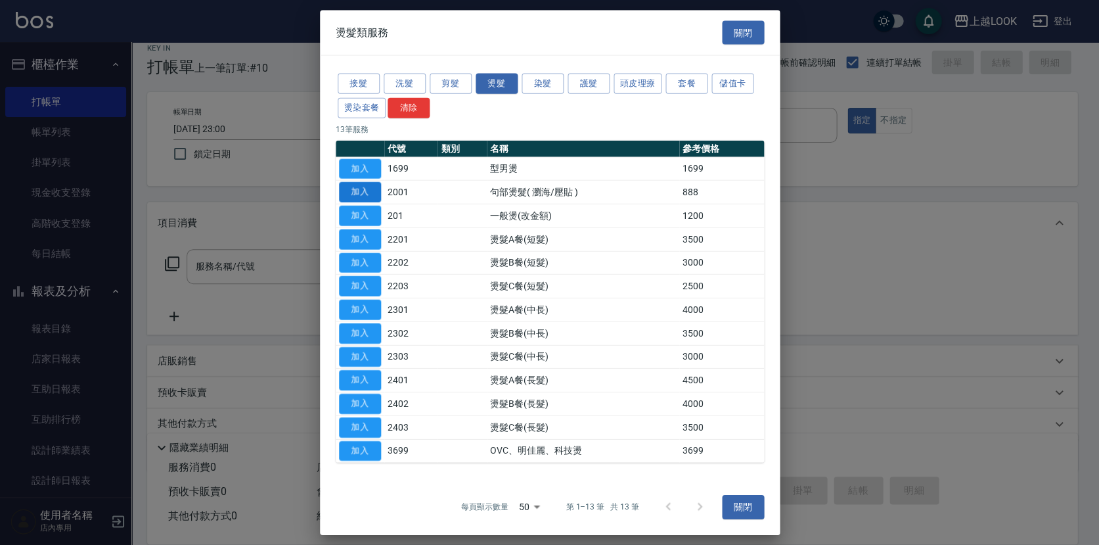
click at [374, 195] on button "加入" at bounding box center [360, 192] width 42 height 20
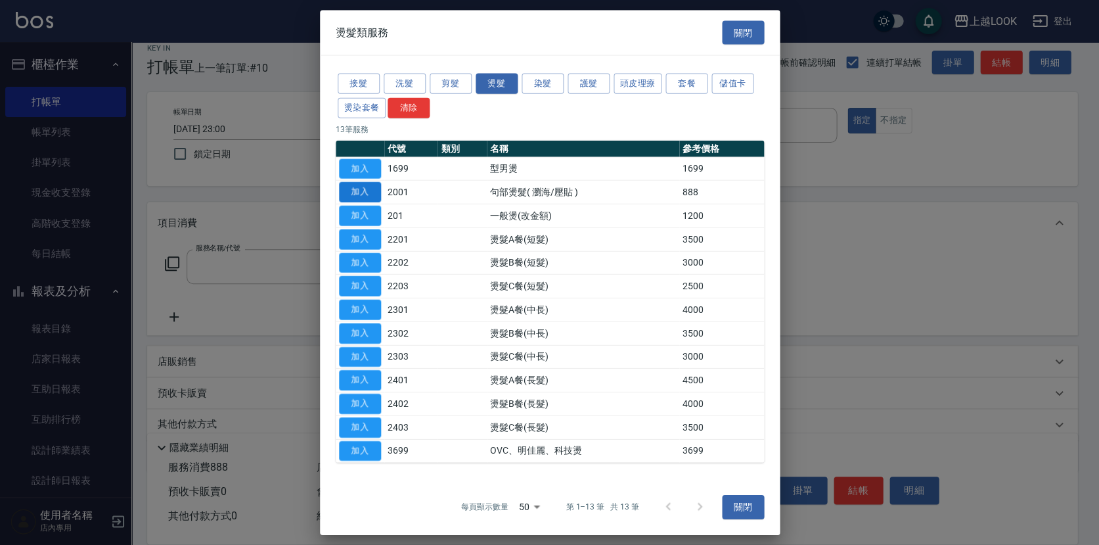
type input "句部燙髮( 瀏海/壓貼 )(2001)"
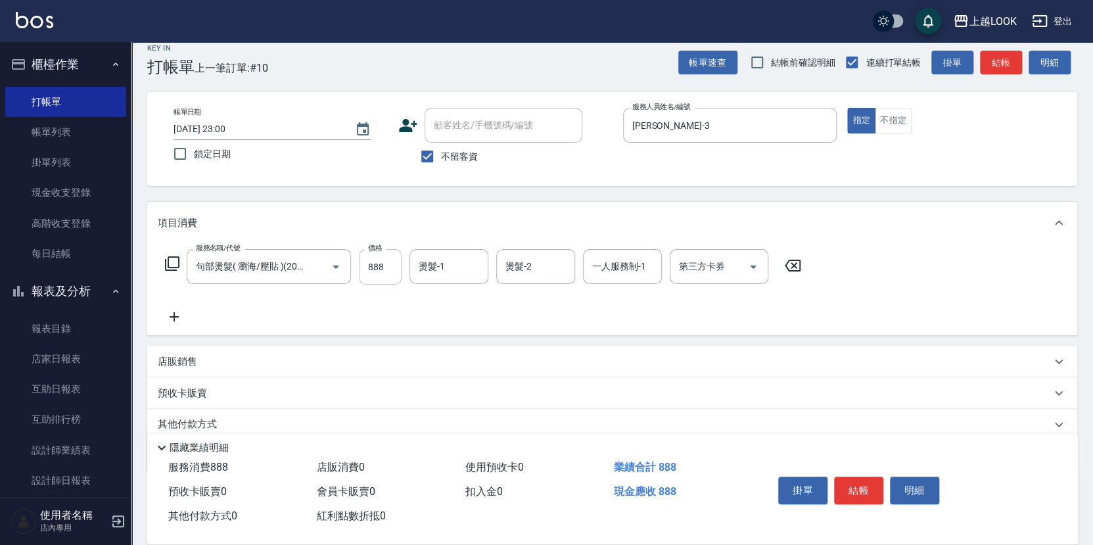
click at [394, 264] on input "888" at bounding box center [380, 266] width 43 height 35
type input "1500"
type input "[PERSON_NAME]-93"
type input "[PERSON_NAME]-3"
click at [855, 488] on button "結帳" at bounding box center [858, 490] width 49 height 28
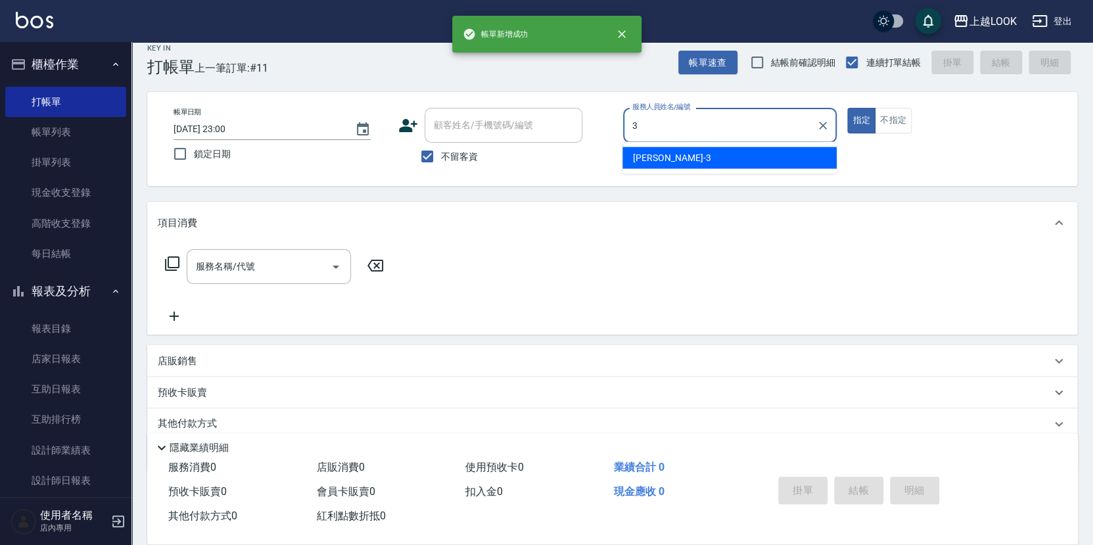
type input "[PERSON_NAME]-3"
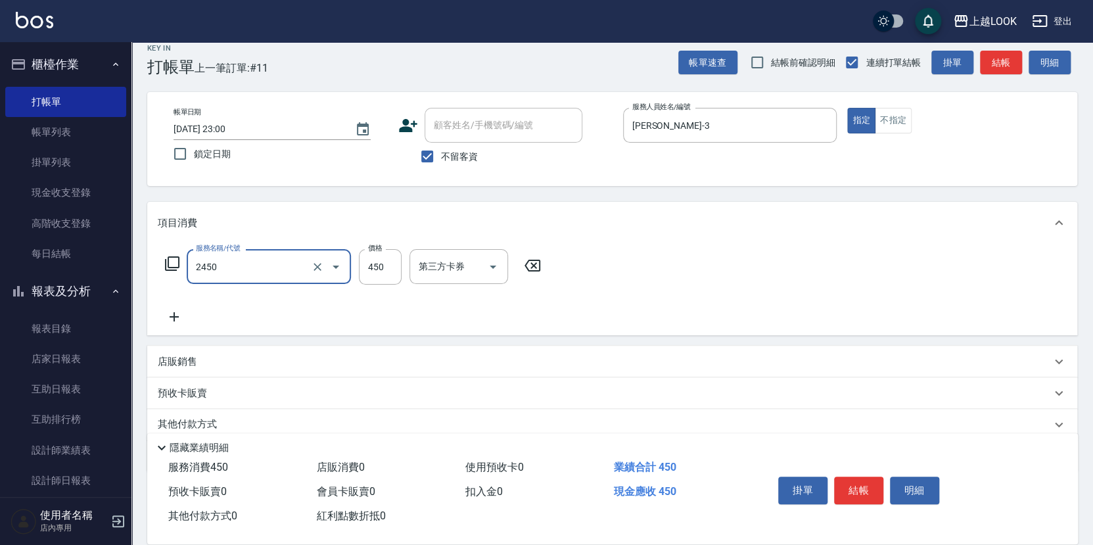
type input "C剪髮套餐(2450)"
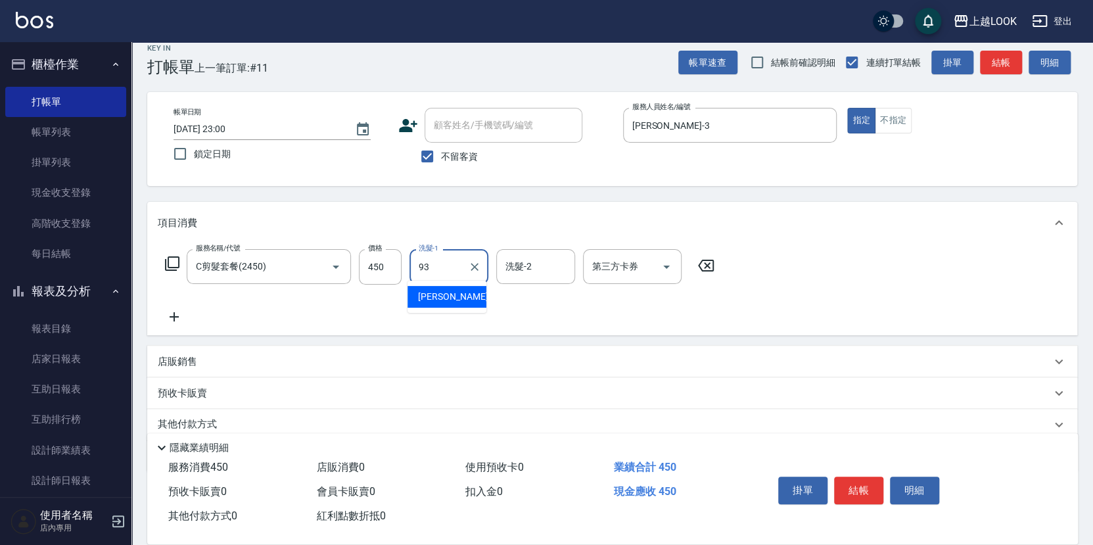
type input "[PERSON_NAME]-93"
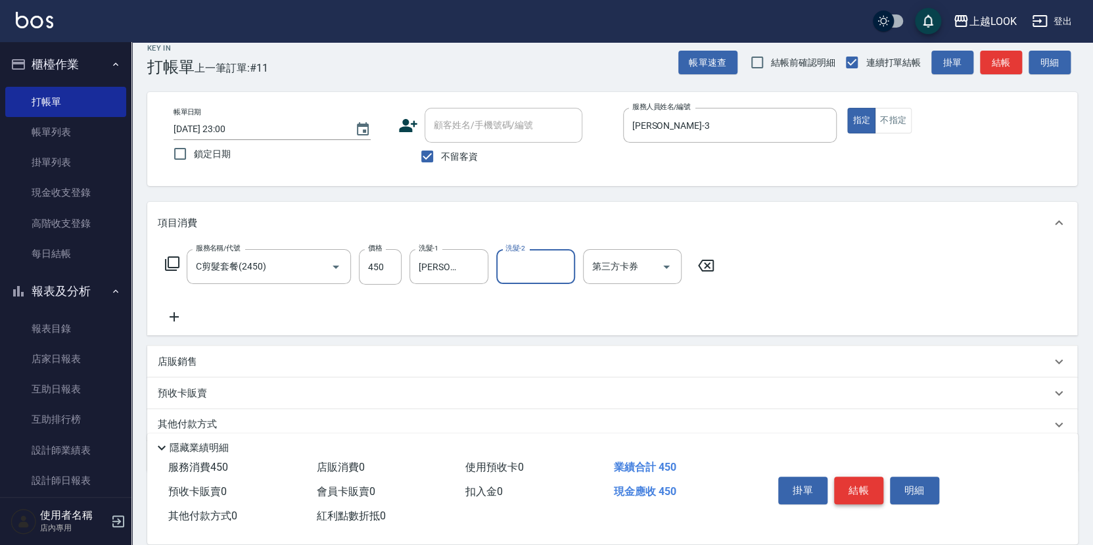
click at [864, 485] on button "結帳" at bounding box center [858, 490] width 49 height 28
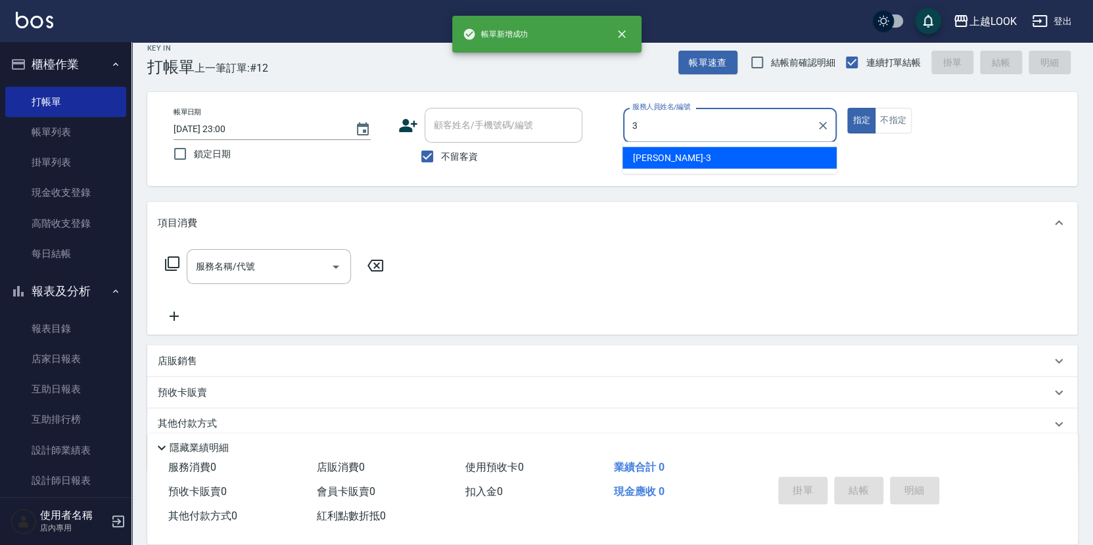
type input "[PERSON_NAME]-3"
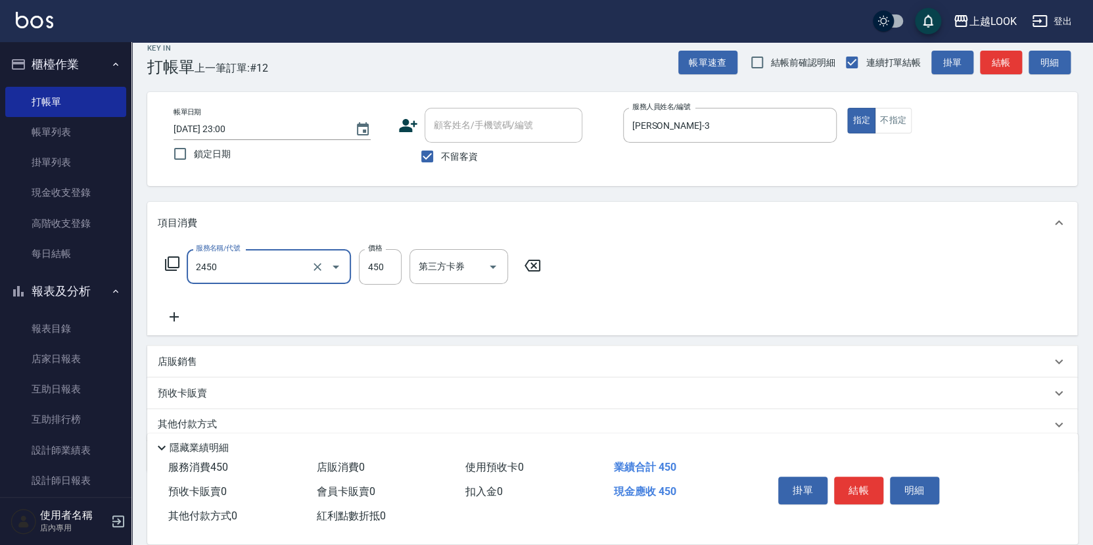
type input "C剪髮套餐(2450)"
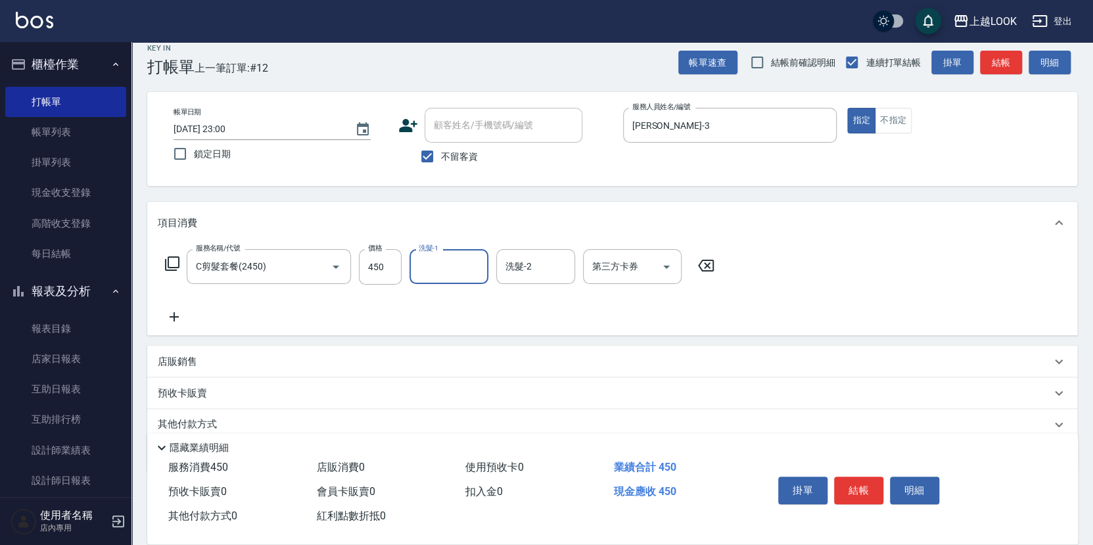
click at [860, 484] on button "結帳" at bounding box center [858, 490] width 49 height 28
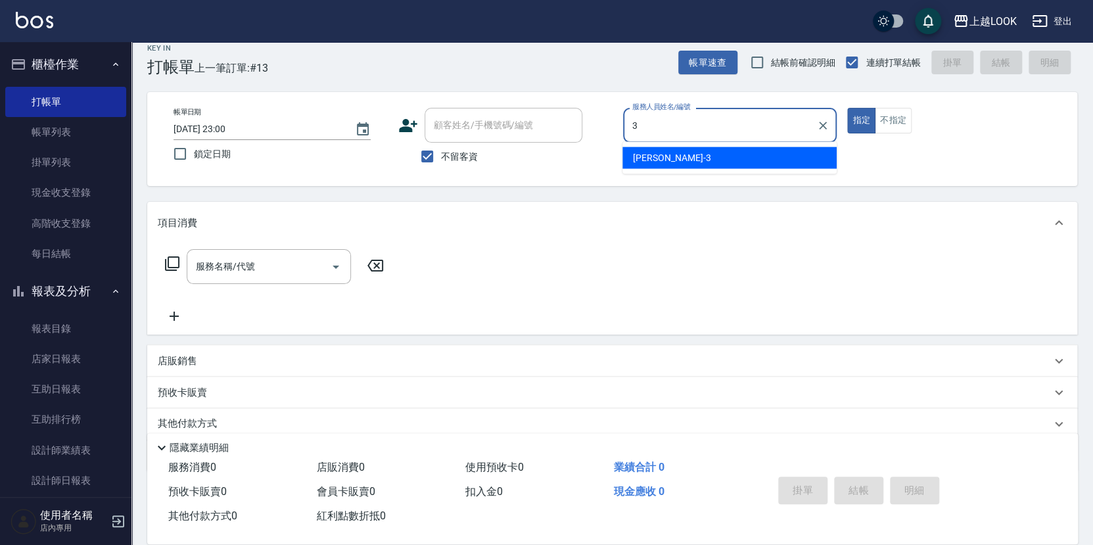
type input "[PERSON_NAME]-3"
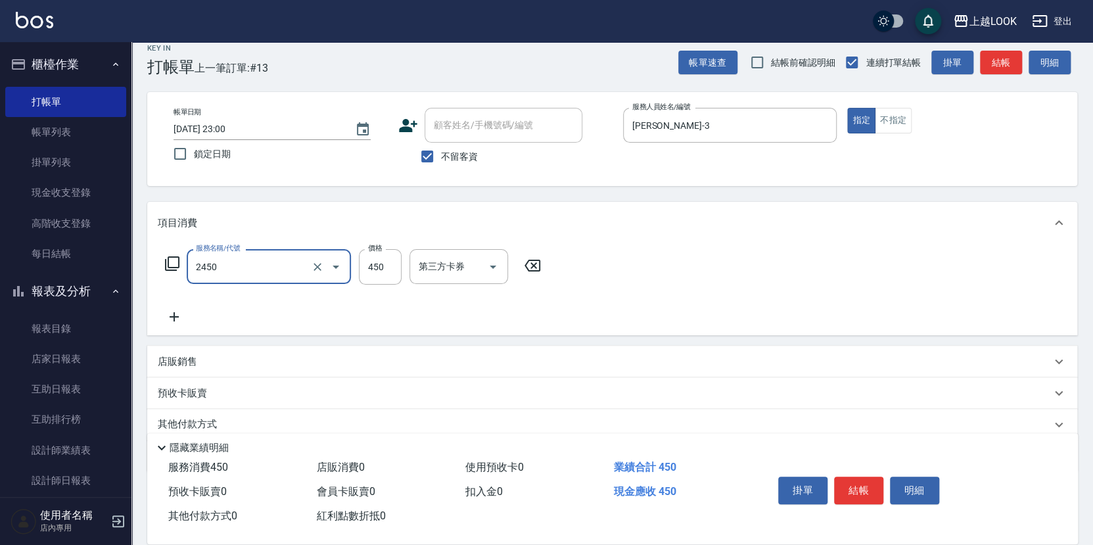
type input "C剪髮套餐(2450)"
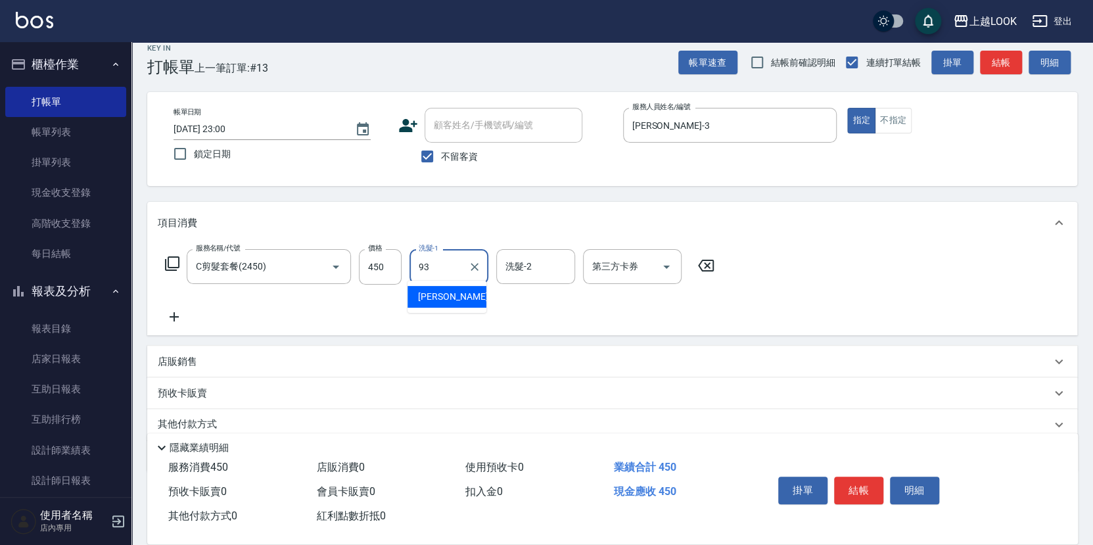
type input "[PERSON_NAME]-93"
click at [855, 484] on button "結帳" at bounding box center [858, 490] width 49 height 28
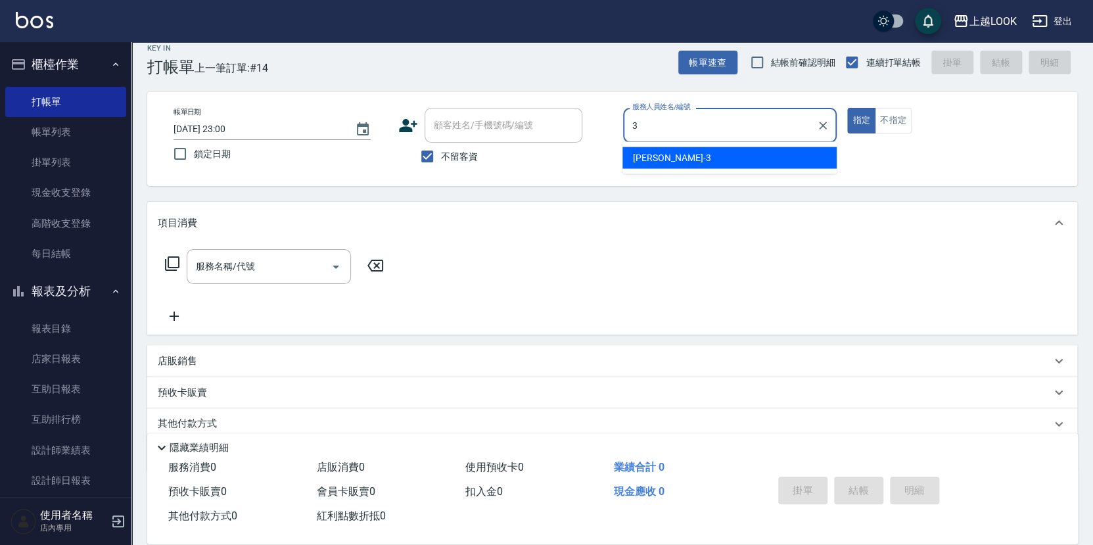
type input "[PERSON_NAME]-3"
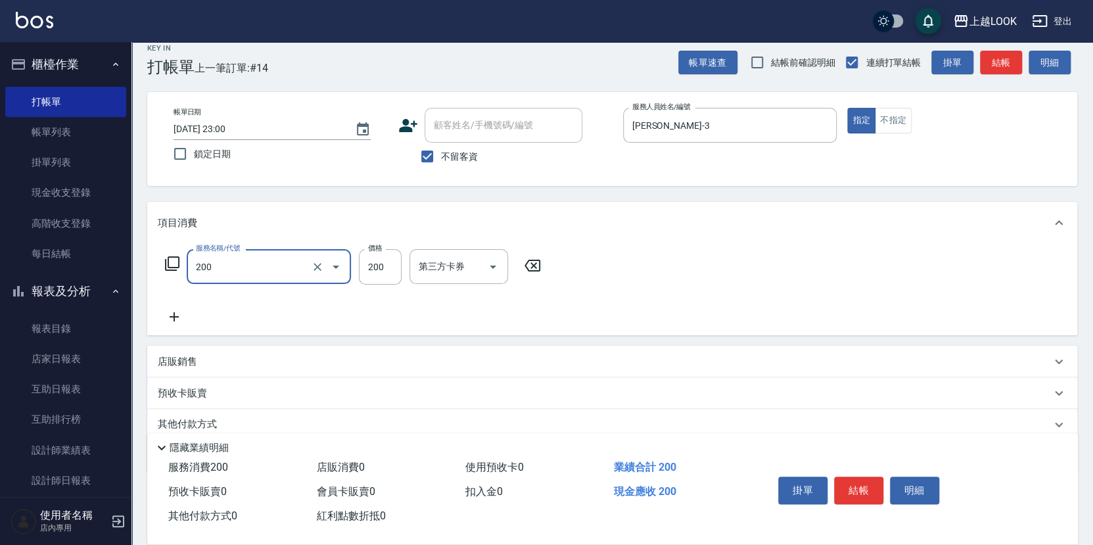
type input "剪髮(200)"
type input "250"
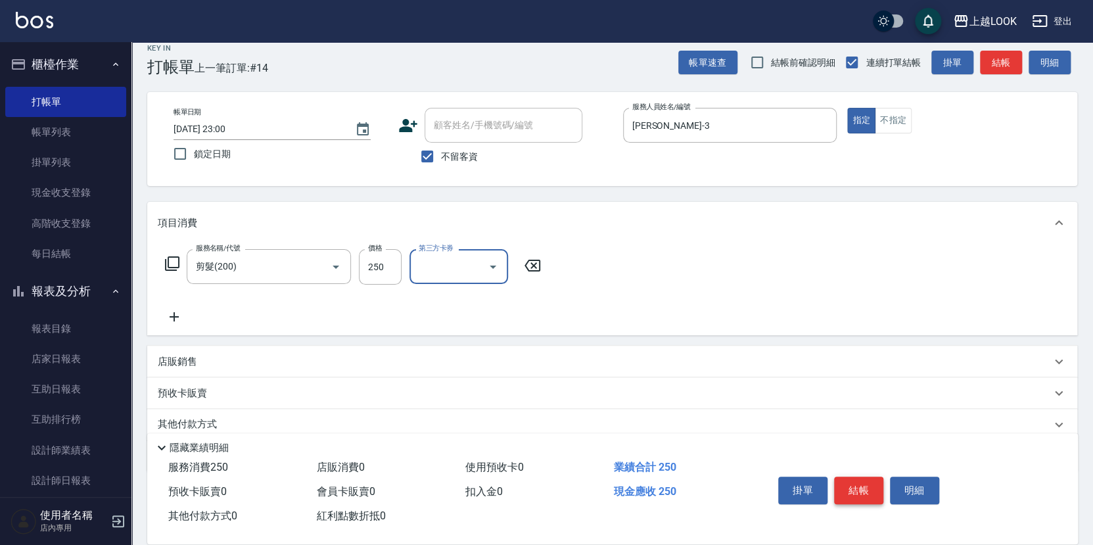
click at [867, 489] on button "結帳" at bounding box center [858, 490] width 49 height 28
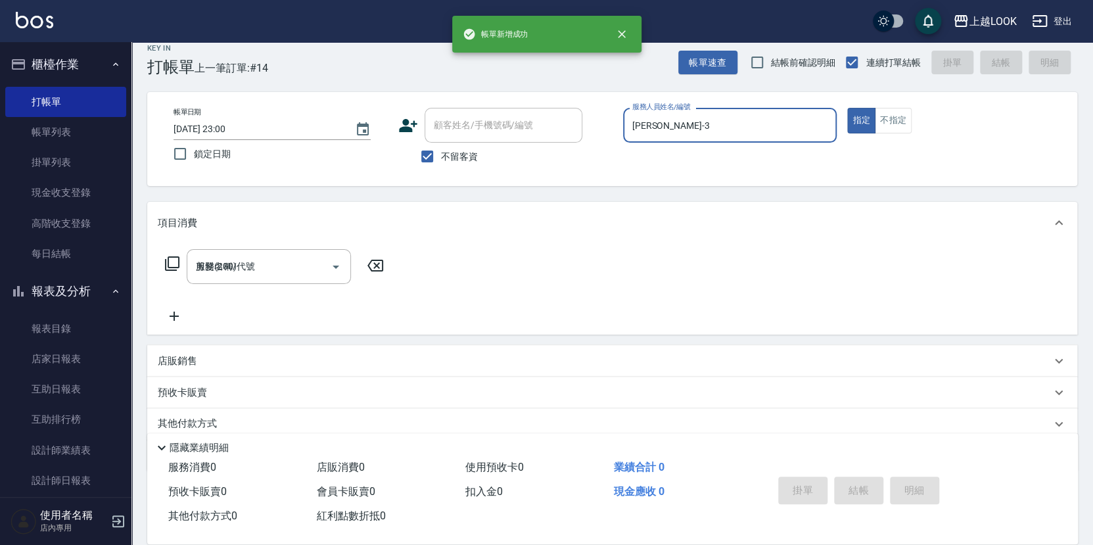
type input "[DATE] 23:01"
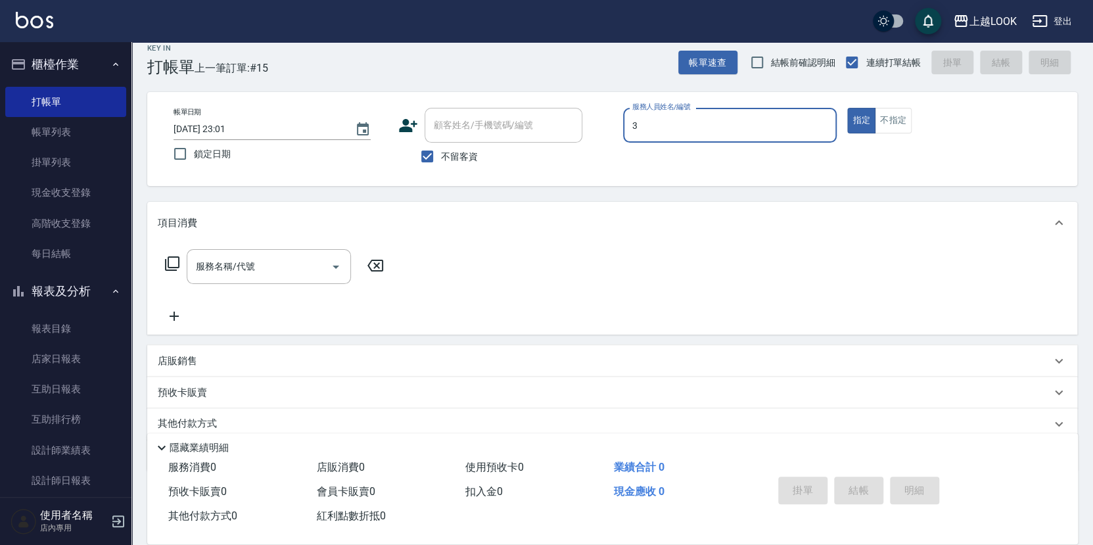
type input "[PERSON_NAME]-3"
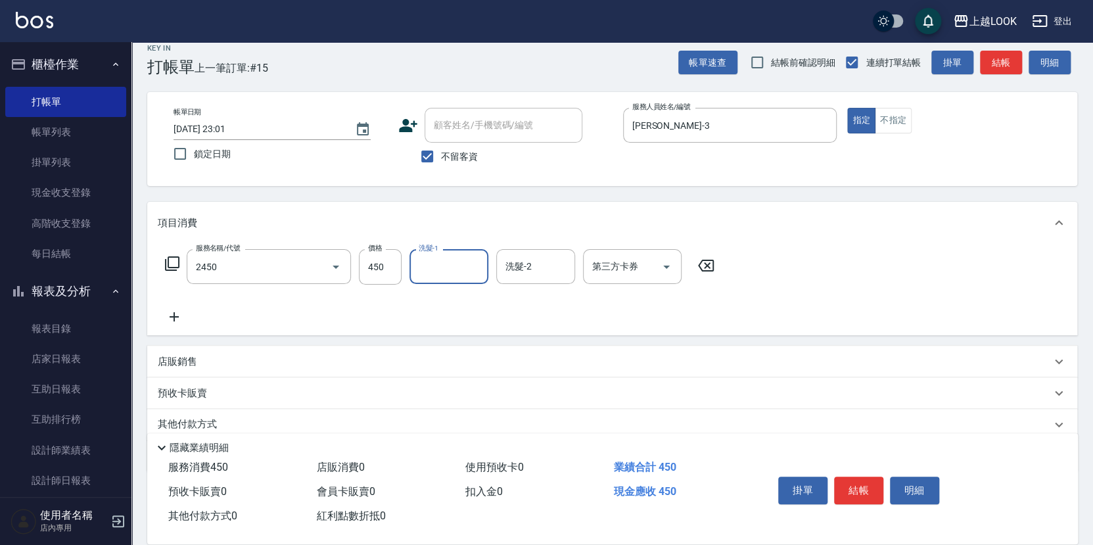
type input "C剪髮套餐(2450)"
click at [871, 488] on button "結帳" at bounding box center [858, 490] width 49 height 28
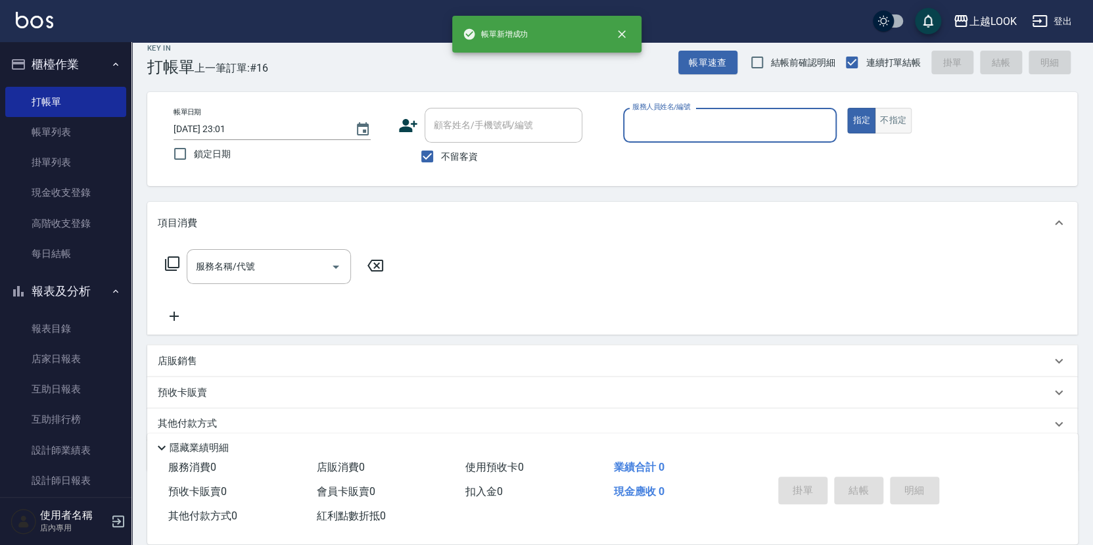
click at [892, 120] on button "不指定" at bounding box center [893, 121] width 37 height 26
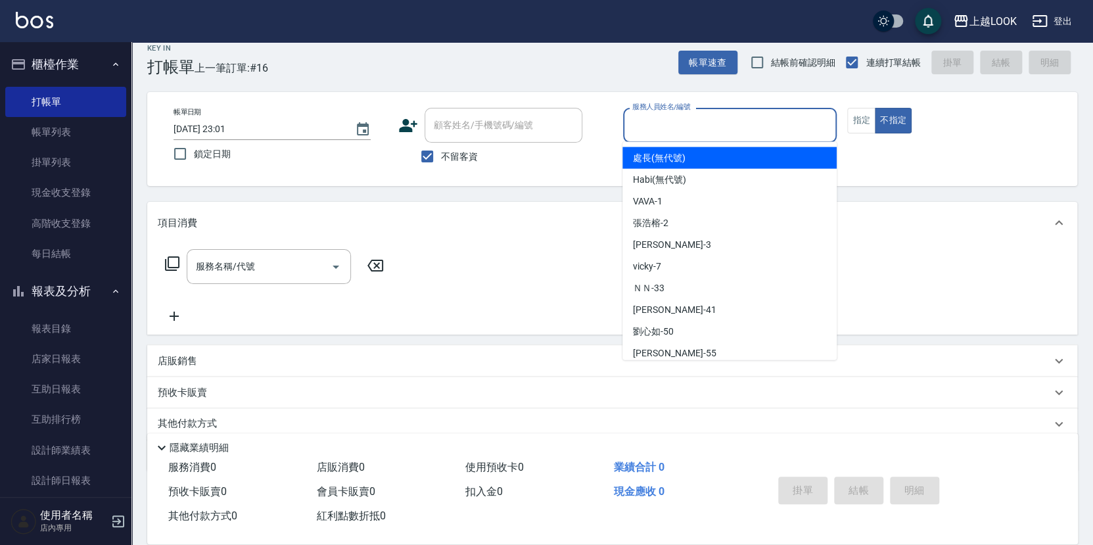
click at [810, 118] on input "服務人員姓名/編號" at bounding box center [730, 125] width 202 height 23
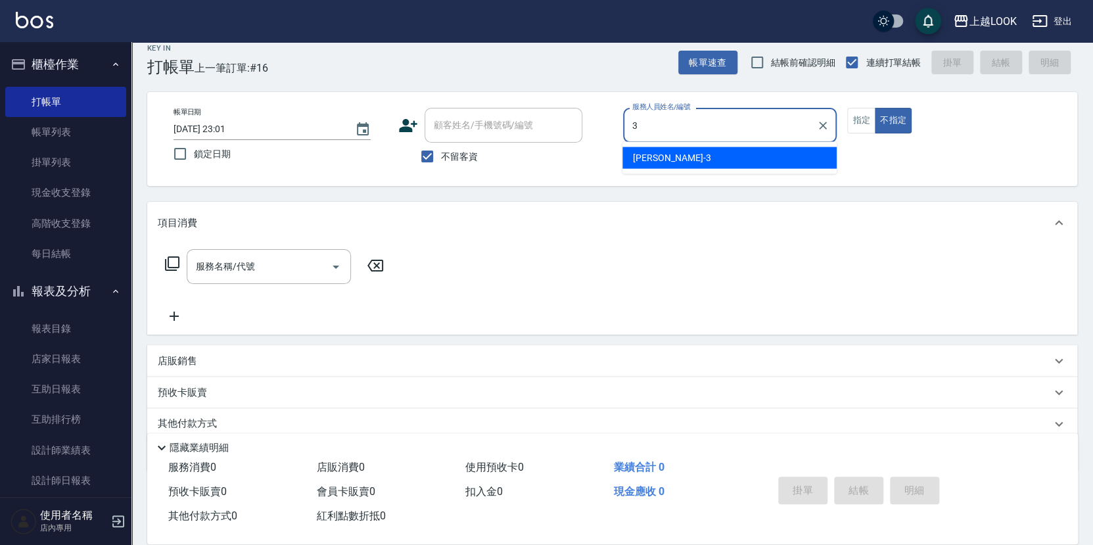
type input "[PERSON_NAME]-3"
type button "false"
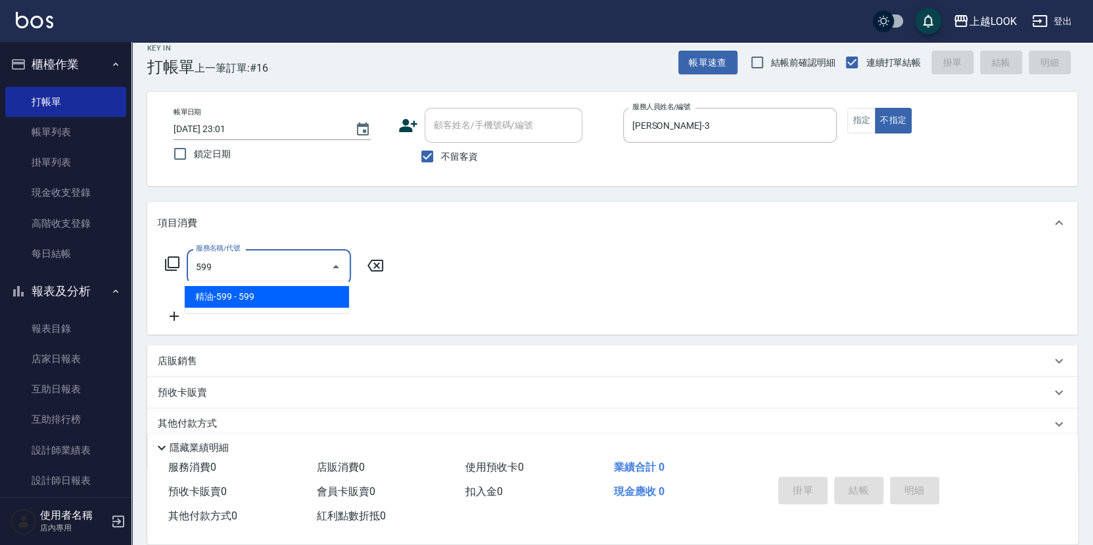
type input "精油-599(0599)"
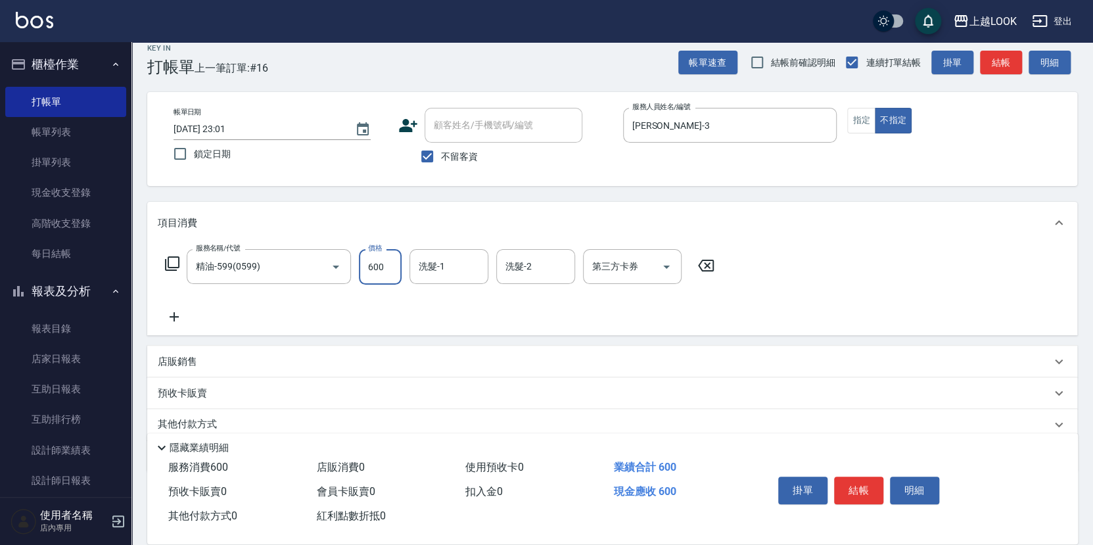
type input "600"
type input "[PERSON_NAME]-93"
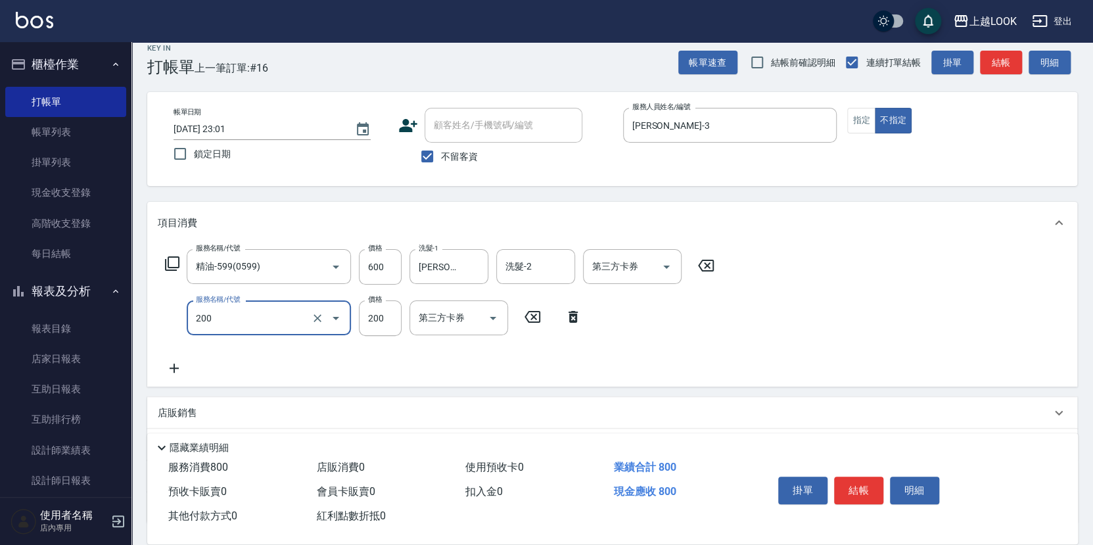
type input "剪髮(200)"
type input "250"
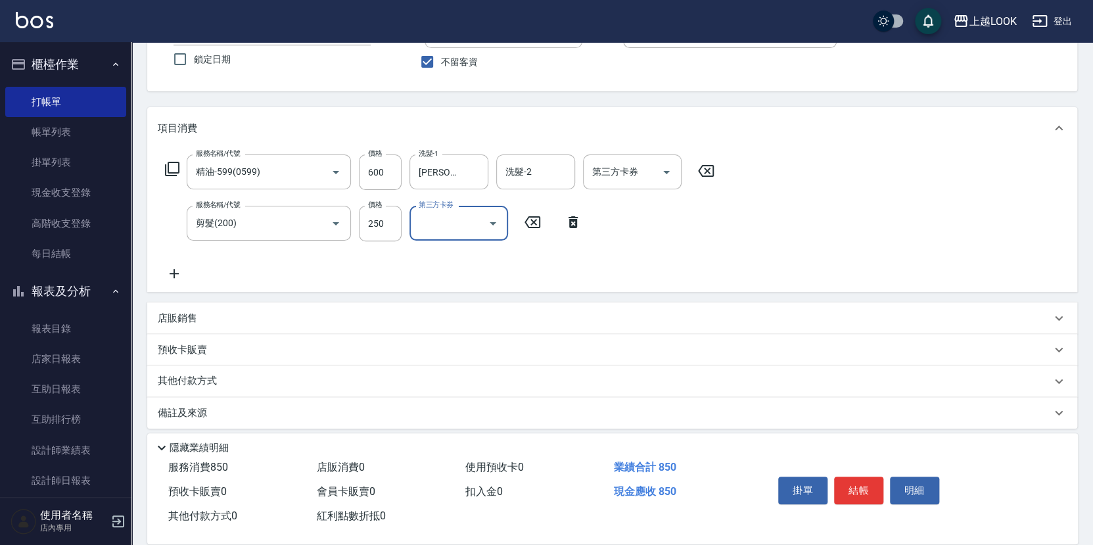
click at [193, 311] on p "店販銷售" at bounding box center [177, 318] width 39 height 14
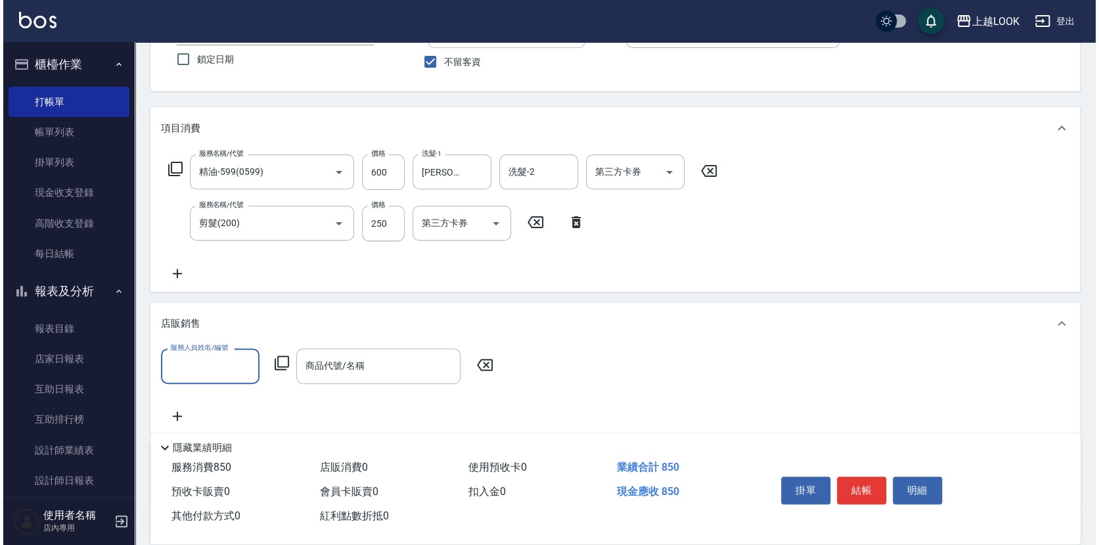
scroll to position [0, 0]
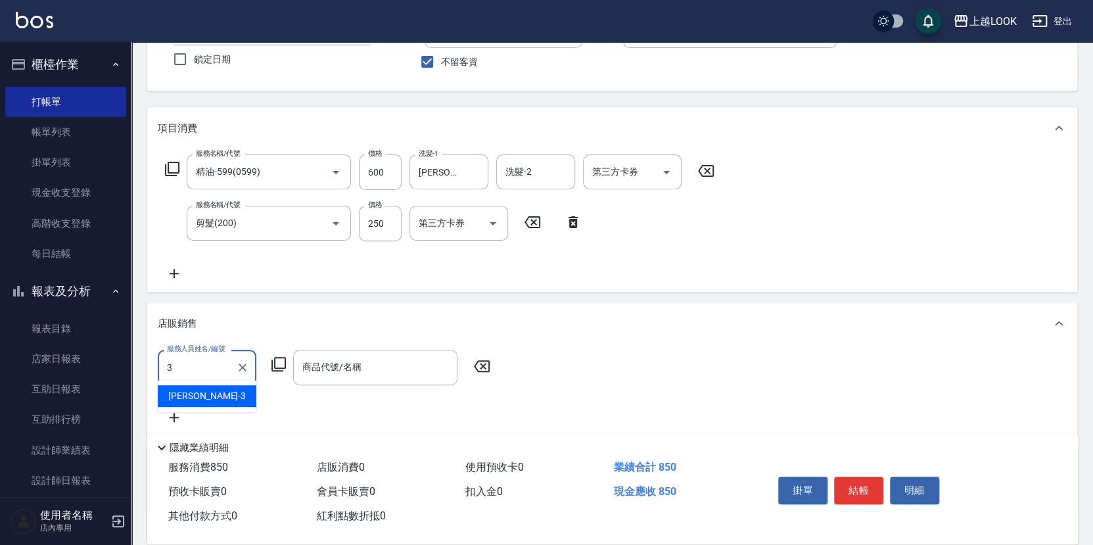
type input "[PERSON_NAME]-3"
click at [283, 360] on icon at bounding box center [278, 364] width 14 height 14
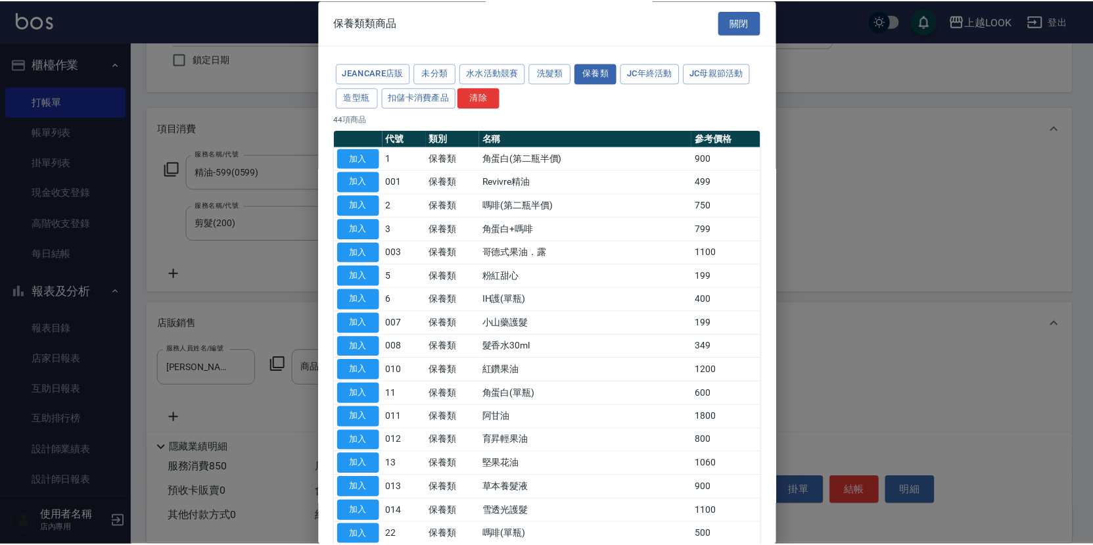
scroll to position [91, 0]
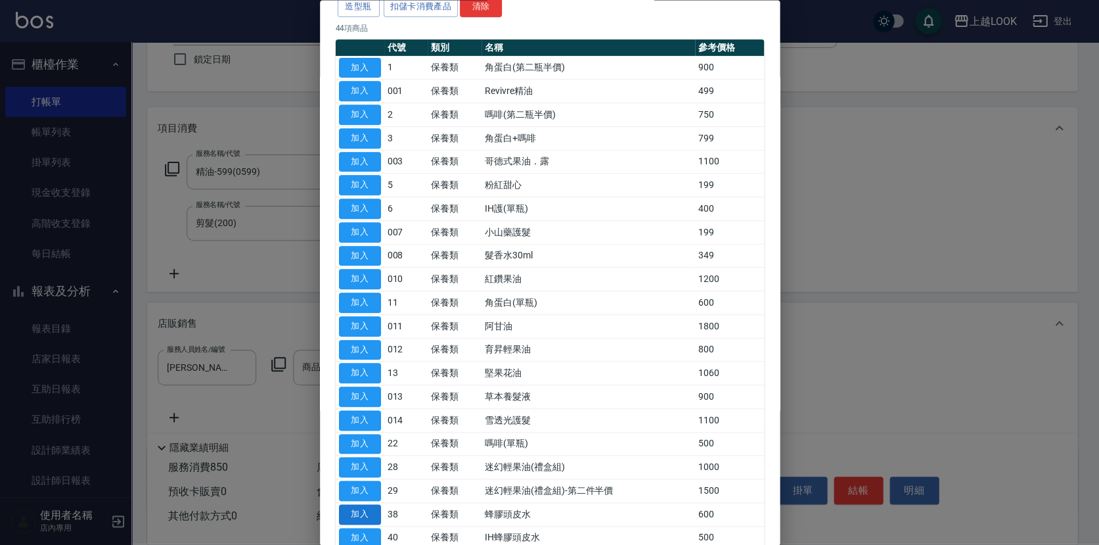
click at [374, 507] on button "加入" at bounding box center [360, 514] width 42 height 20
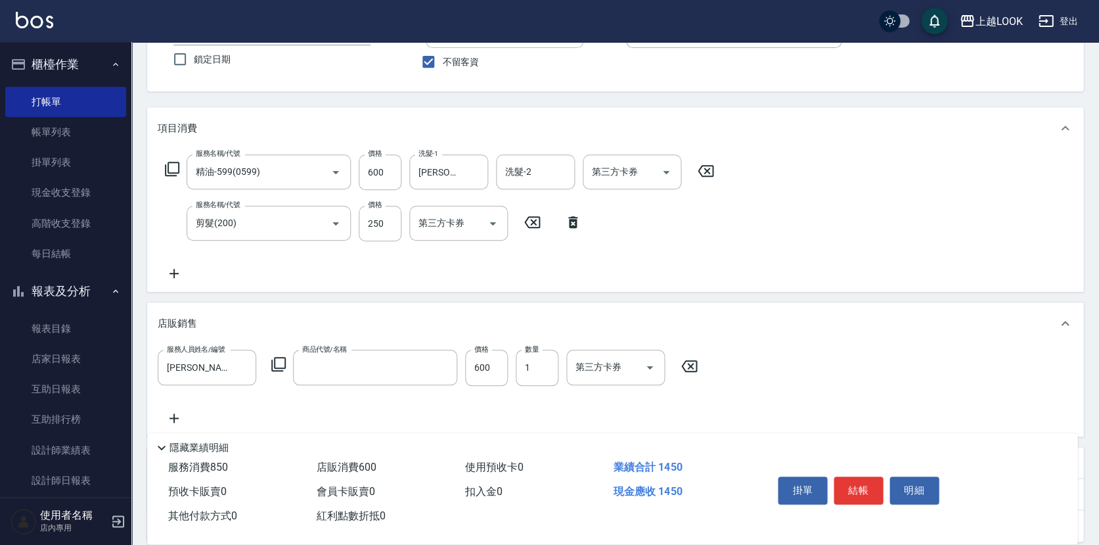
type input "蜂膠頭皮水"
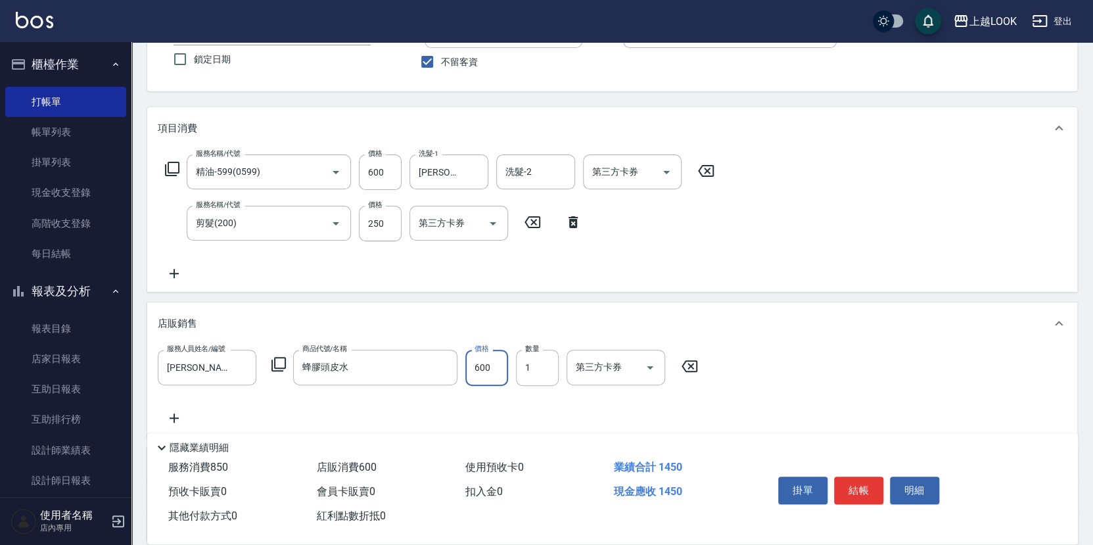
click at [494, 368] on input "600" at bounding box center [486, 367] width 43 height 35
type input "612"
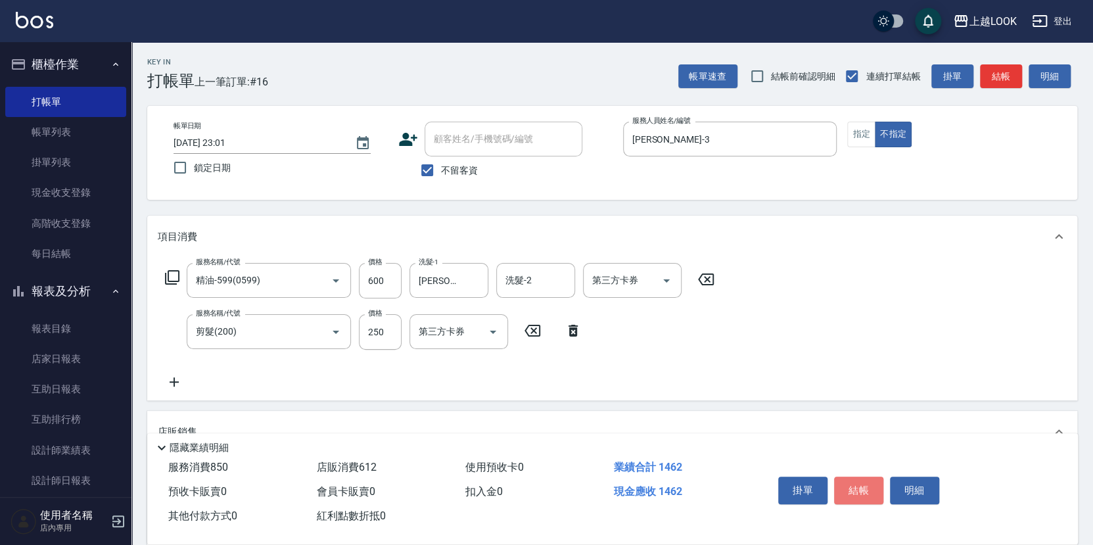
click at [862, 488] on button "結帳" at bounding box center [858, 490] width 49 height 28
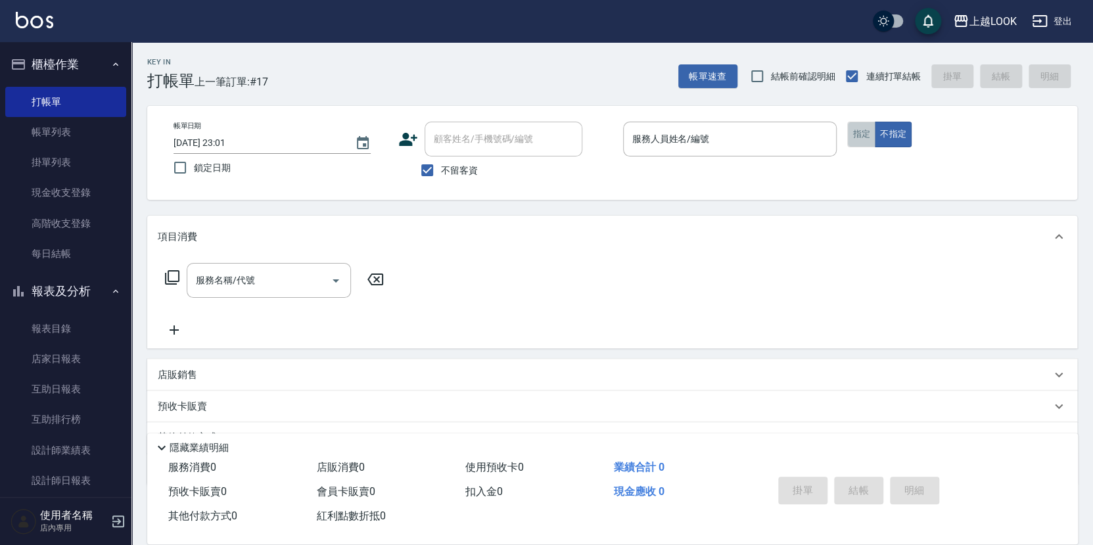
click at [862, 129] on button "指定" at bounding box center [861, 135] width 28 height 26
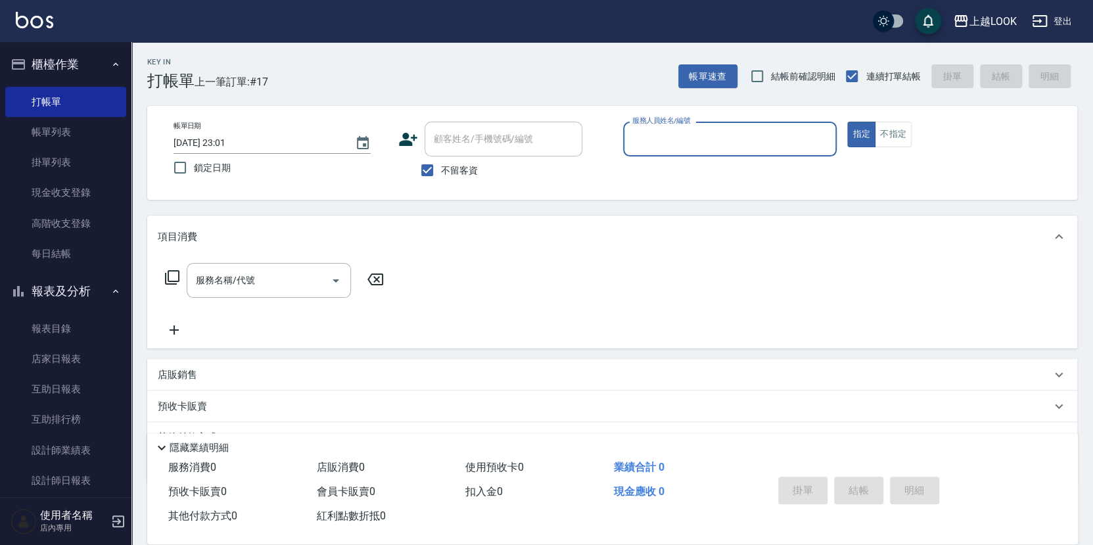
click at [764, 148] on input "服務人員姓名/編號" at bounding box center [730, 138] width 202 height 23
type input "[PERSON_NAME]-3"
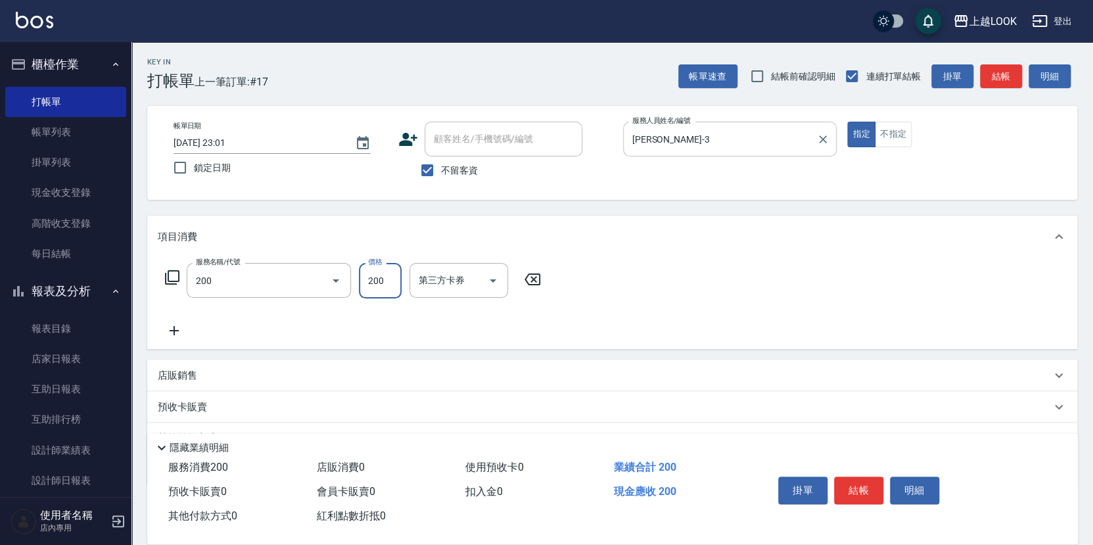
type input "剪髮(200)"
type input "300"
click at [858, 490] on button "結帳" at bounding box center [858, 490] width 49 height 28
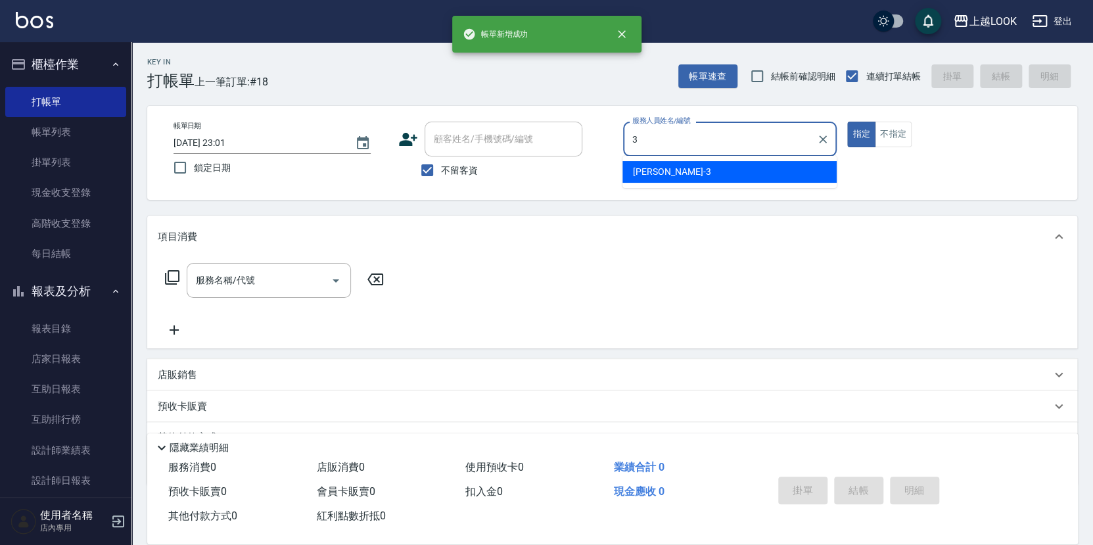
type input "[PERSON_NAME]-3"
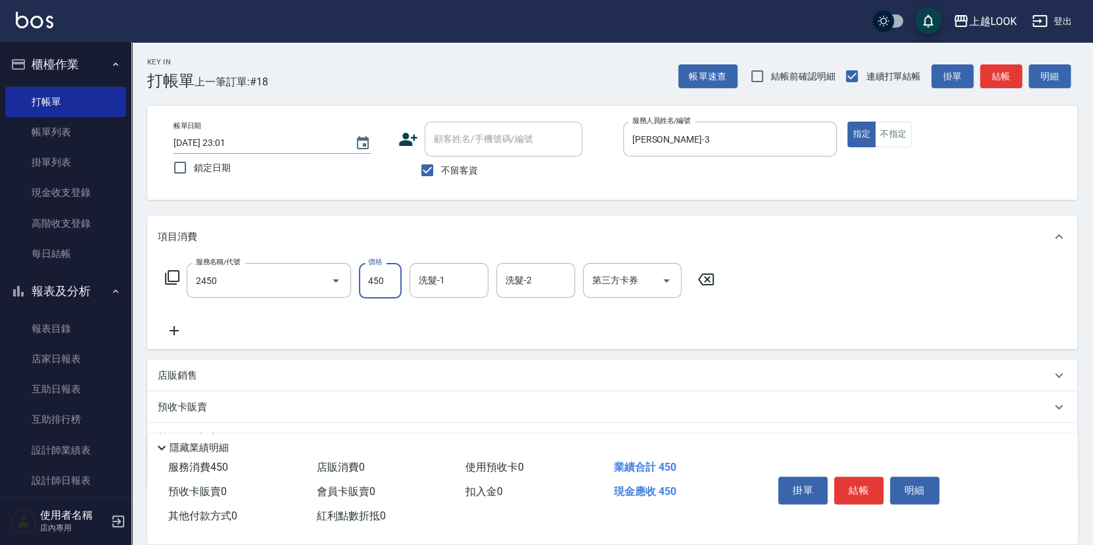
type input "C剪髮套餐(2450)"
type input "400"
click at [853, 490] on button "結帳" at bounding box center [858, 490] width 49 height 28
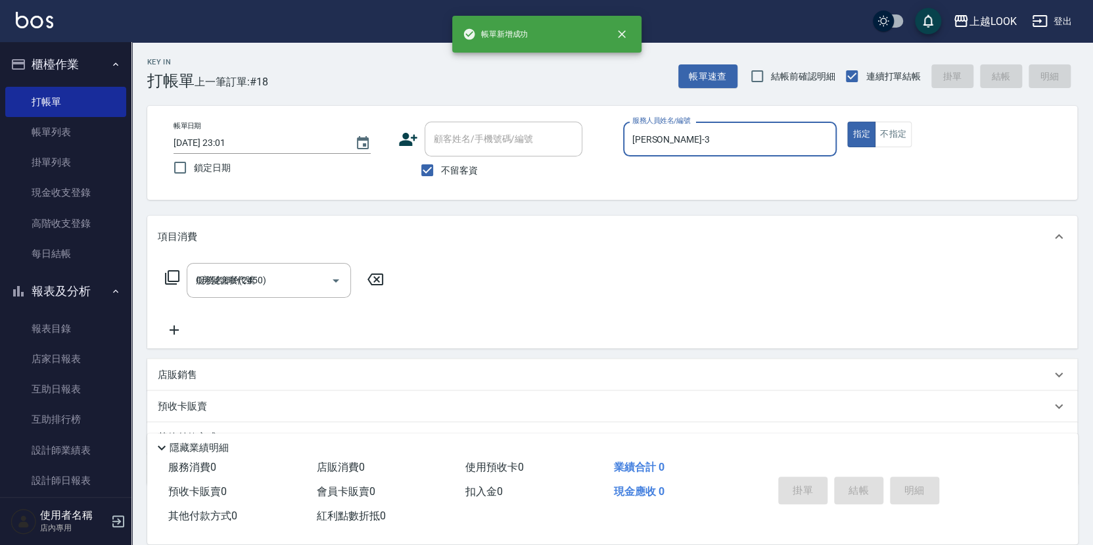
type input "[DATE] 23:02"
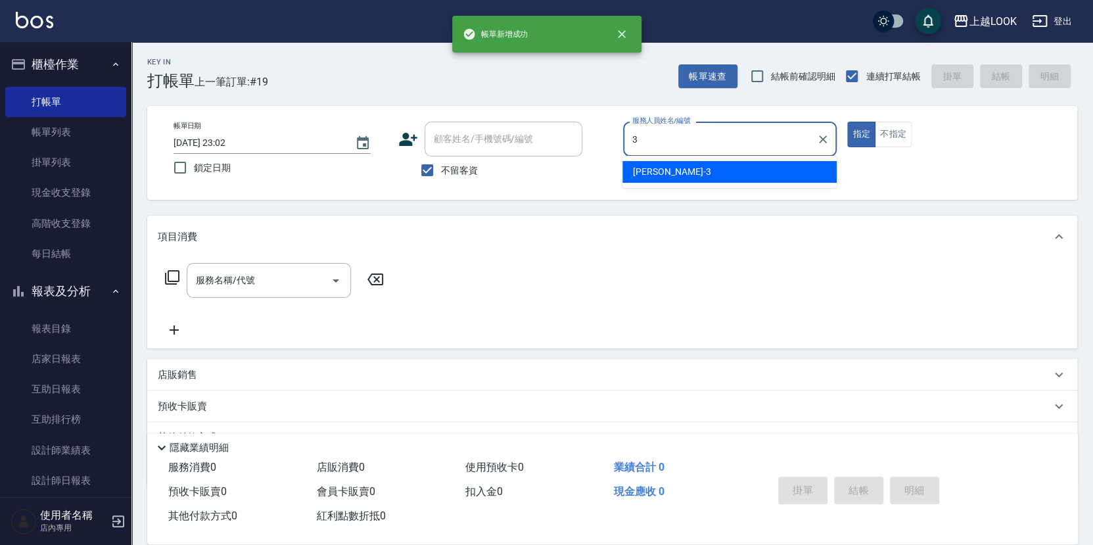
type input "[PERSON_NAME]-3"
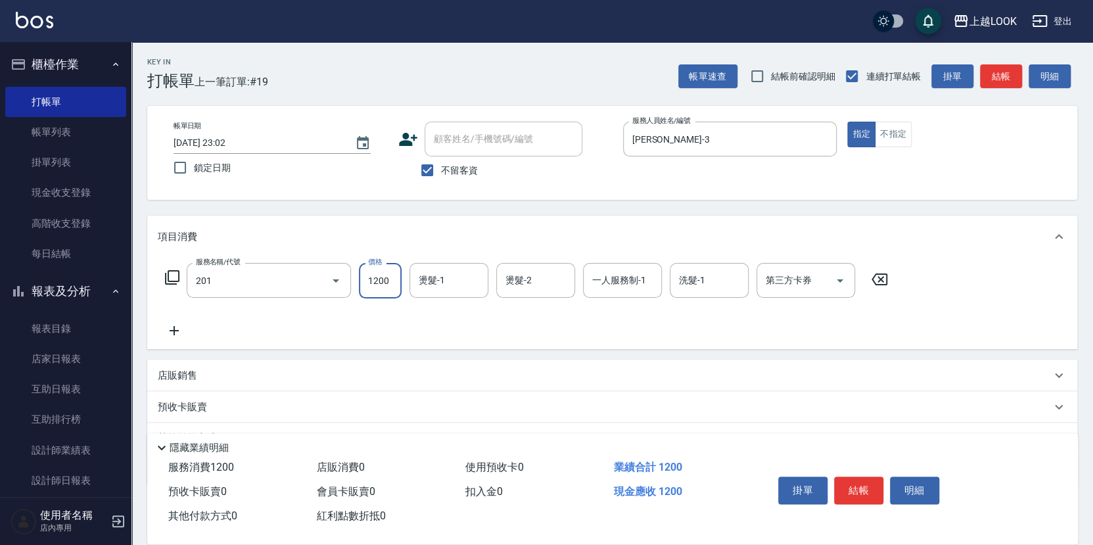
type input "一般燙(改金額)(201)"
type input "1799"
click at [869, 482] on button "結帳" at bounding box center [858, 490] width 49 height 28
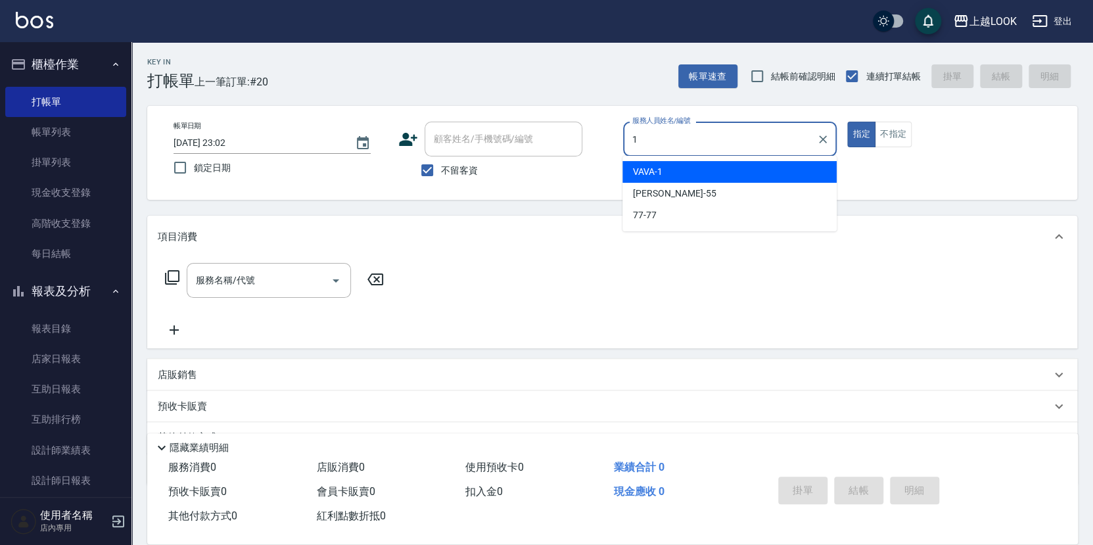
type input "VAVA-1"
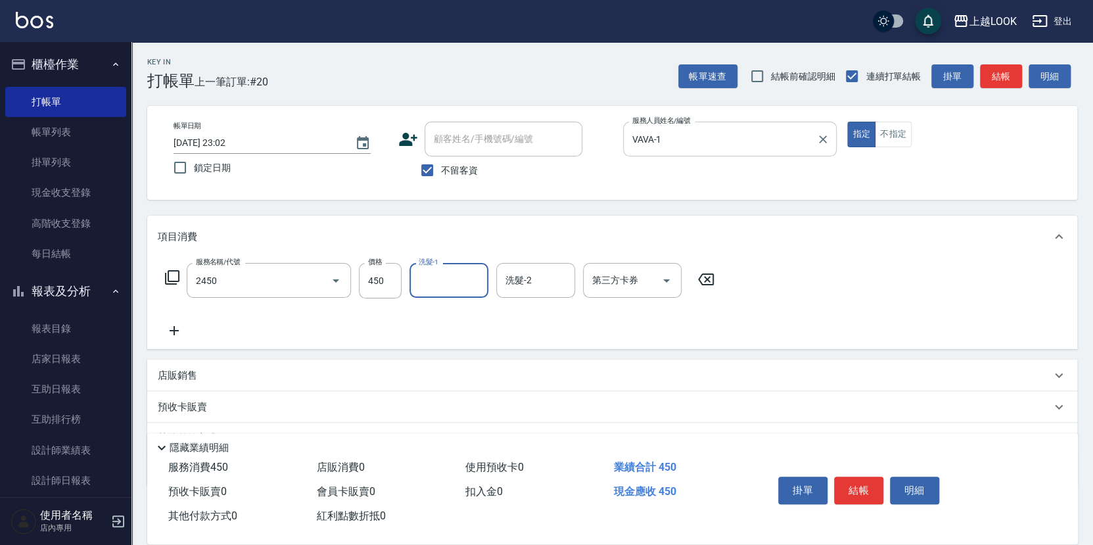
type input "C剪髮套餐(2450)"
click at [864, 482] on button "結帳" at bounding box center [858, 490] width 49 height 28
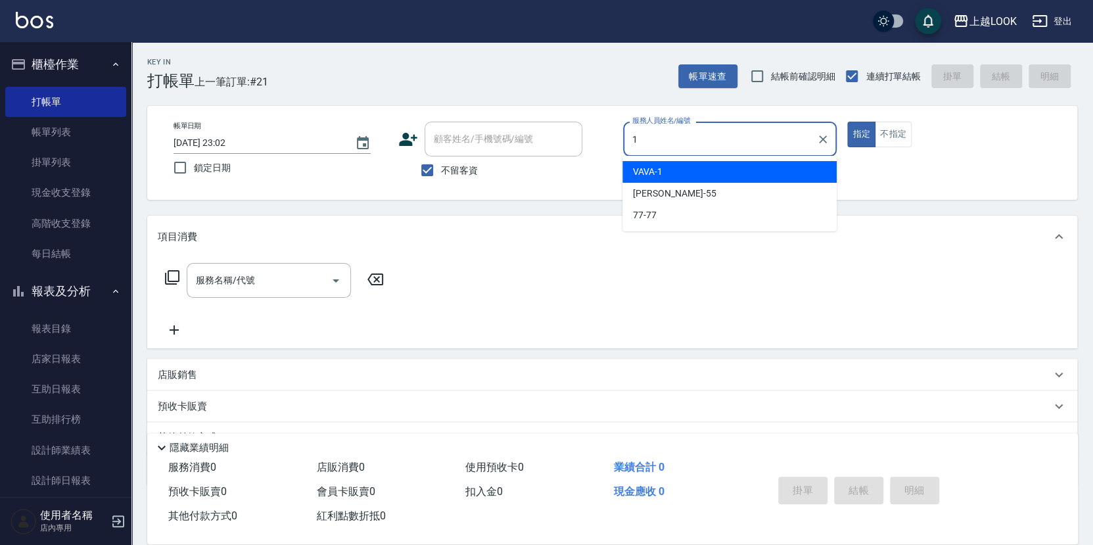
type input "VAVA-1"
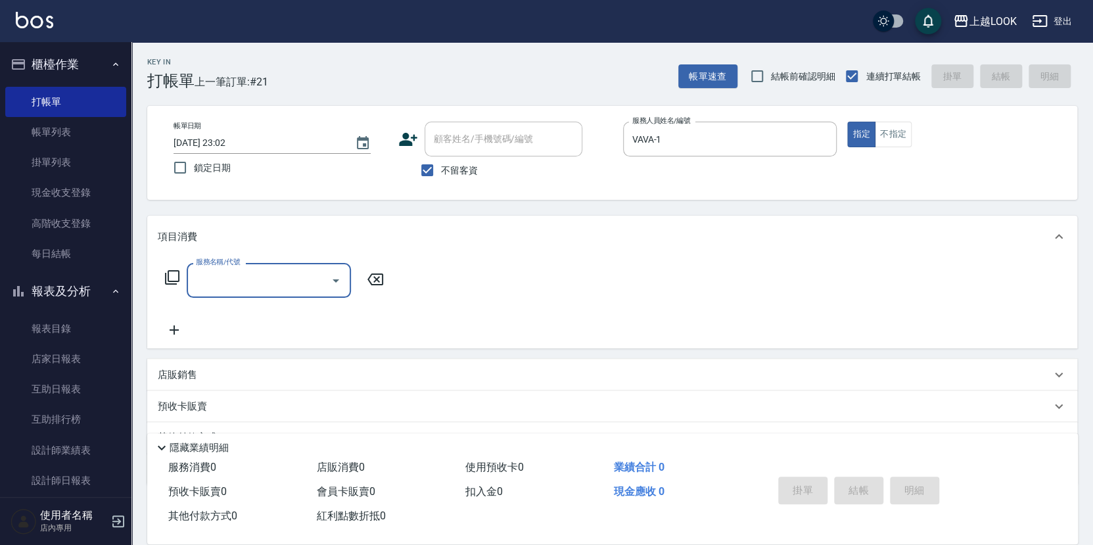
click at [171, 273] on icon at bounding box center [172, 277] width 16 height 16
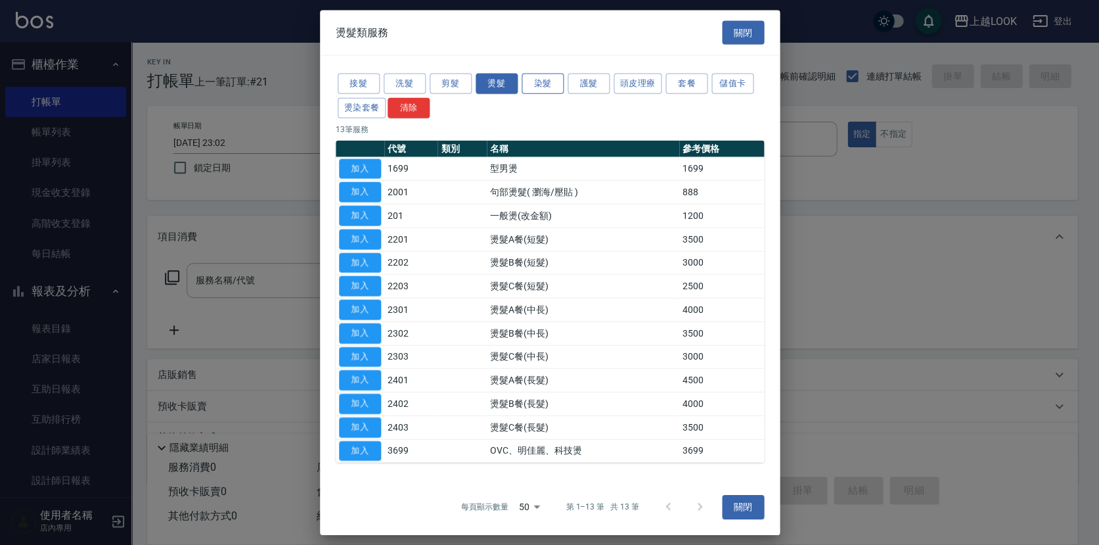
click at [539, 87] on button "染髮" at bounding box center [543, 84] width 42 height 20
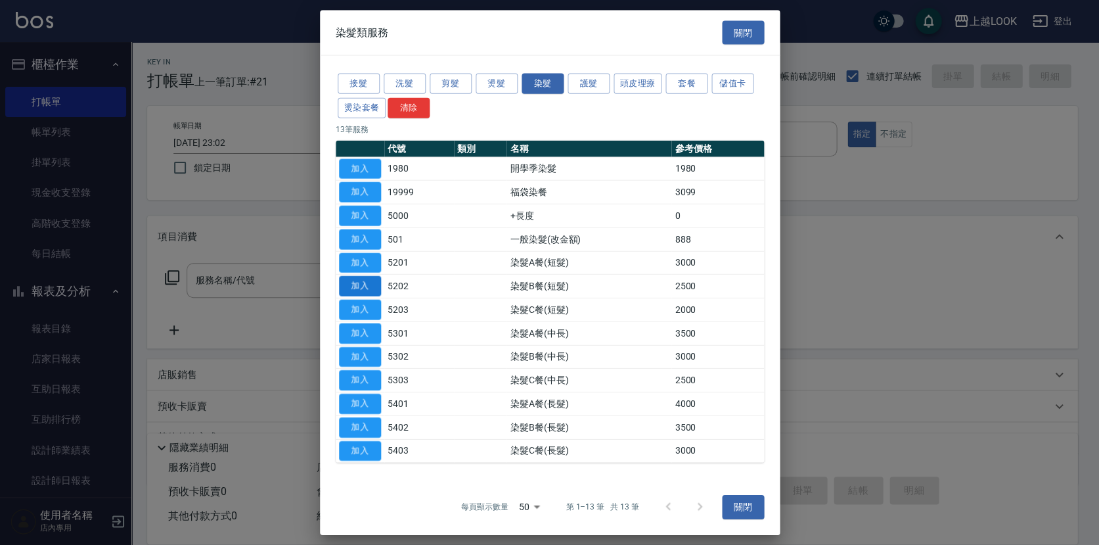
click at [371, 288] on button "加入" at bounding box center [360, 286] width 42 height 20
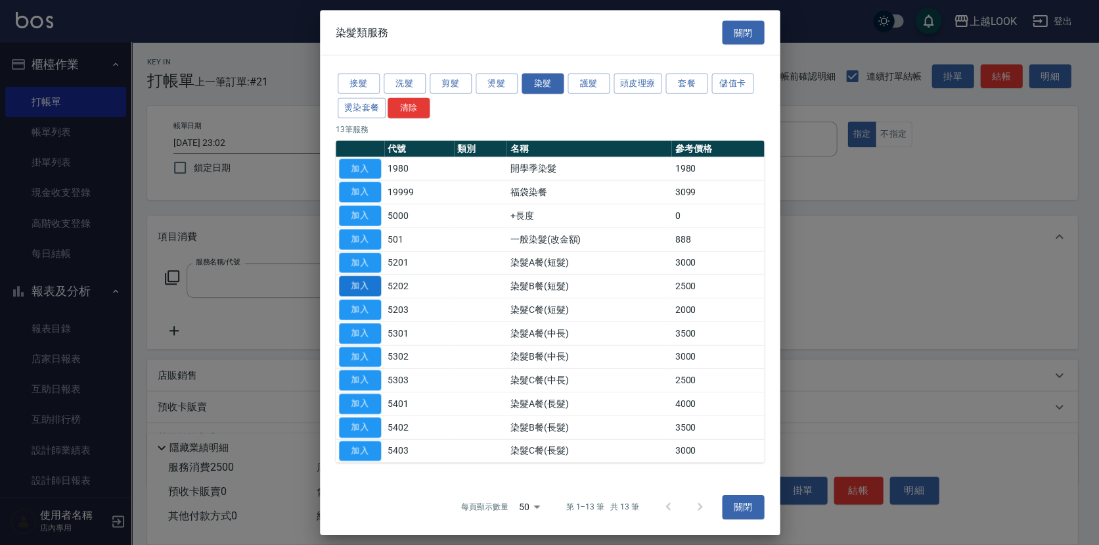
type input "染髮B餐(短髮)(5202)"
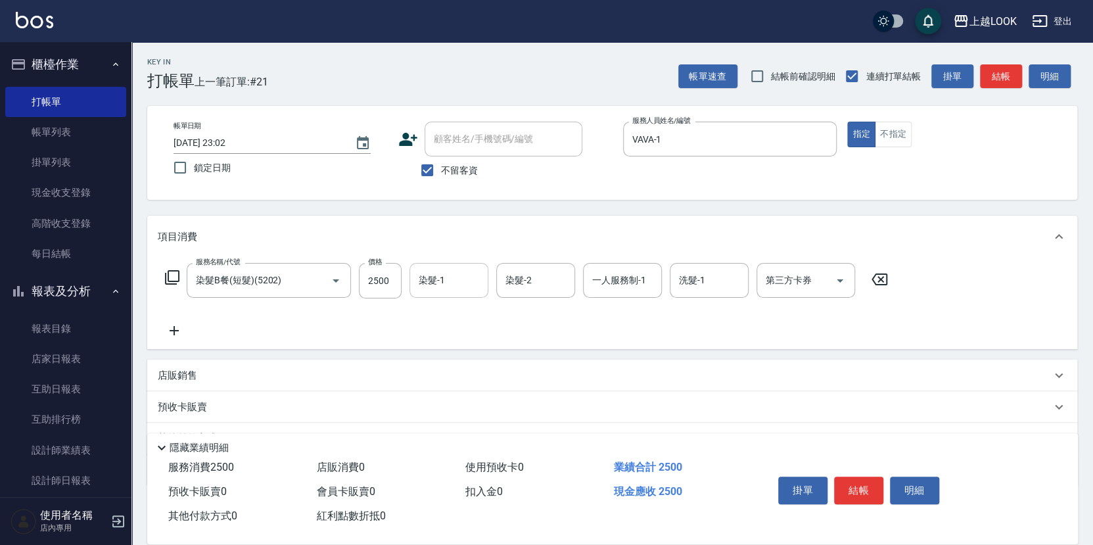
click at [457, 275] on input "染髮-1" at bounding box center [448, 280] width 67 height 23
type input "[PERSON_NAME]-93"
type input "VAVA-1"
click at [394, 276] on input "2500" at bounding box center [380, 280] width 43 height 35
type input "2599"
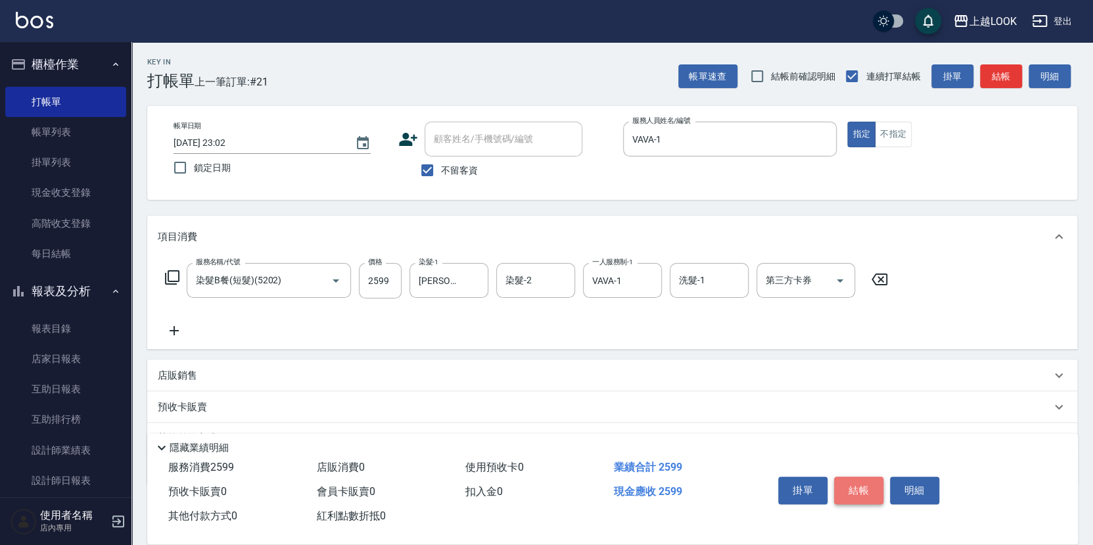
click at [851, 484] on button "結帳" at bounding box center [858, 490] width 49 height 28
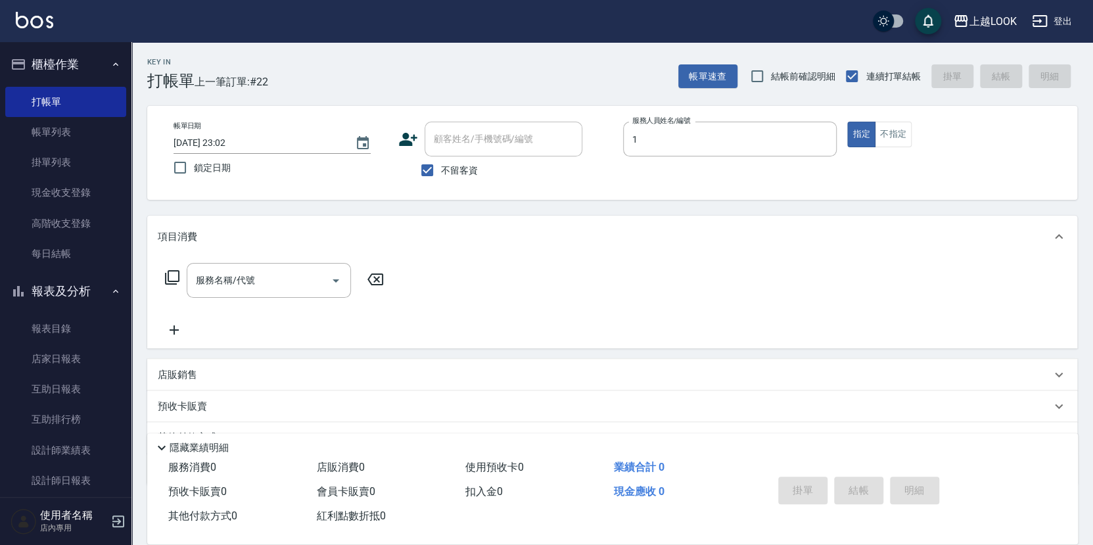
type input "VAVA-1"
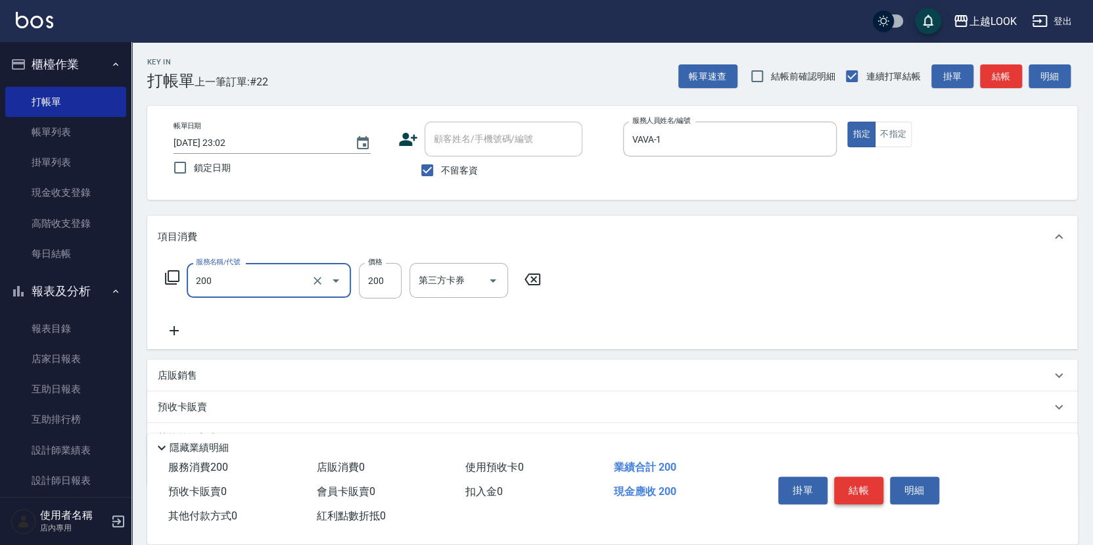
type input "剪髮(200)"
type input "250"
click at [858, 476] on button "結帳" at bounding box center [858, 490] width 49 height 28
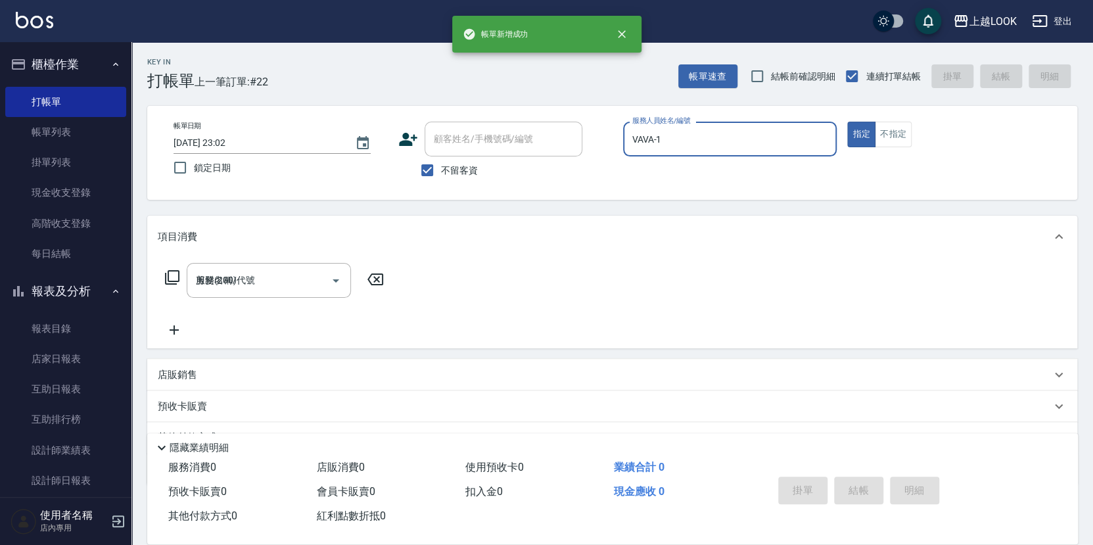
type input "[DATE] 23:03"
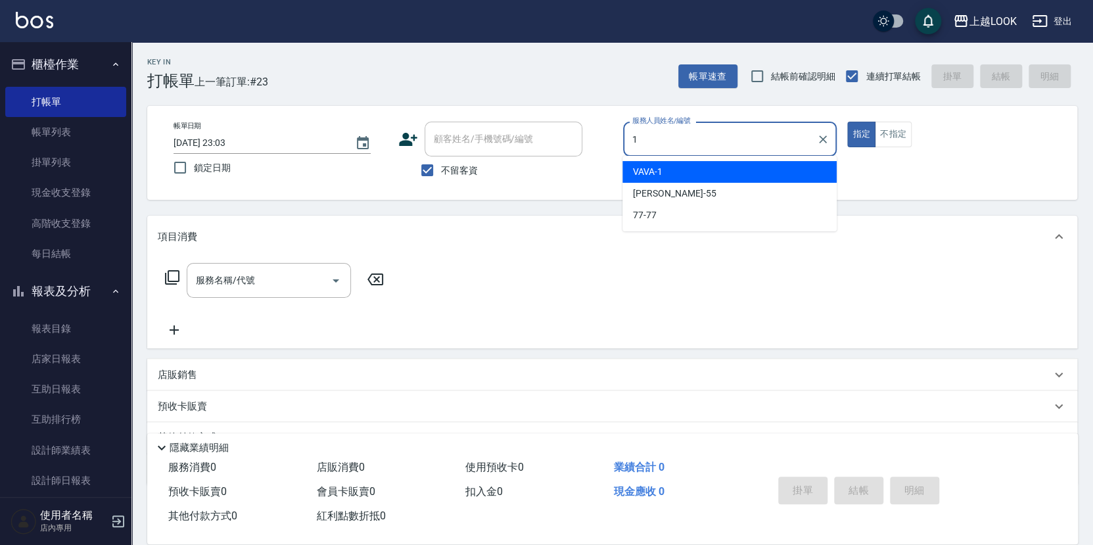
type input "VAVA-1"
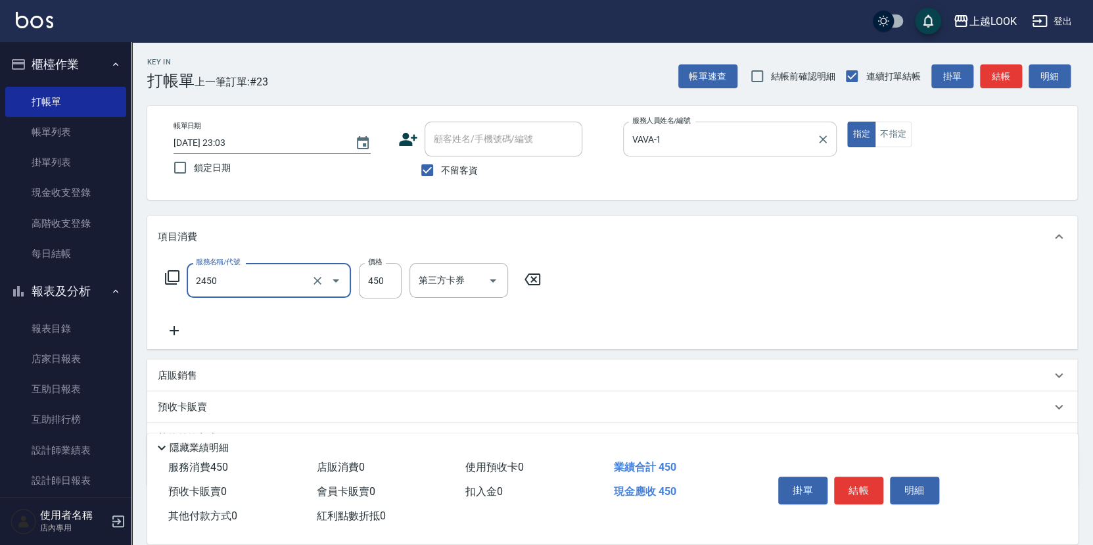
type input "C剪髮套餐(2450)"
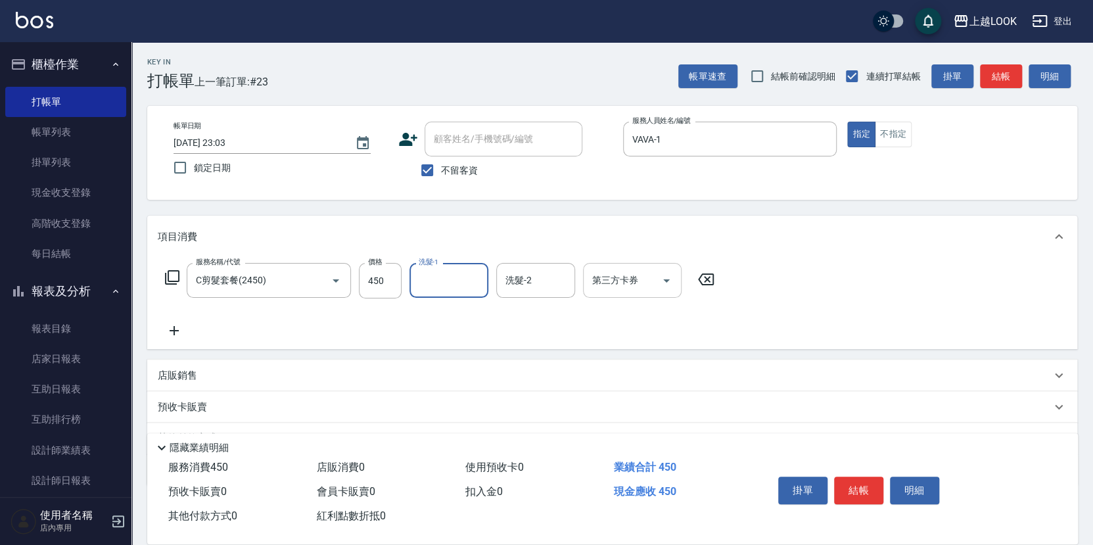
click at [668, 281] on icon "Open" at bounding box center [666, 281] width 16 height 16
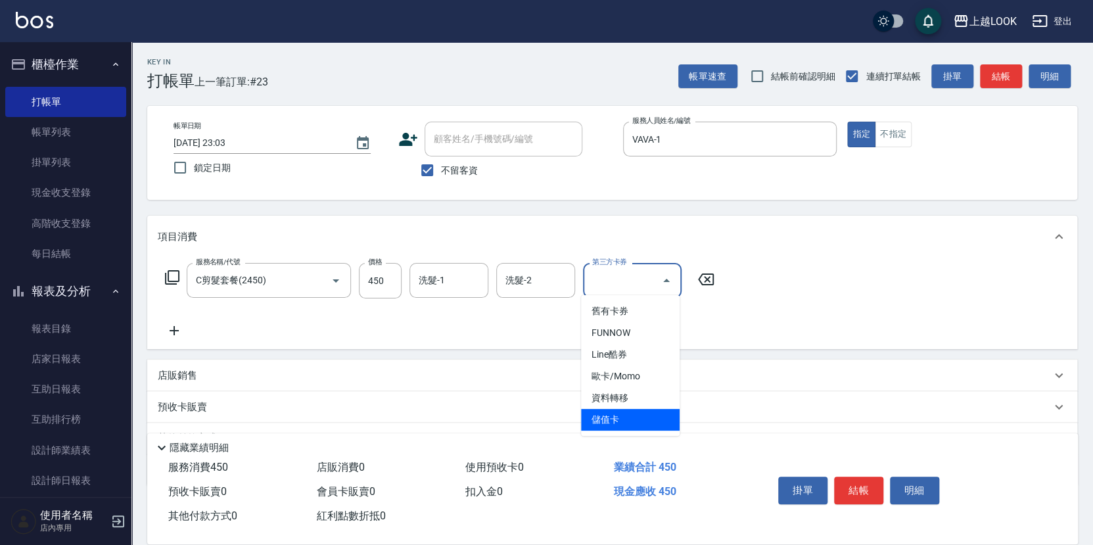
click at [660, 411] on span "儲值卡" at bounding box center [630, 420] width 99 height 22
type input "儲值卡"
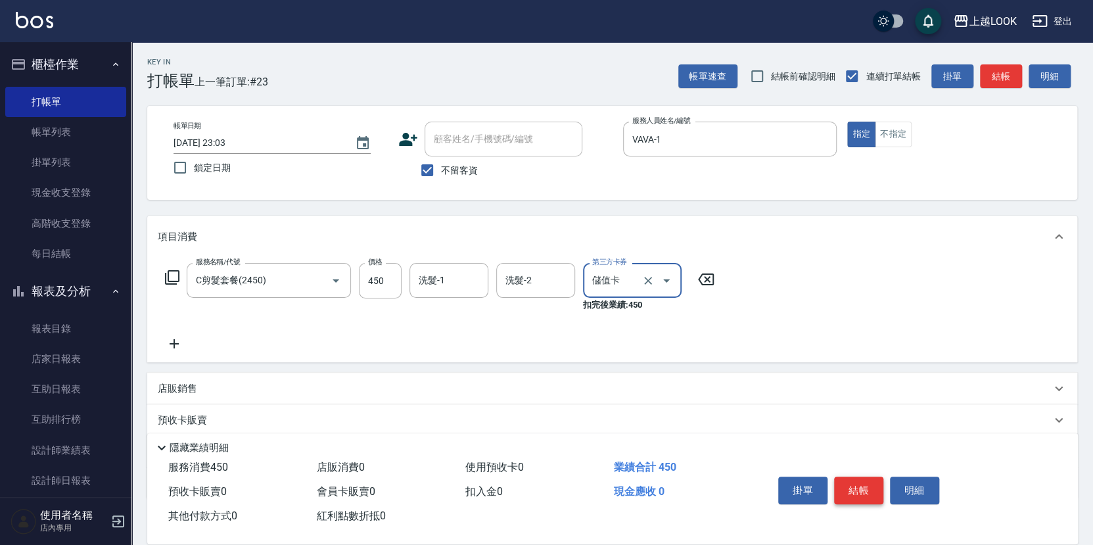
click at [852, 489] on button "結帳" at bounding box center [858, 490] width 49 height 28
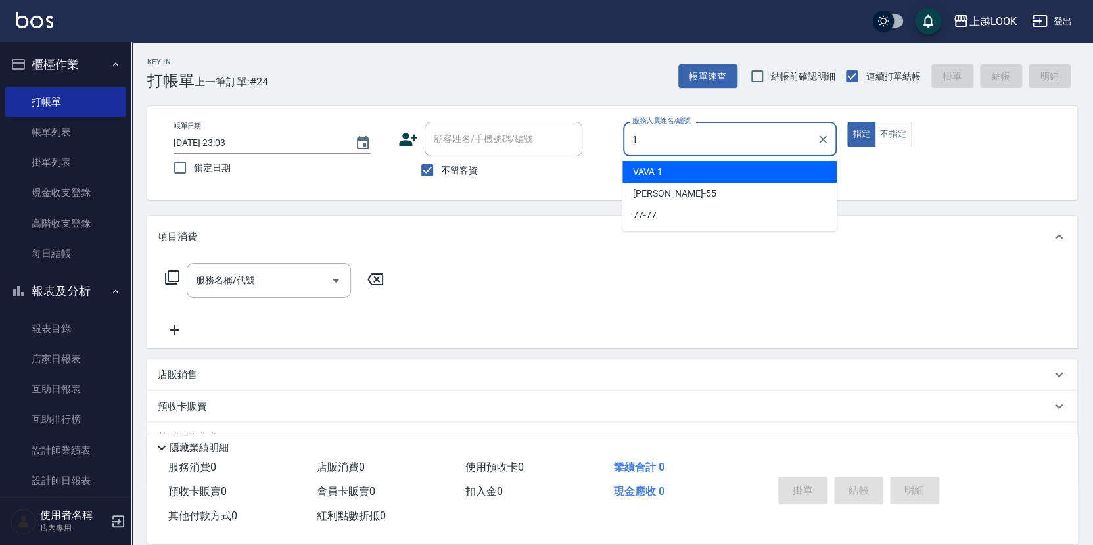
type input "VAVA-1"
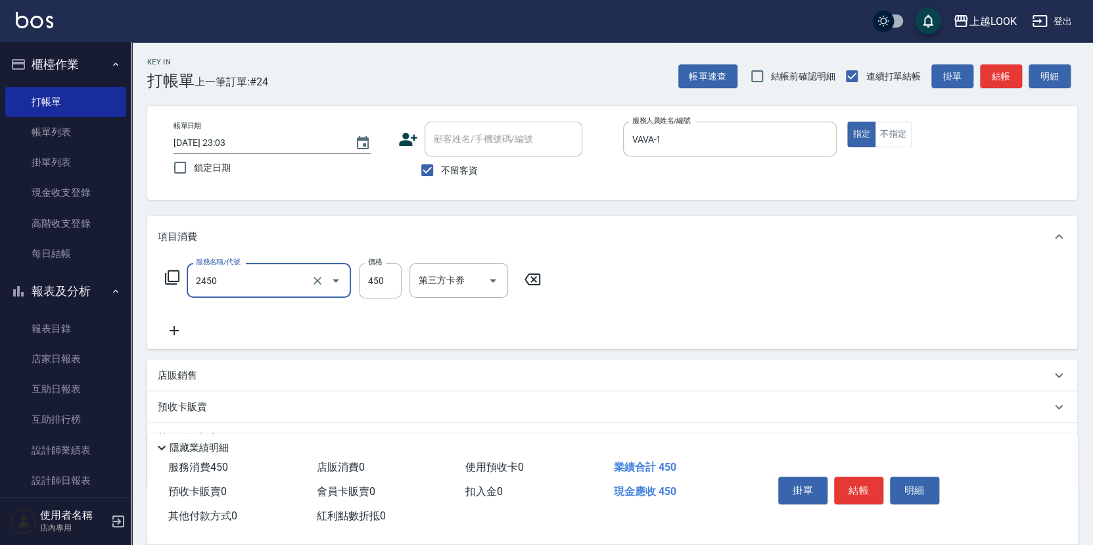
type input "C剪髮套餐(2450)"
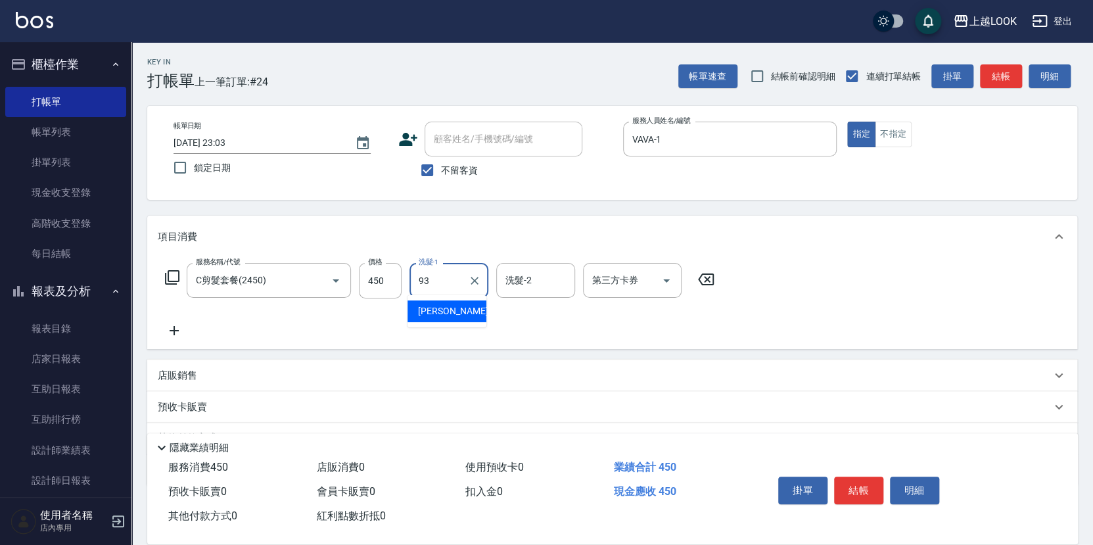
type input "[PERSON_NAME]-93"
click at [858, 488] on button "結帳" at bounding box center [858, 490] width 49 height 28
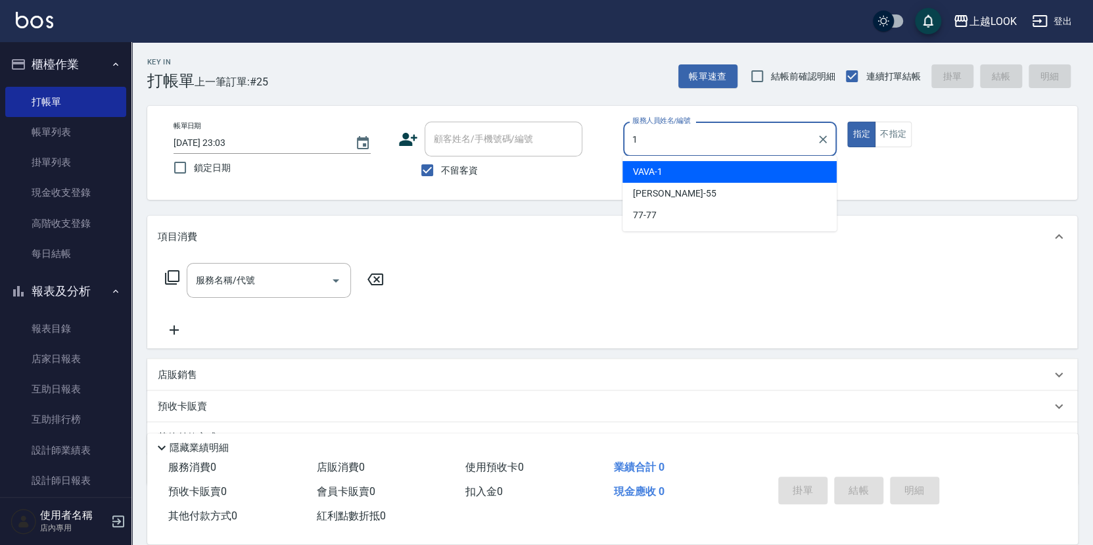
type input "VAVA-1"
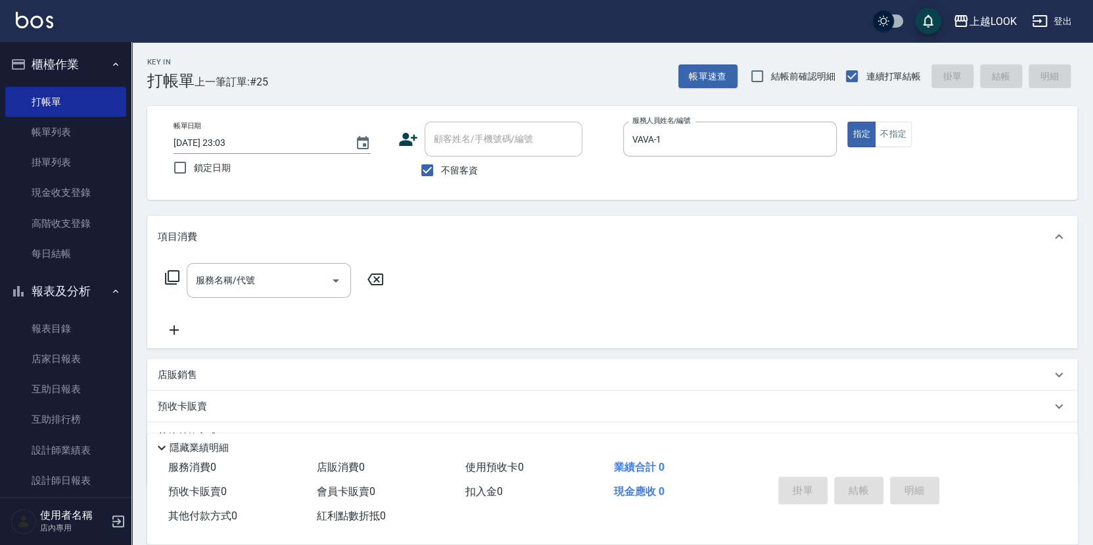
click at [171, 274] on icon at bounding box center [172, 277] width 16 height 16
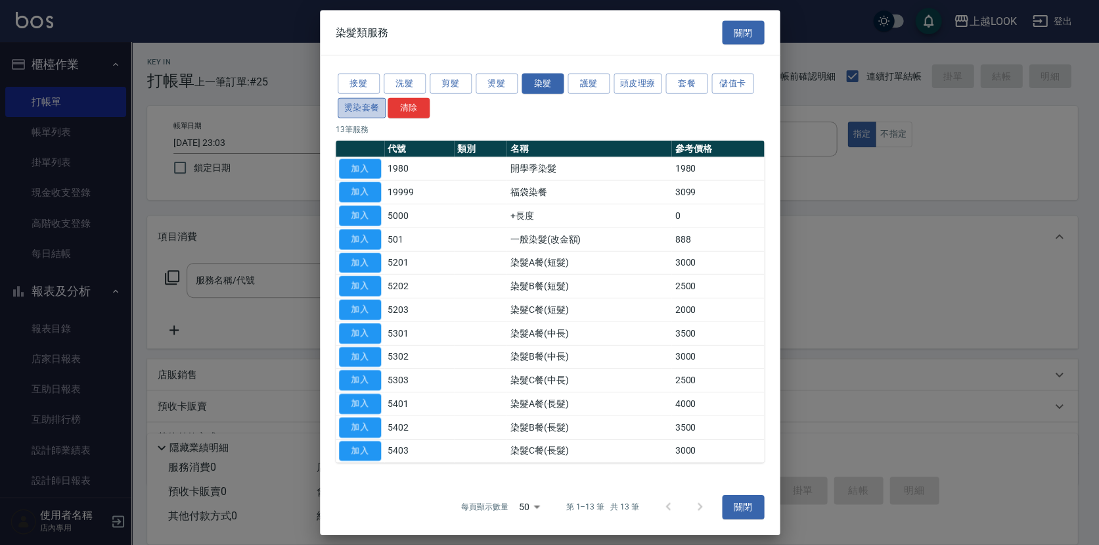
click at [359, 106] on button "燙染套餐" at bounding box center [362, 107] width 49 height 20
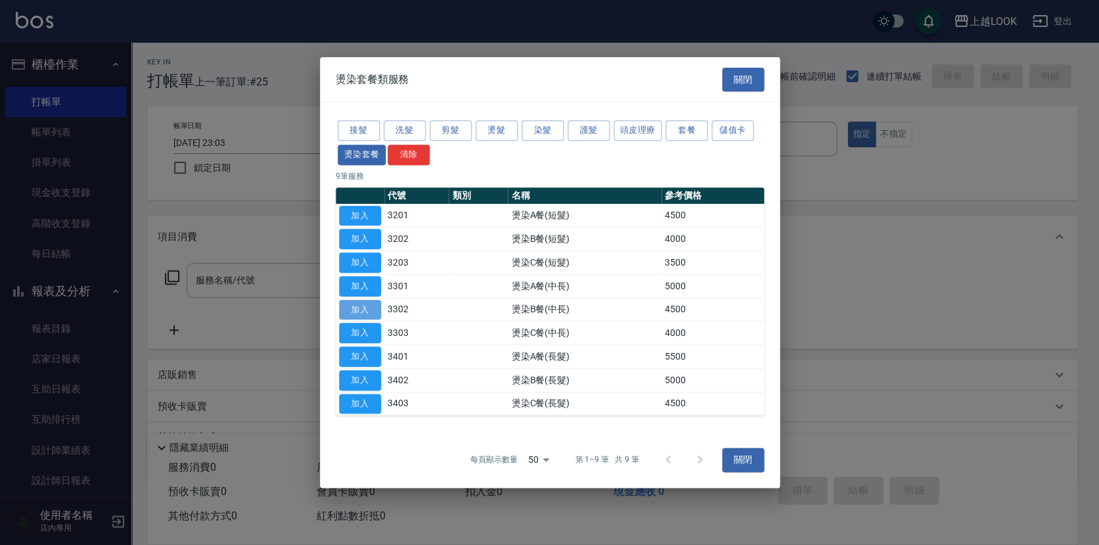
click at [371, 307] on button "加入" at bounding box center [360, 310] width 42 height 20
type input "燙染B餐(中長)(3302)"
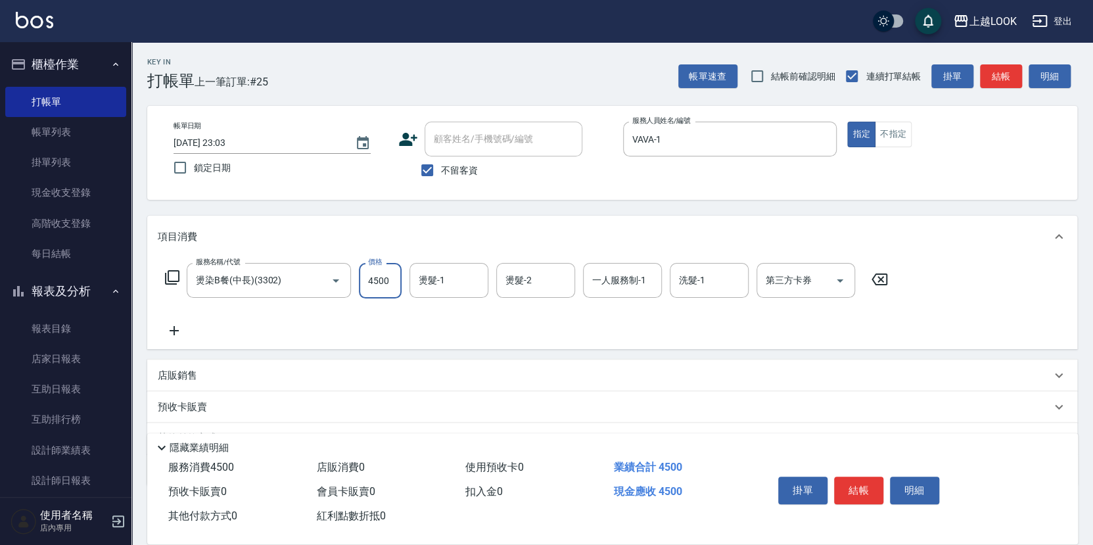
click at [394, 277] on input "4500" at bounding box center [380, 280] width 43 height 35
type input "4398"
type input "[PERSON_NAME]-93"
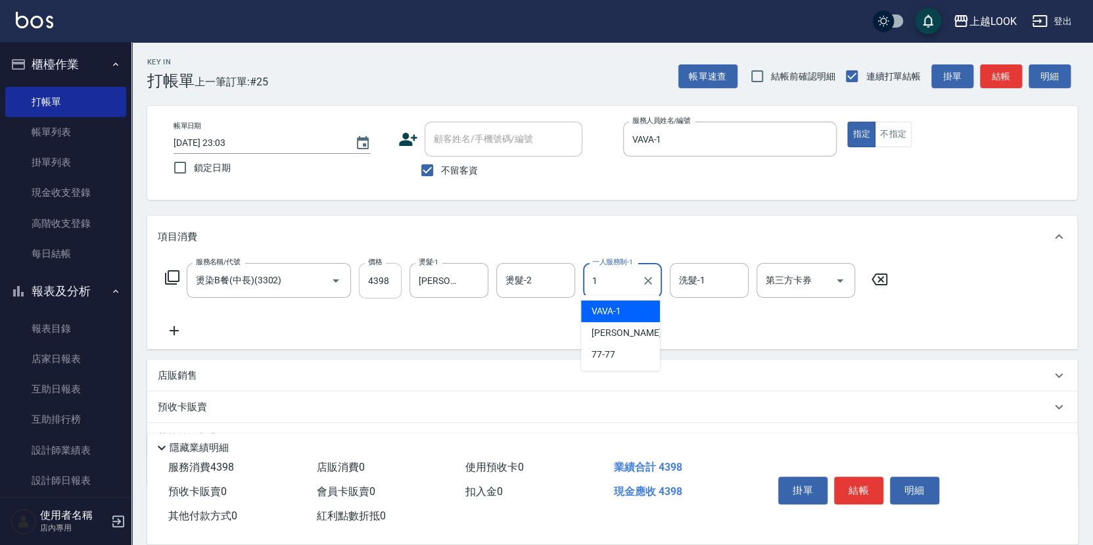
type input "VAVA-1"
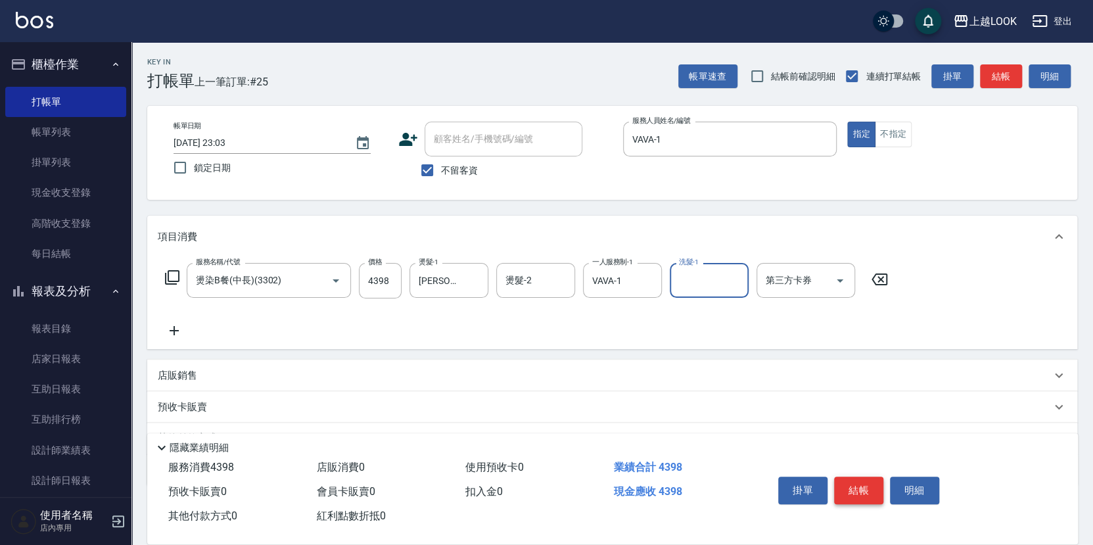
click at [864, 484] on button "結帳" at bounding box center [858, 490] width 49 height 28
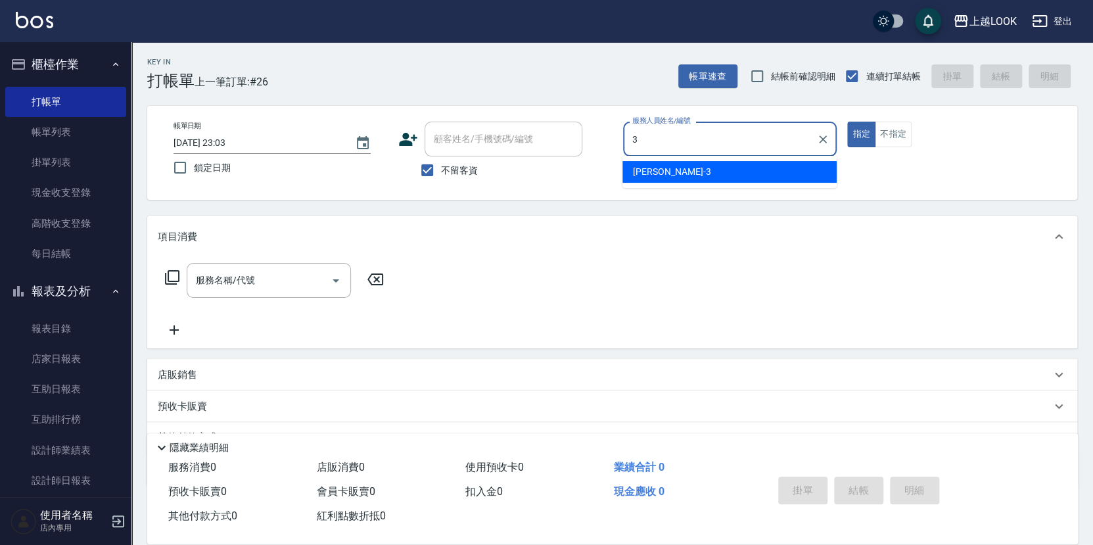
type input "[PERSON_NAME]-3"
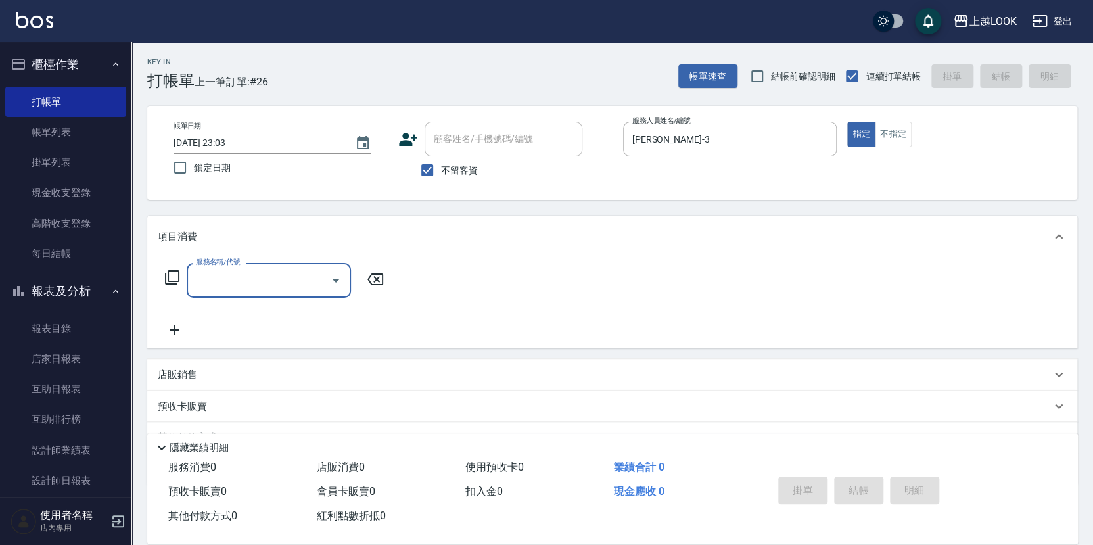
type input "2"
type input "儲值3000(83000)"
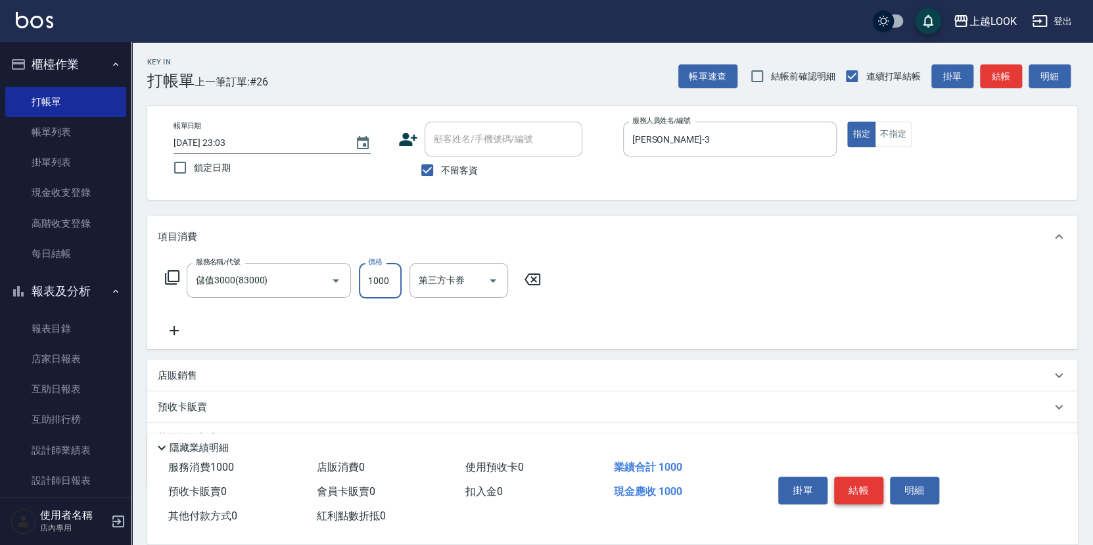
type input "1000"
click at [170, 272] on icon at bounding box center [172, 277] width 16 height 16
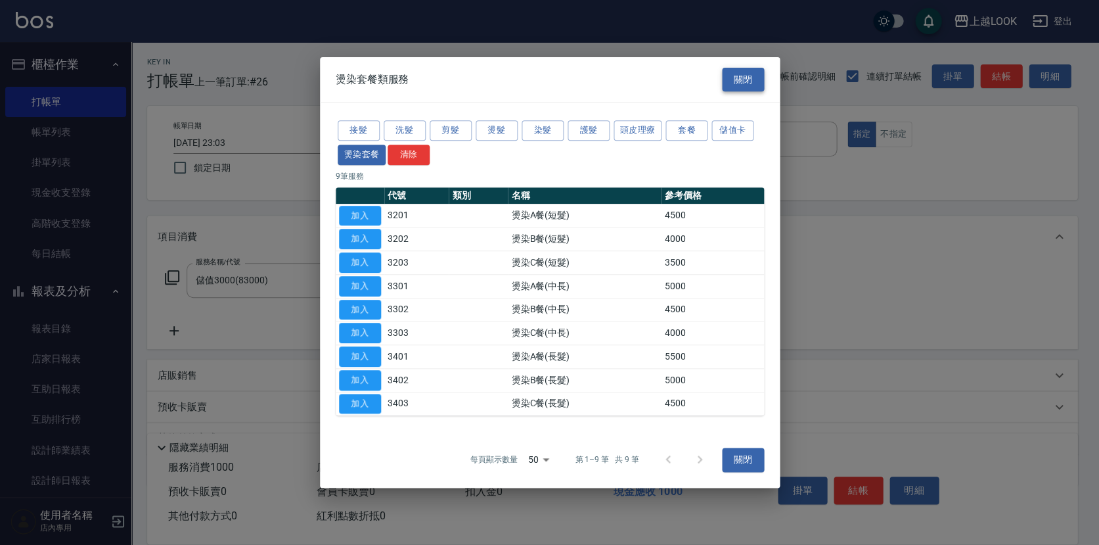
click at [739, 70] on button "關閉" at bounding box center [743, 80] width 42 height 24
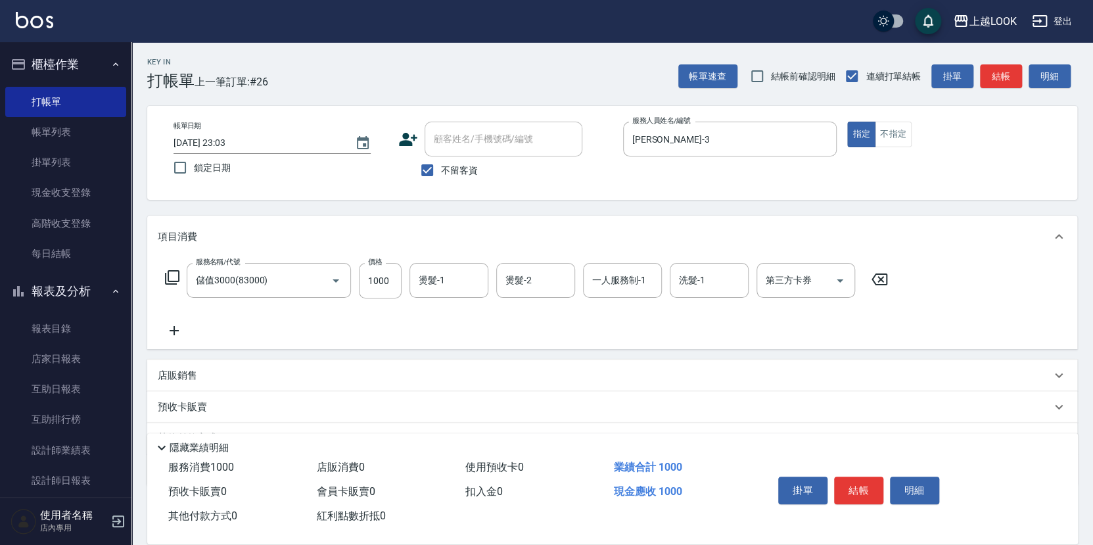
click at [173, 327] on icon at bounding box center [174, 330] width 9 height 9
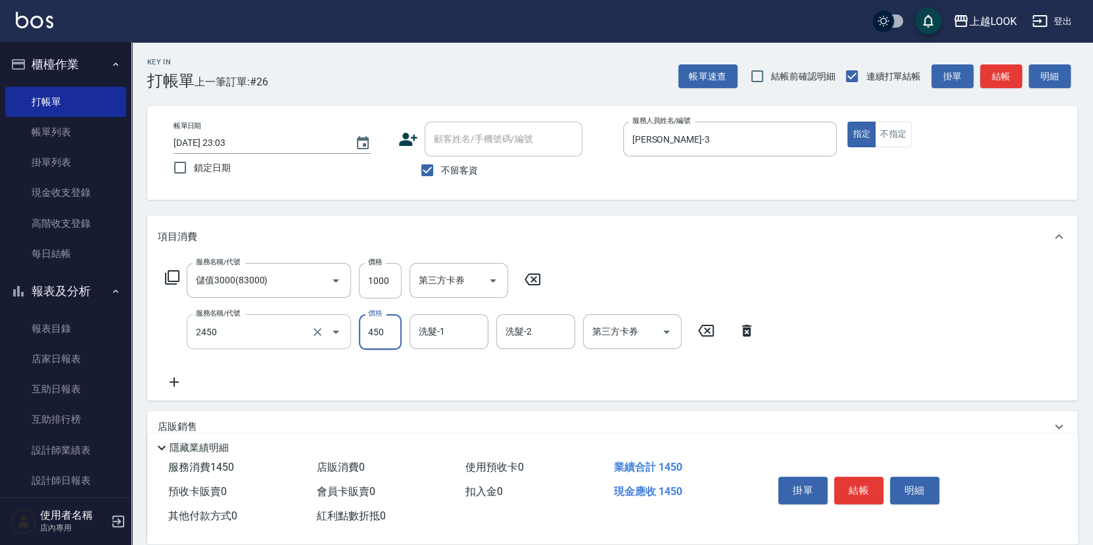
type input "C剪髮套餐(2450)"
type input "500"
type input "[PERSON_NAME]-93"
click at [670, 331] on icon "Open" at bounding box center [666, 332] width 7 height 3
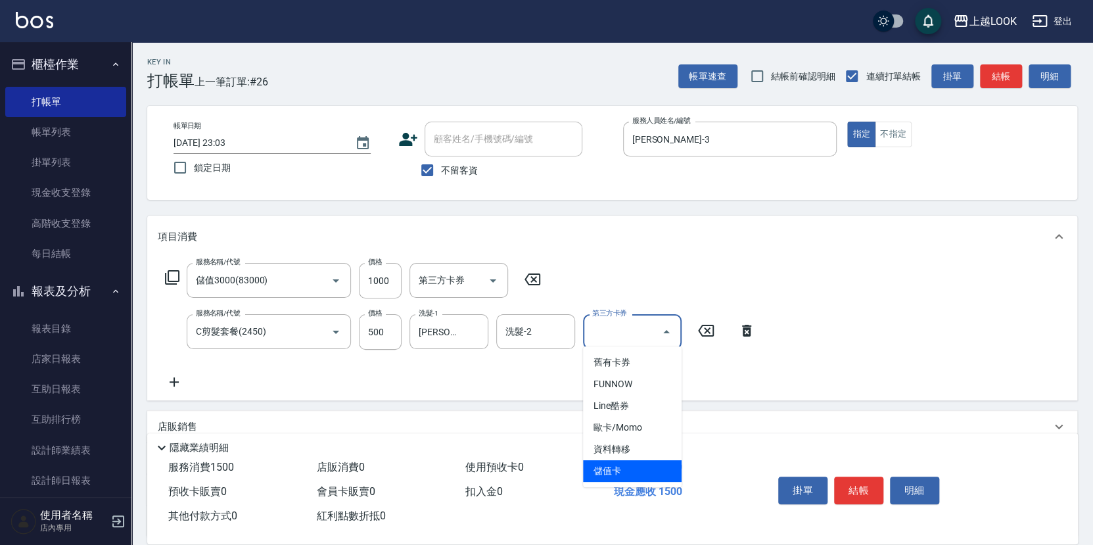
click at [653, 467] on span "儲值卡" at bounding box center [632, 471] width 99 height 22
type input "儲值卡"
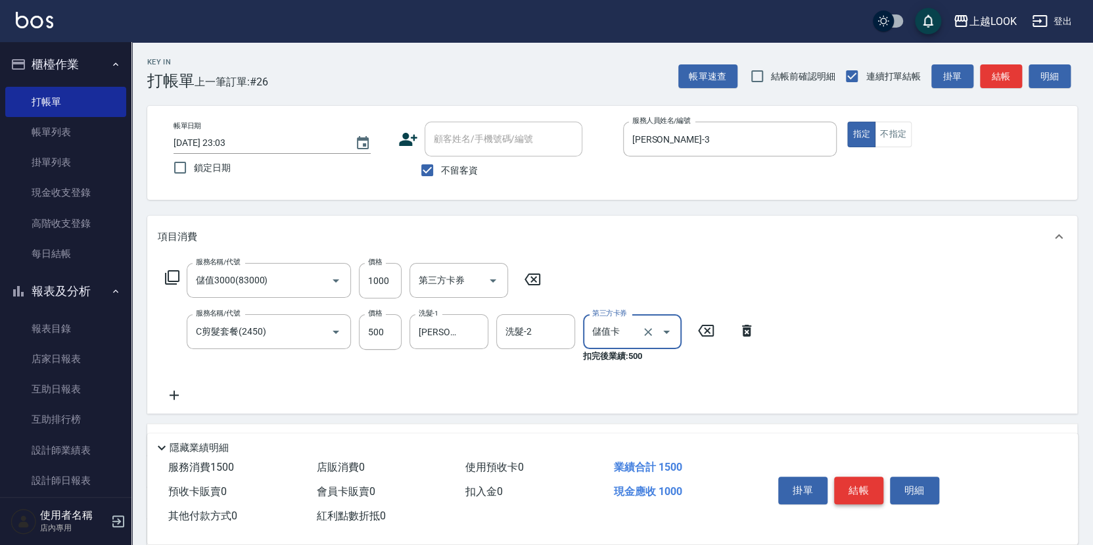
click at [867, 488] on button "結帳" at bounding box center [858, 490] width 49 height 28
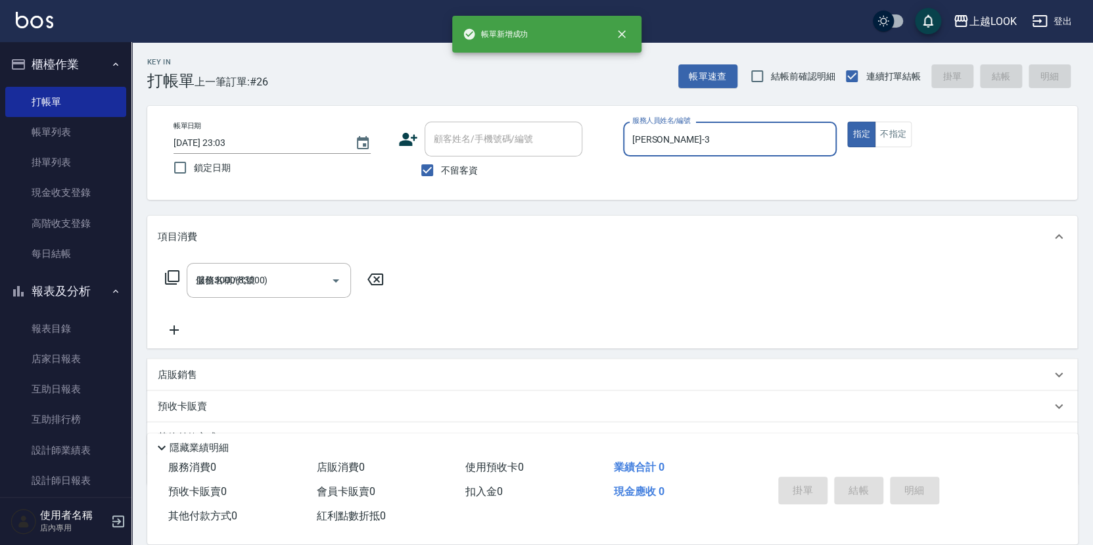
type input "[DATE] 23:04"
click at [87, 467] on link "設計師日報表" at bounding box center [65, 480] width 121 height 30
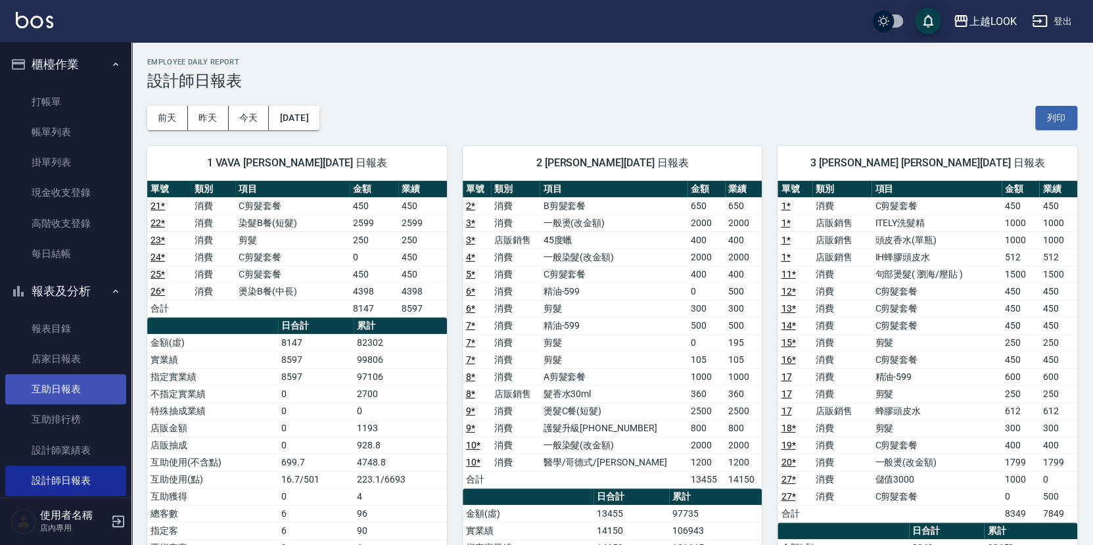
click at [68, 383] on link "互助日報表" at bounding box center [65, 389] width 121 height 30
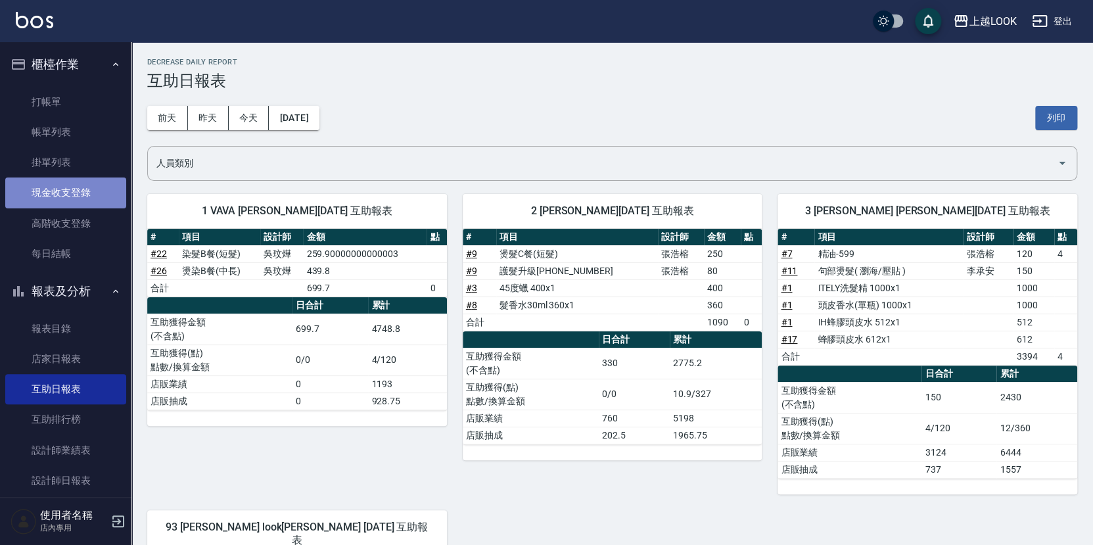
click at [76, 189] on link "現金收支登錄" at bounding box center [65, 192] width 121 height 30
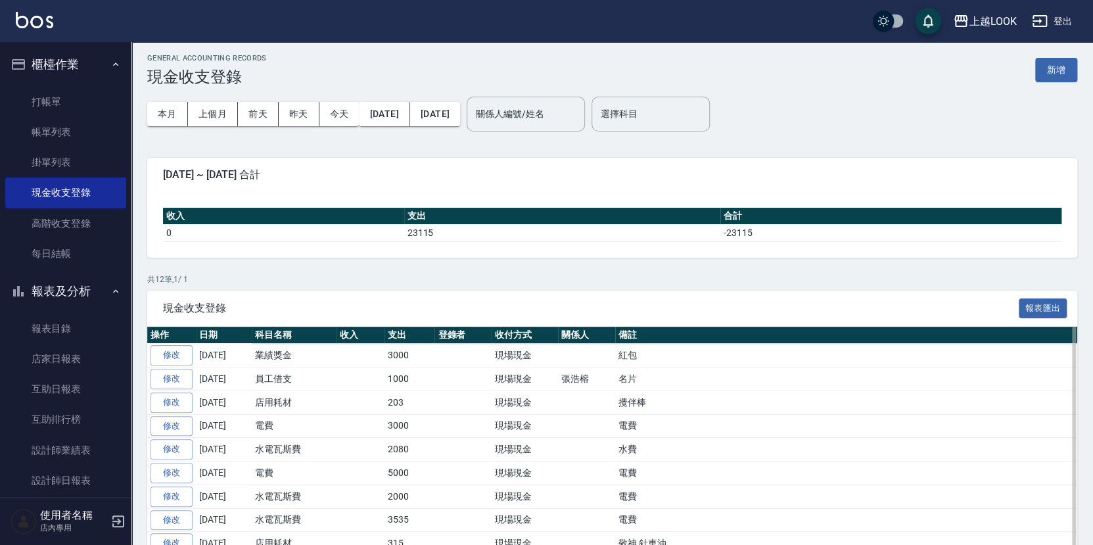
scroll to position [28, 0]
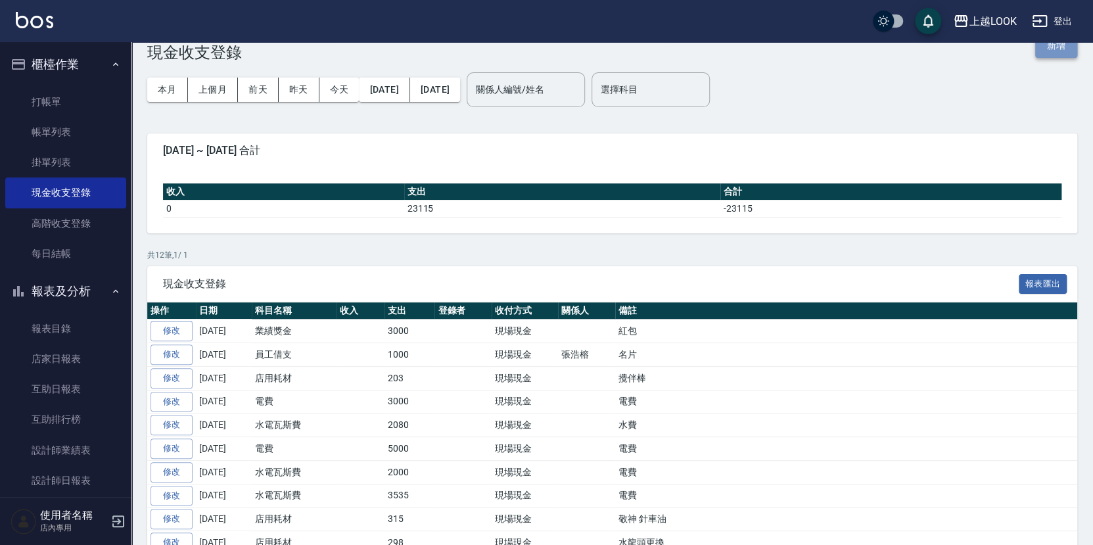
click at [1058, 47] on button "新增" at bounding box center [1056, 46] width 42 height 24
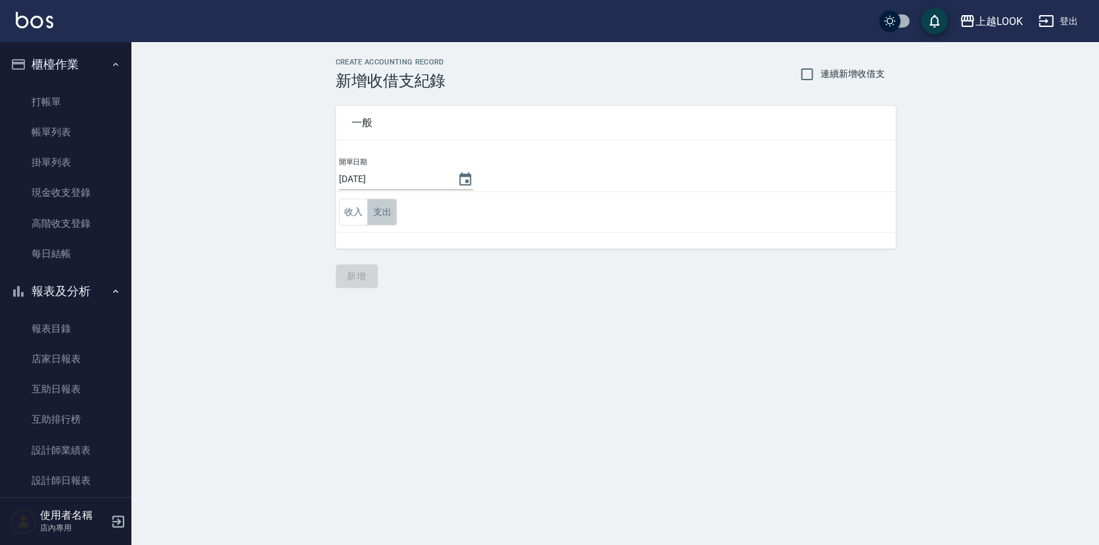
click at [388, 208] on button "支出" at bounding box center [382, 211] width 30 height 27
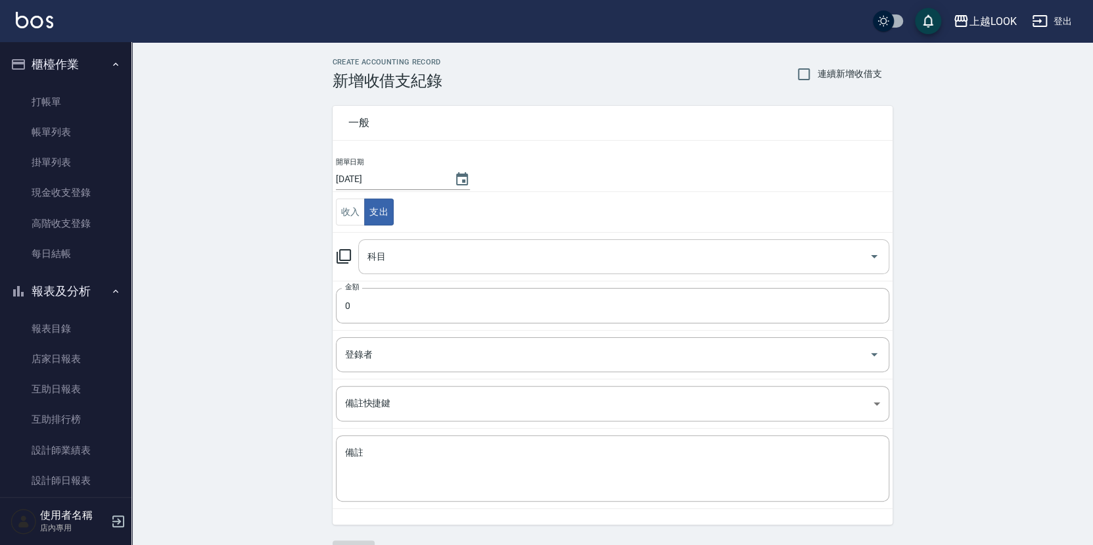
click at [405, 258] on input "科目" at bounding box center [613, 256] width 499 height 23
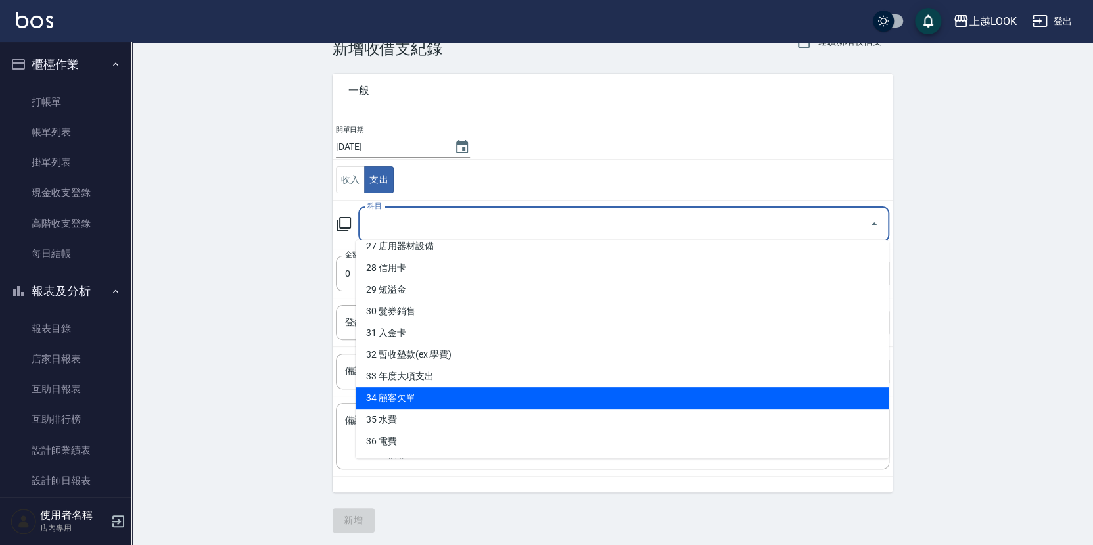
scroll to position [501, 0]
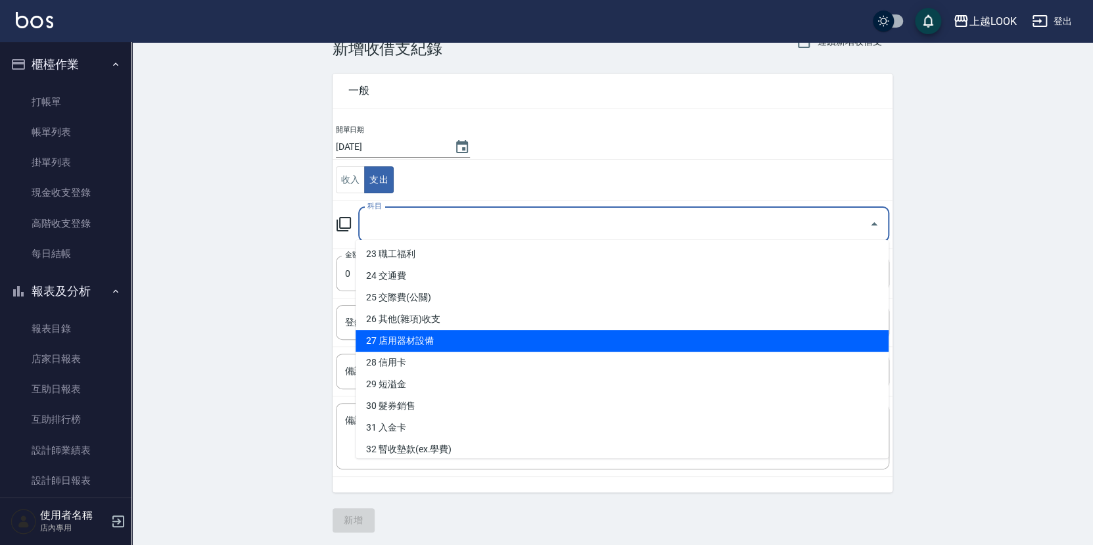
click at [451, 340] on li "27 店用器材設備" at bounding box center [622, 341] width 533 height 22
type input "27 店用器材設備"
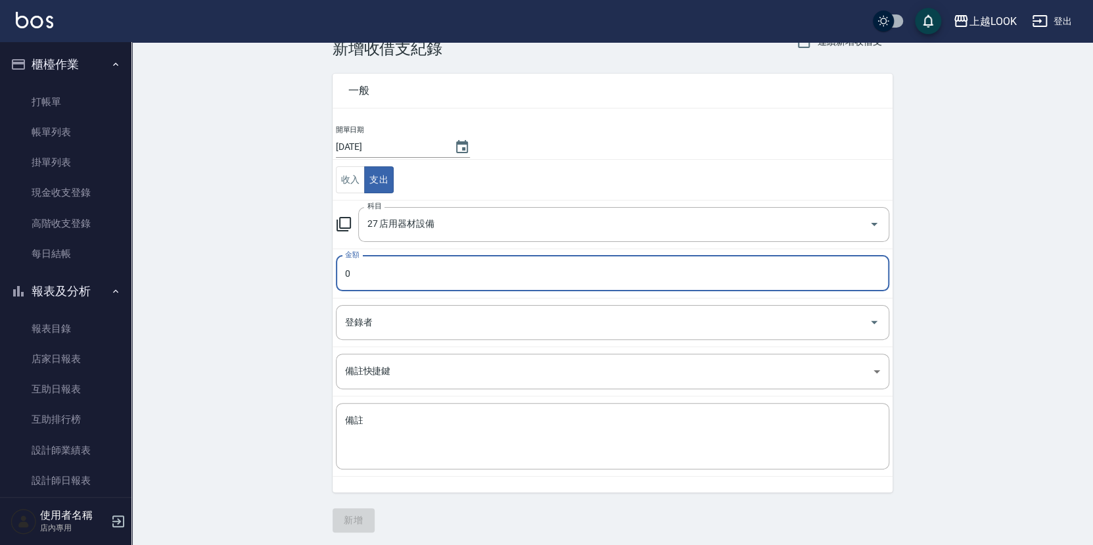
click at [377, 265] on input "0" at bounding box center [612, 273] width 553 height 35
click at [352, 277] on input "0780" at bounding box center [612, 273] width 553 height 35
click at [350, 269] on input "0780" at bounding box center [612, 273] width 553 height 35
type input "780"
click at [430, 436] on textarea "備註" at bounding box center [612, 436] width 535 height 45
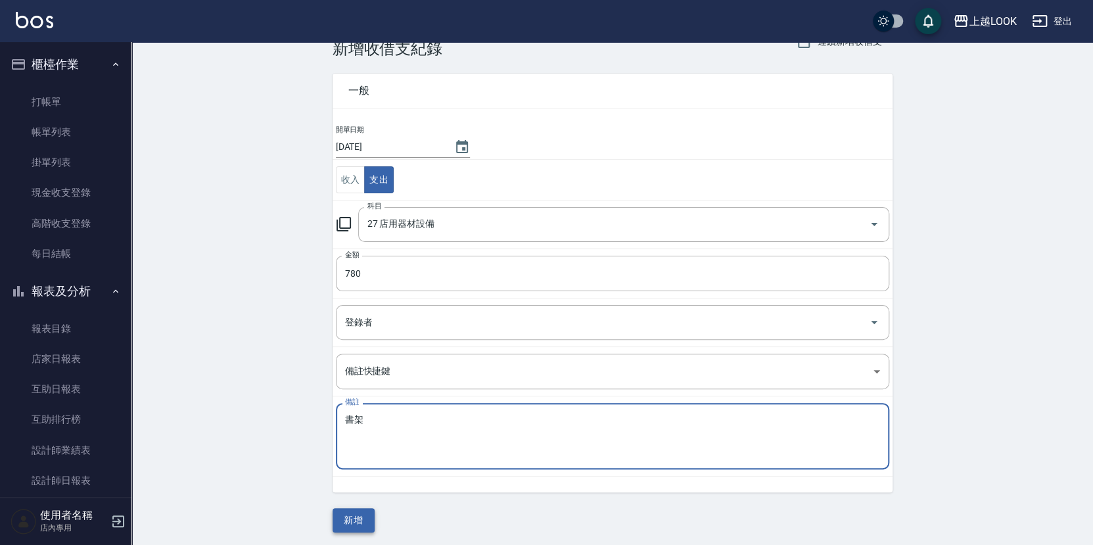
type textarea "書架"
click at [362, 518] on button "新增" at bounding box center [354, 520] width 42 height 24
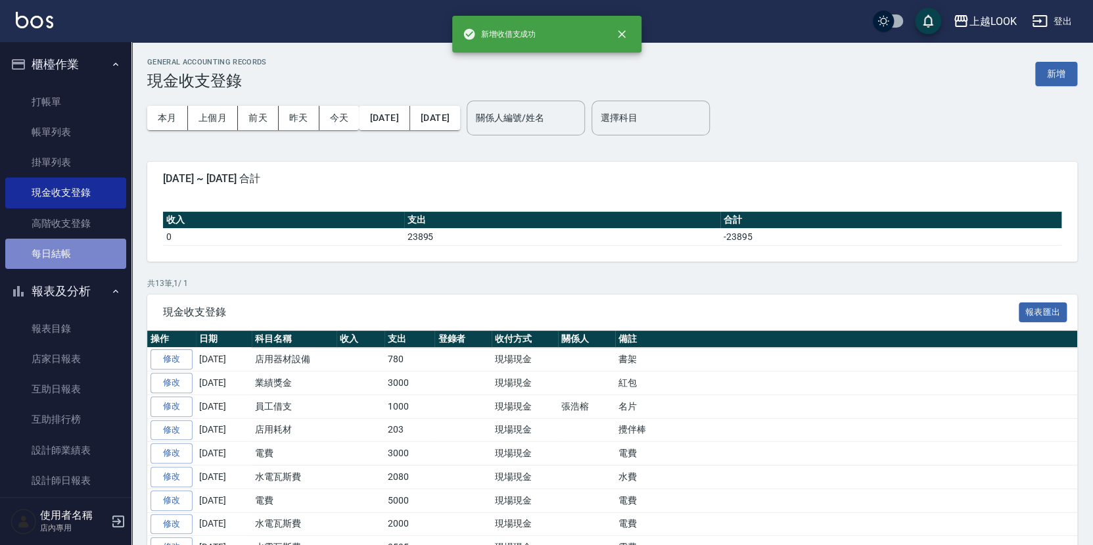
click at [78, 254] on link "每日結帳" at bounding box center [65, 254] width 121 height 30
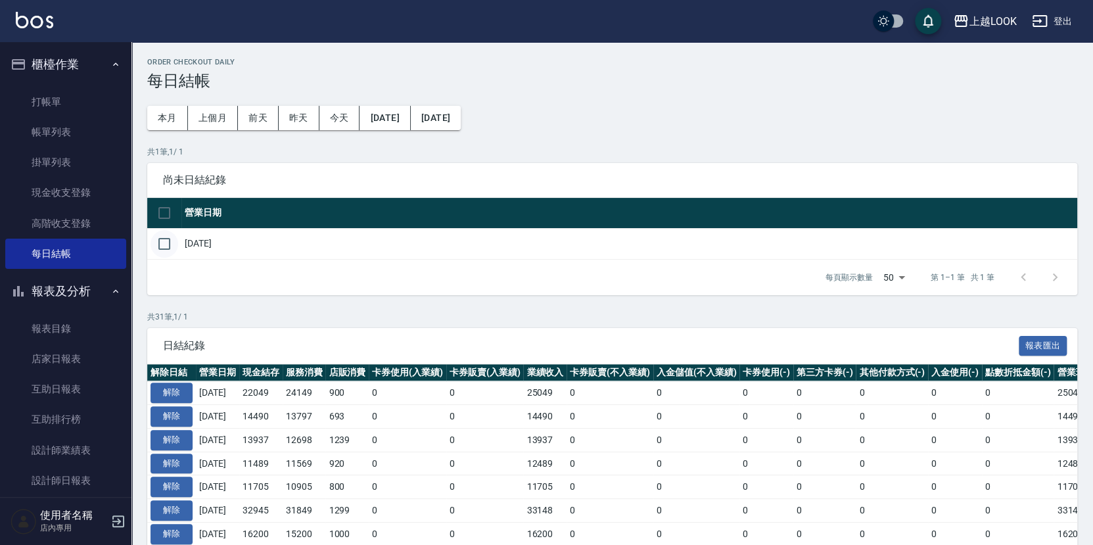
click at [166, 239] on input "checkbox" at bounding box center [164, 244] width 28 height 28
checkbox input "true"
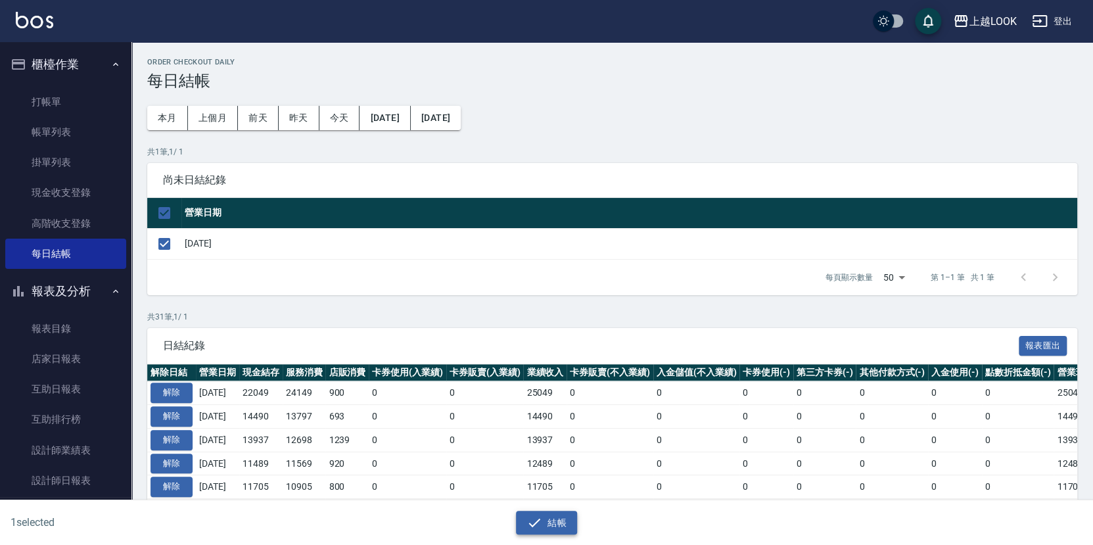
click at [555, 524] on button "結帳" at bounding box center [546, 523] width 61 height 24
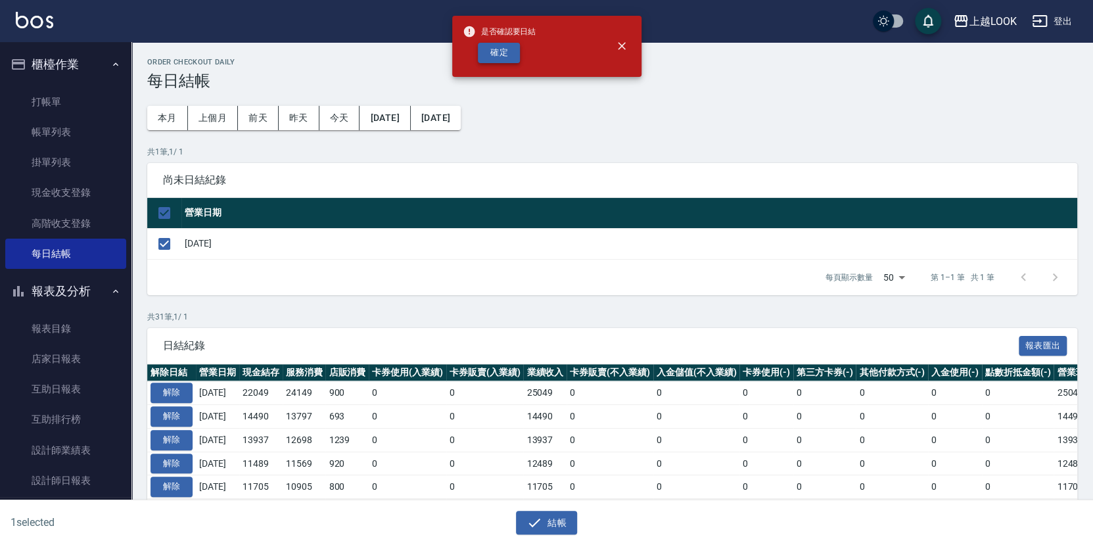
click at [507, 48] on button "確定" at bounding box center [499, 53] width 42 height 20
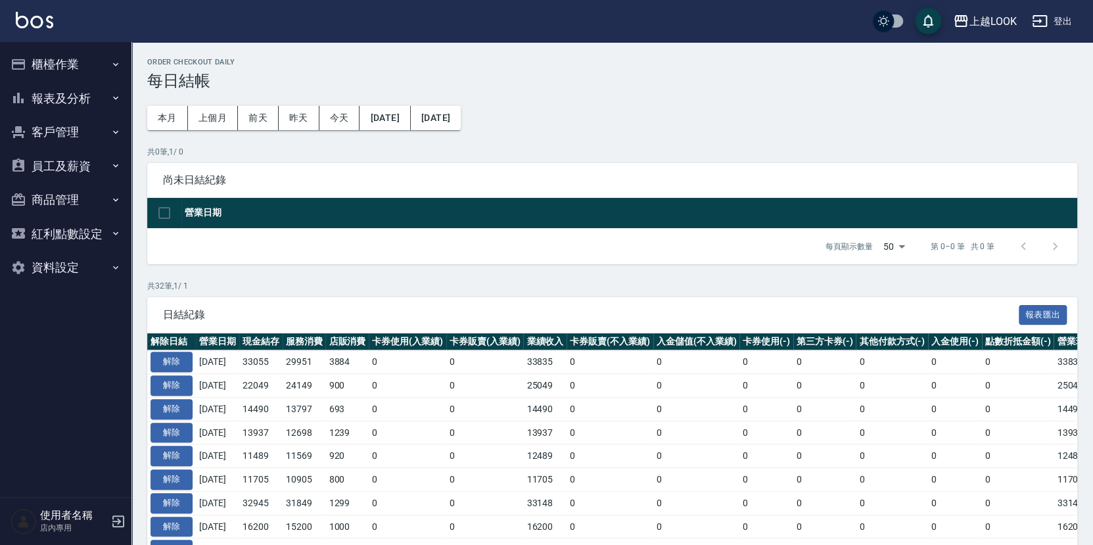
click at [61, 97] on button "報表及分析" at bounding box center [65, 98] width 121 height 34
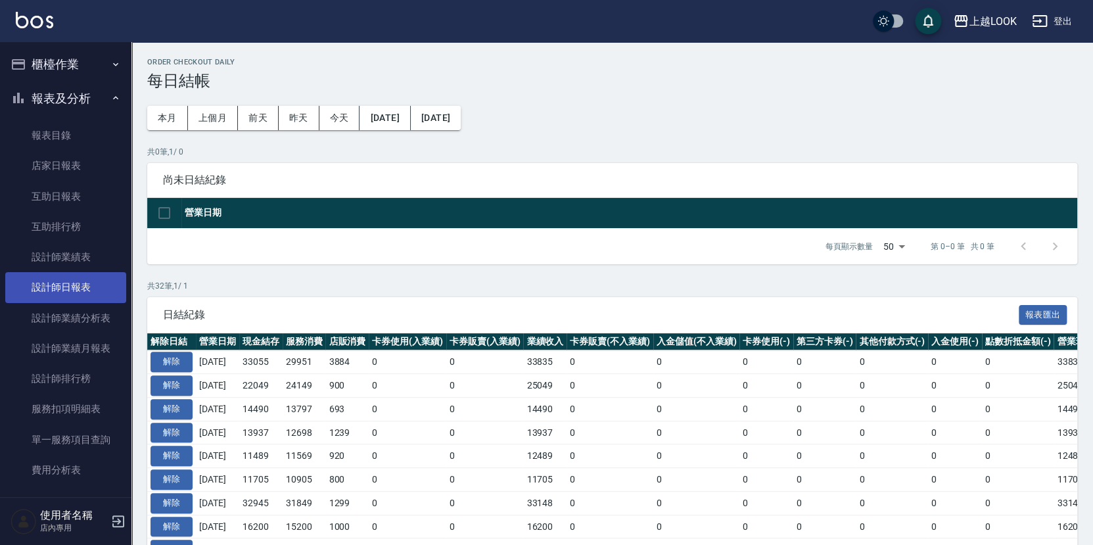
click at [96, 283] on link "設計師日報表" at bounding box center [65, 287] width 121 height 30
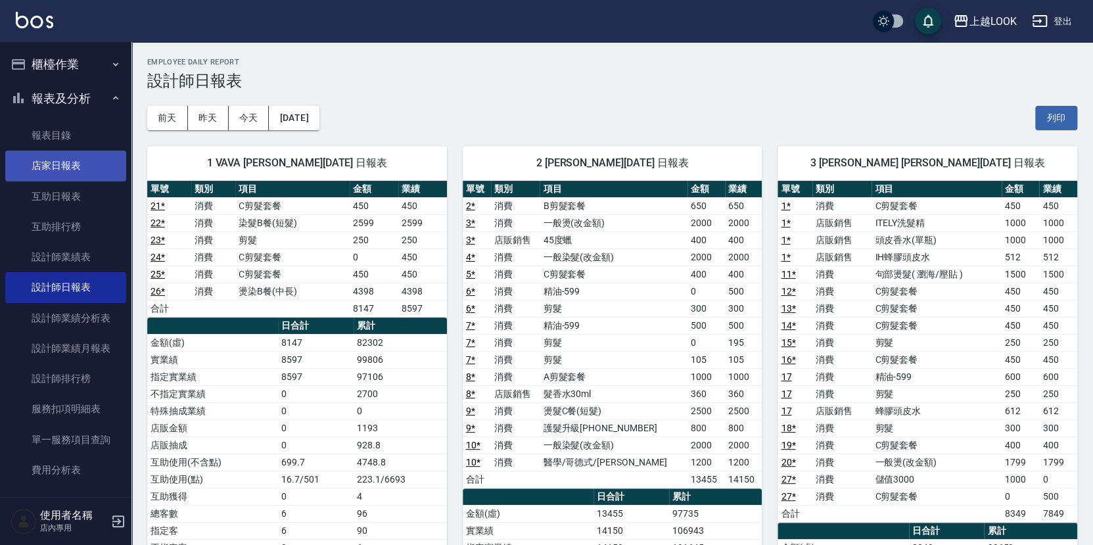
click at [68, 172] on link "店家日報表" at bounding box center [65, 165] width 121 height 30
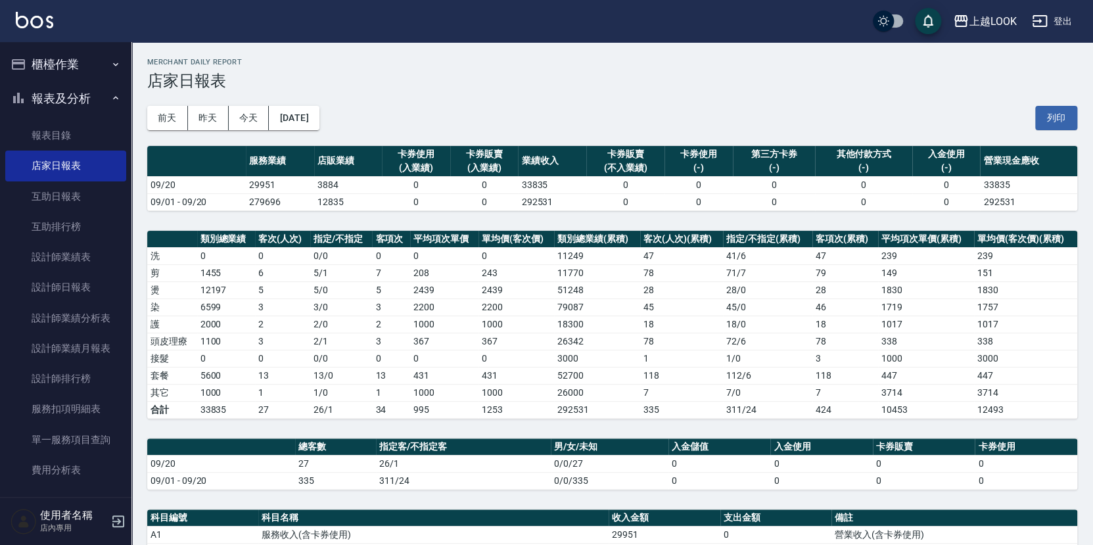
click at [44, 65] on button "櫃檯作業" at bounding box center [65, 64] width 121 height 34
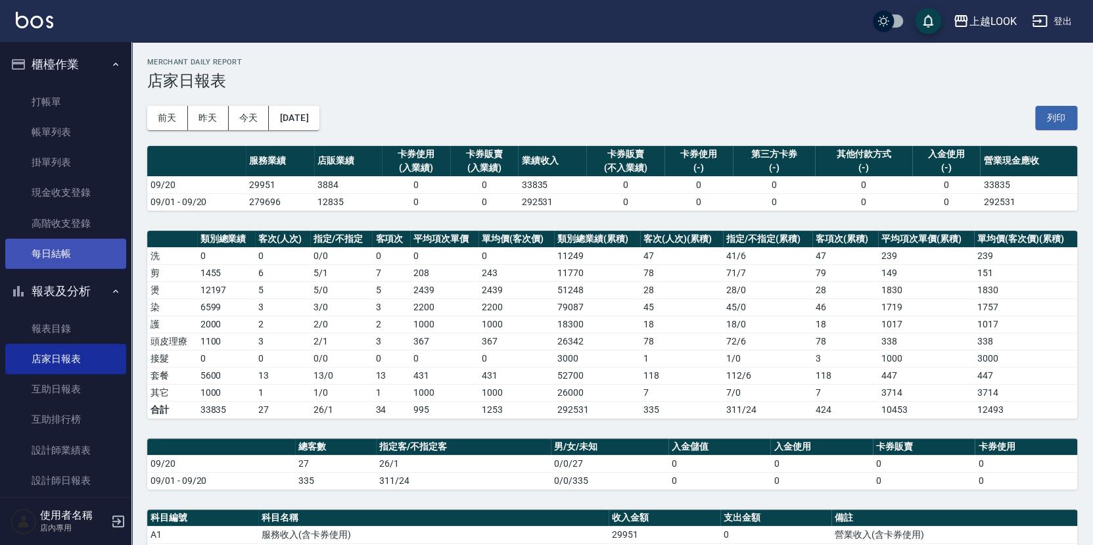
click at [61, 259] on link "每日結帳" at bounding box center [65, 254] width 121 height 30
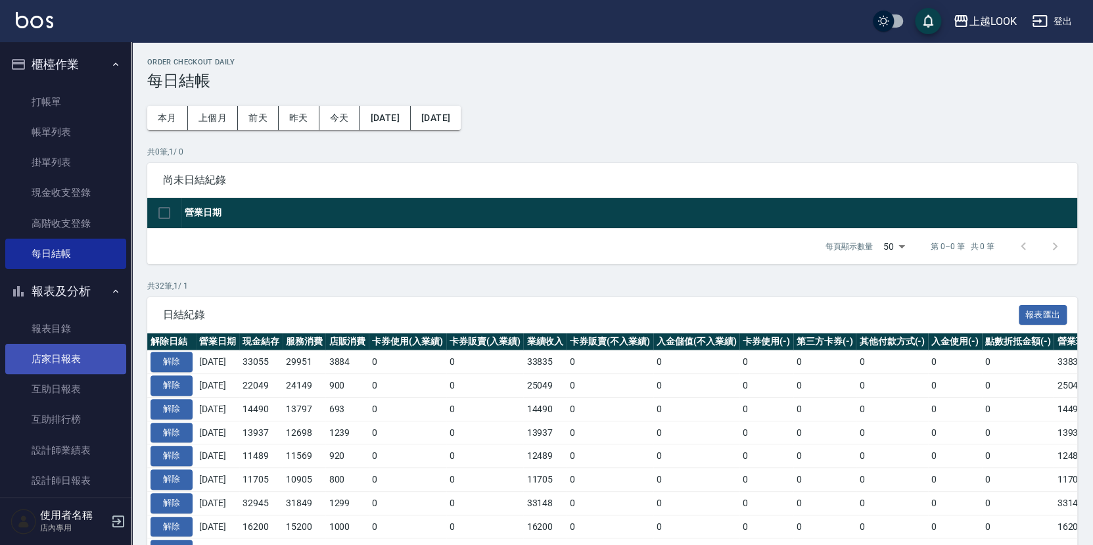
click at [87, 349] on link "店家日報表" at bounding box center [65, 359] width 121 height 30
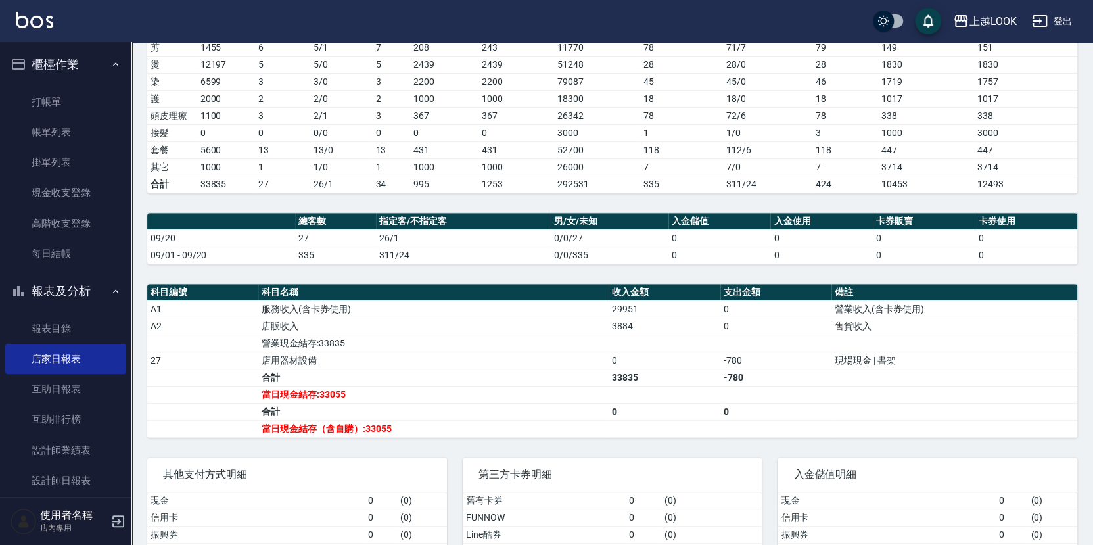
scroll to position [209, 0]
